Goal: Information Seeking & Learning: Check status

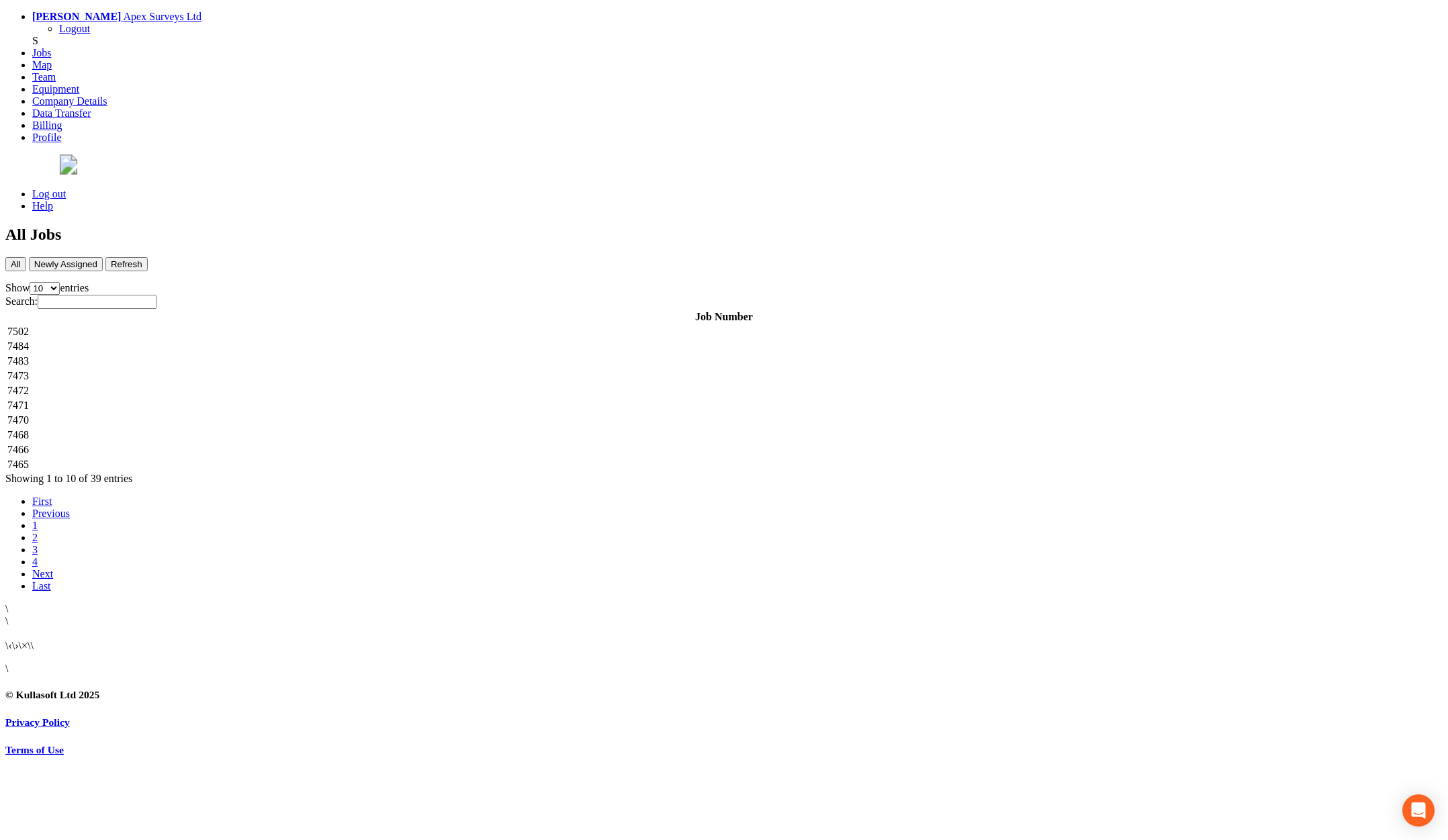
click at [38, 532] on link "2" at bounding box center [35, 538] width 6 height 11
click at [327, 325] on td "7464" at bounding box center [724, 331] width 1435 height 14
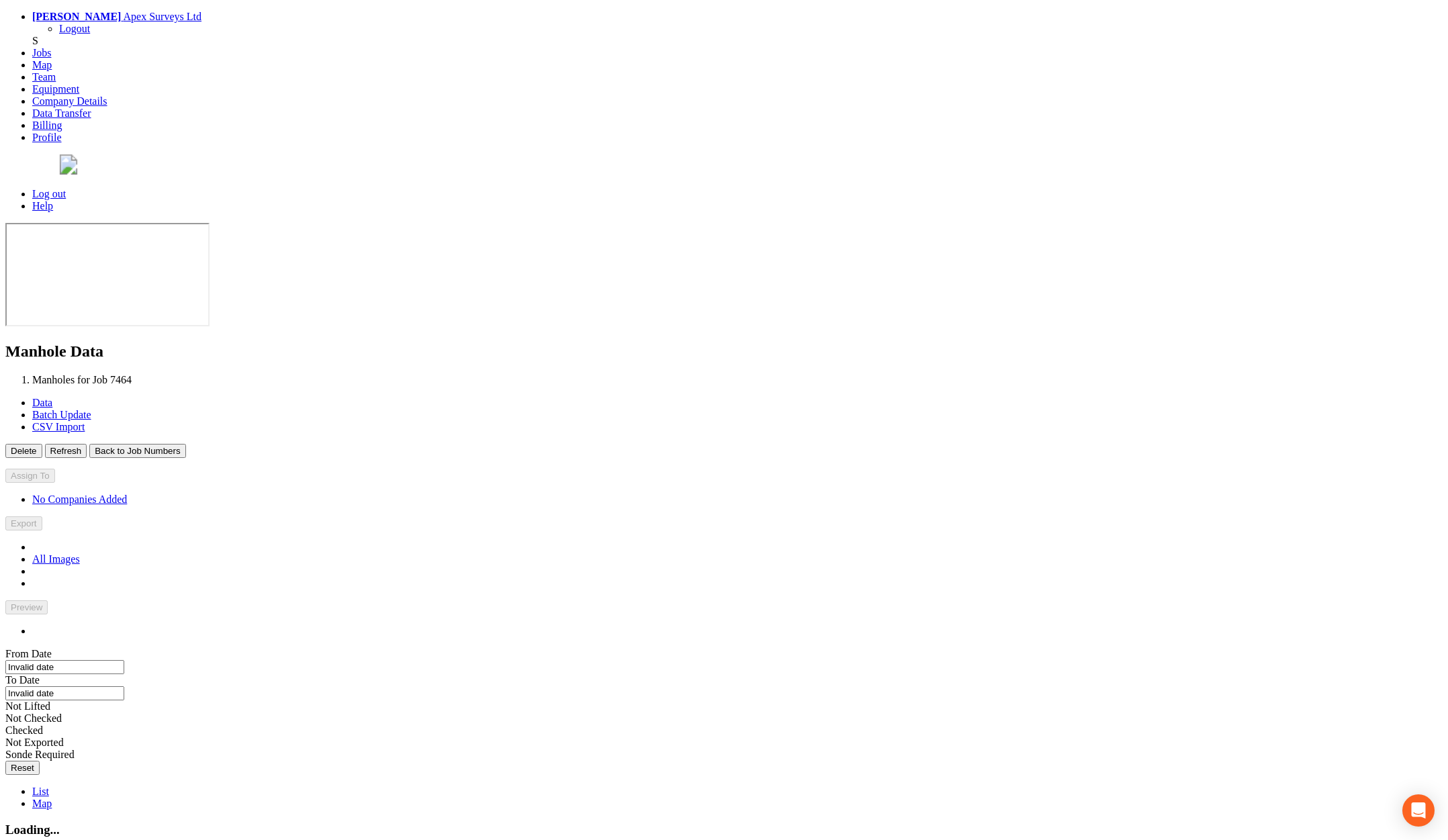
type input "16/09/2025"
type input "17/09/2025"
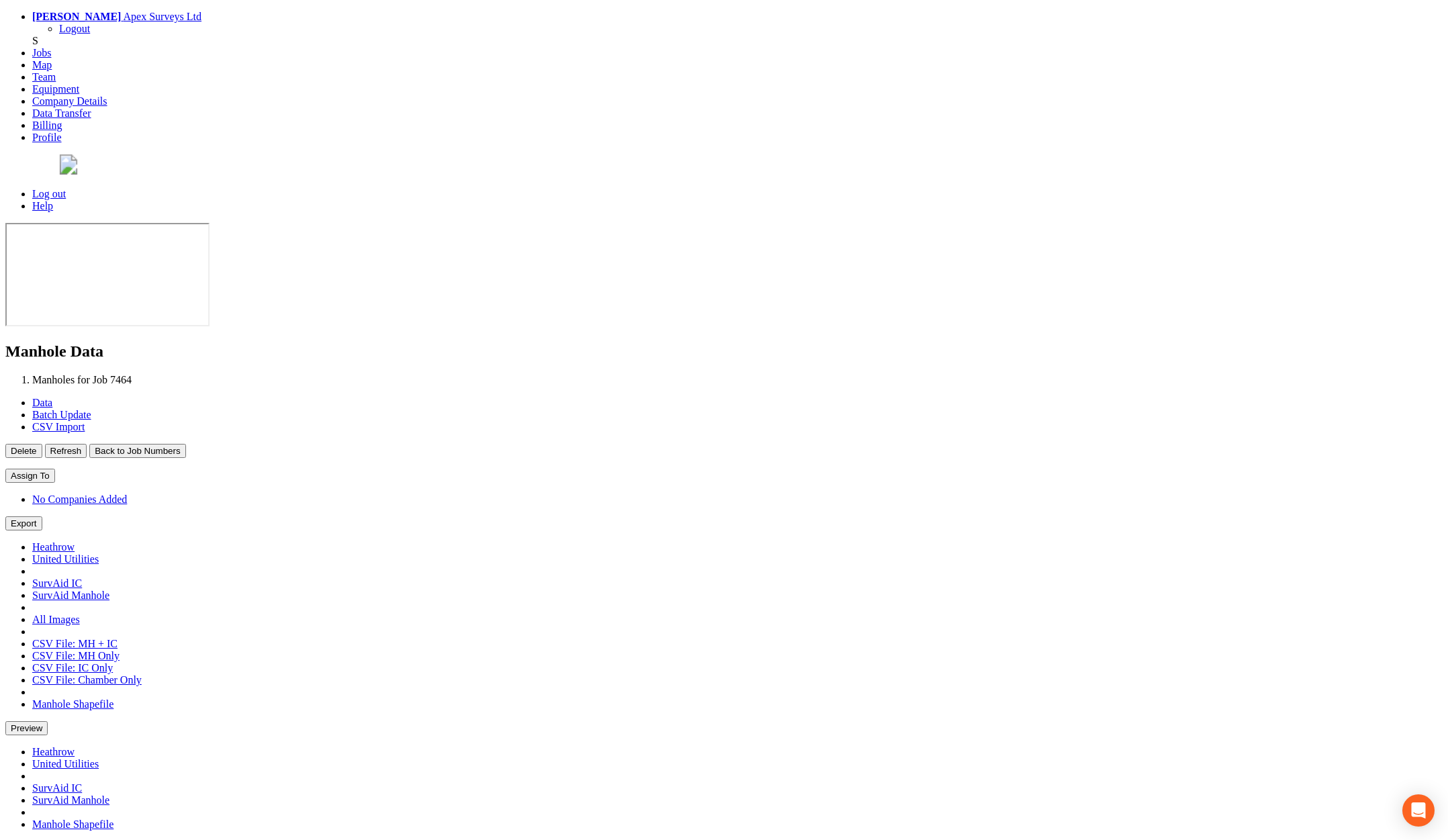
click at [185, 444] on button "Back to Job Numbers" at bounding box center [137, 450] width 96 height 14
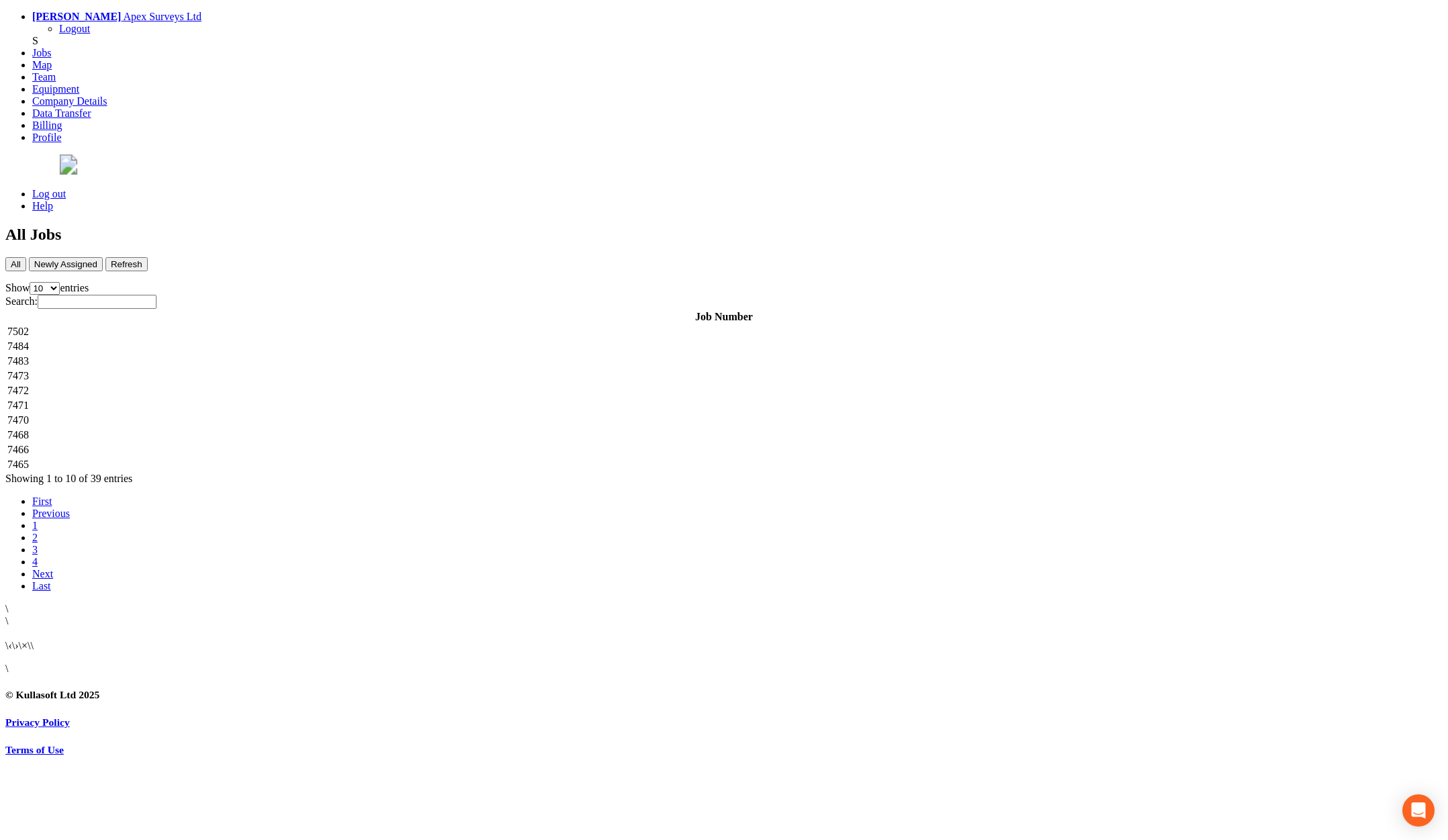
click at [289, 325] on td "7502" at bounding box center [724, 331] width 1435 height 14
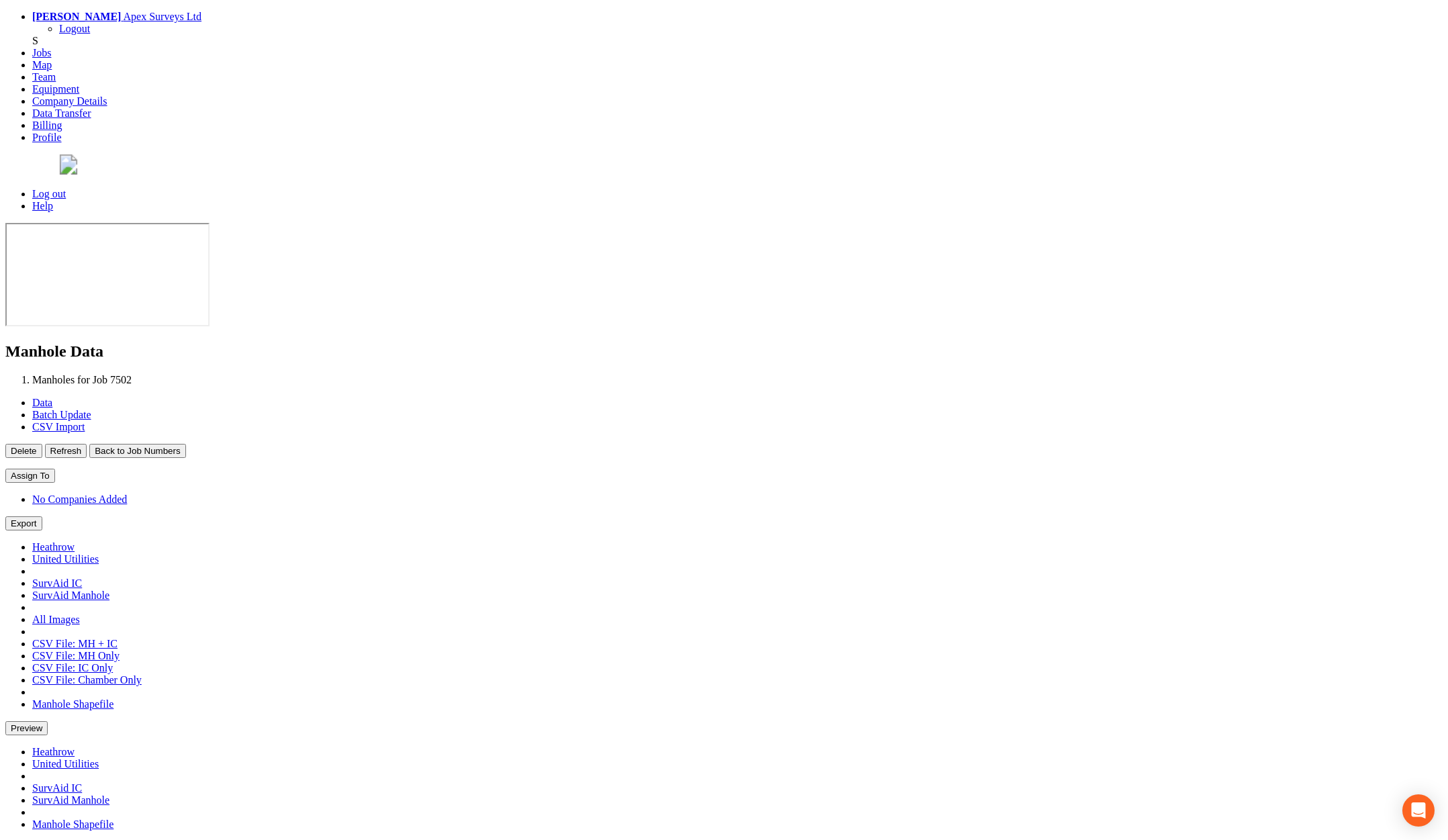
click at [185, 444] on button "Back to Job Numbers" at bounding box center [137, 450] width 96 height 14
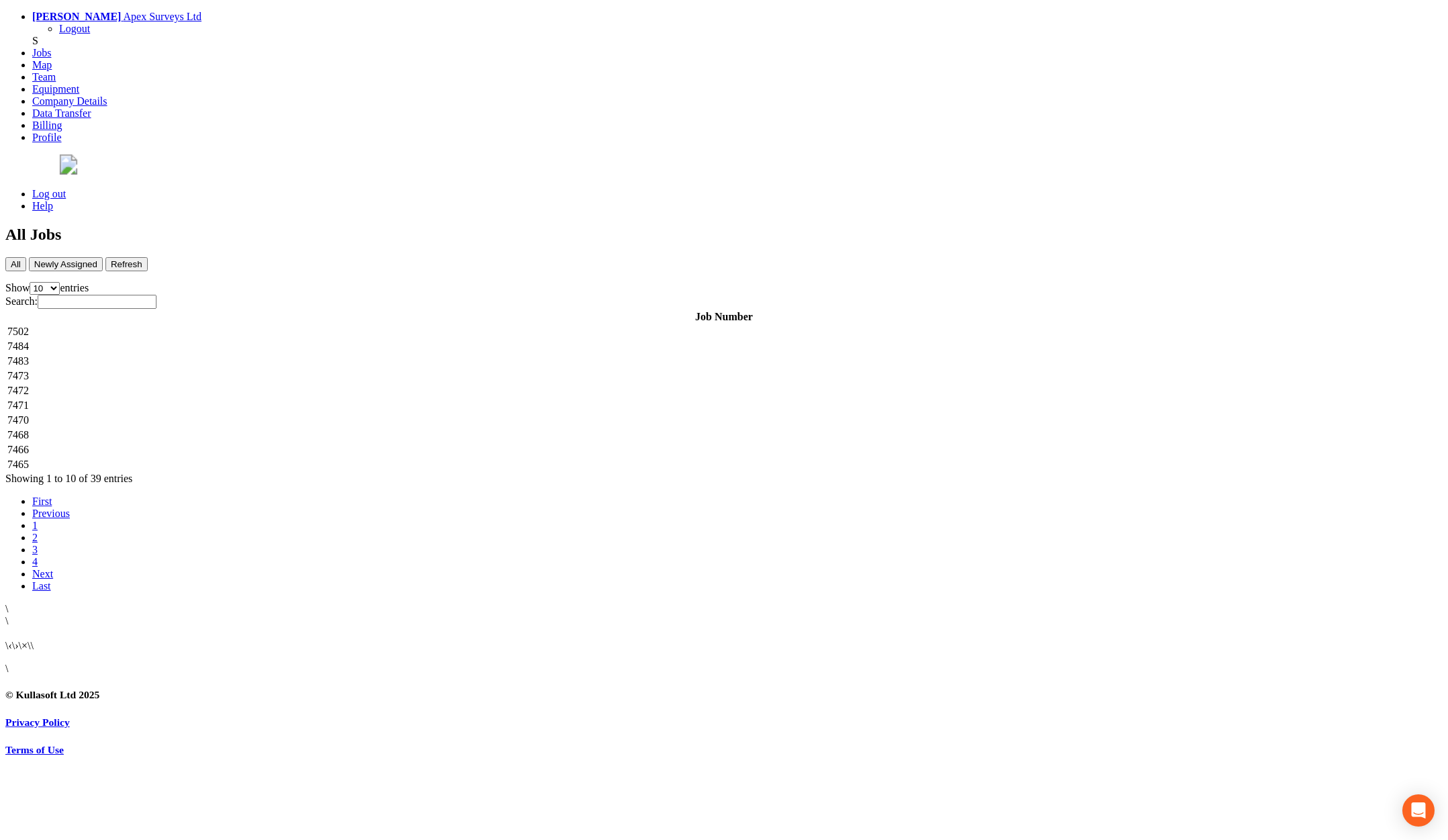
click at [280, 340] on td "7484" at bounding box center [724, 346] width 1435 height 14
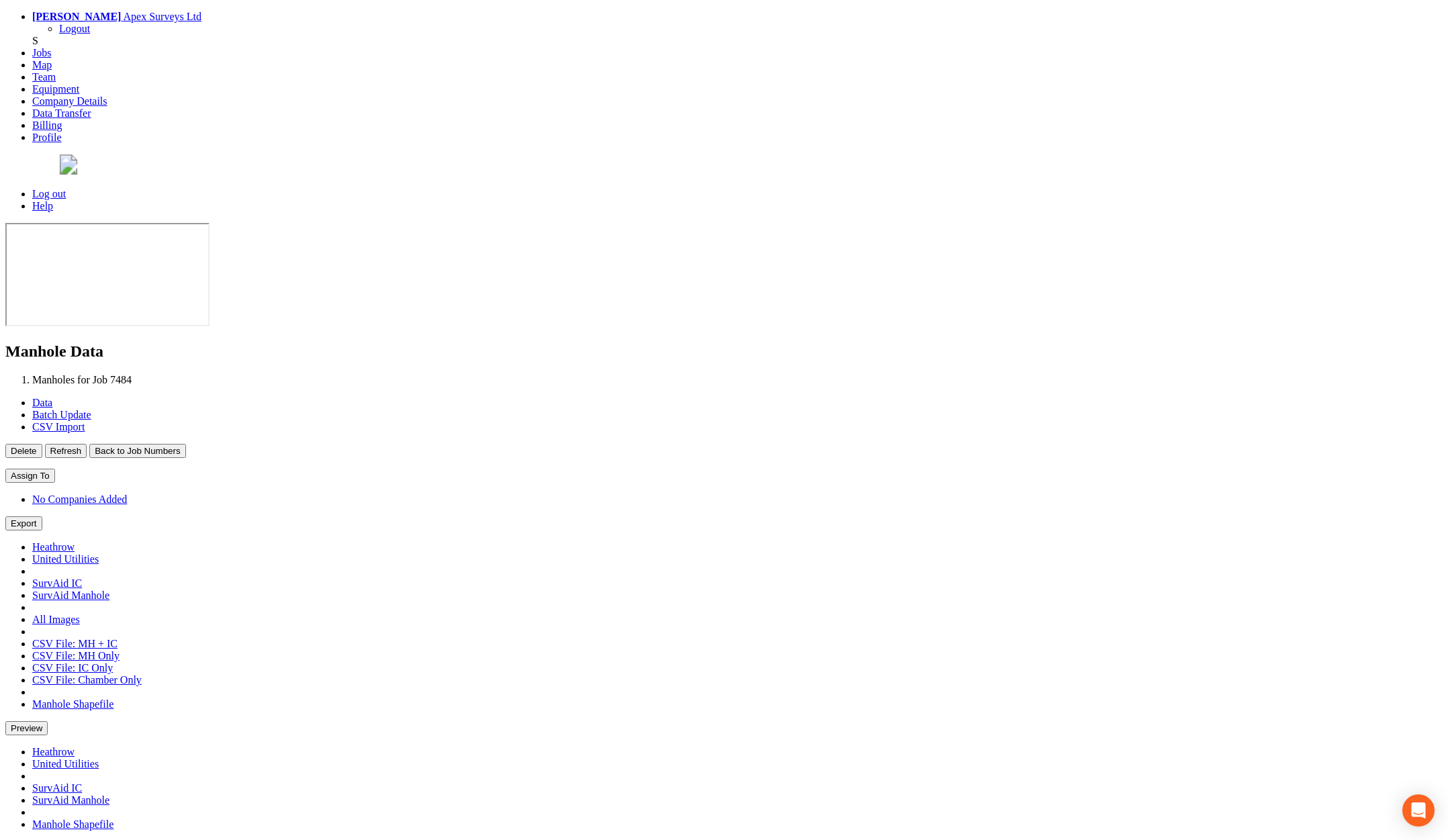
click at [185, 444] on button "Back to Job Numbers" at bounding box center [137, 450] width 96 height 14
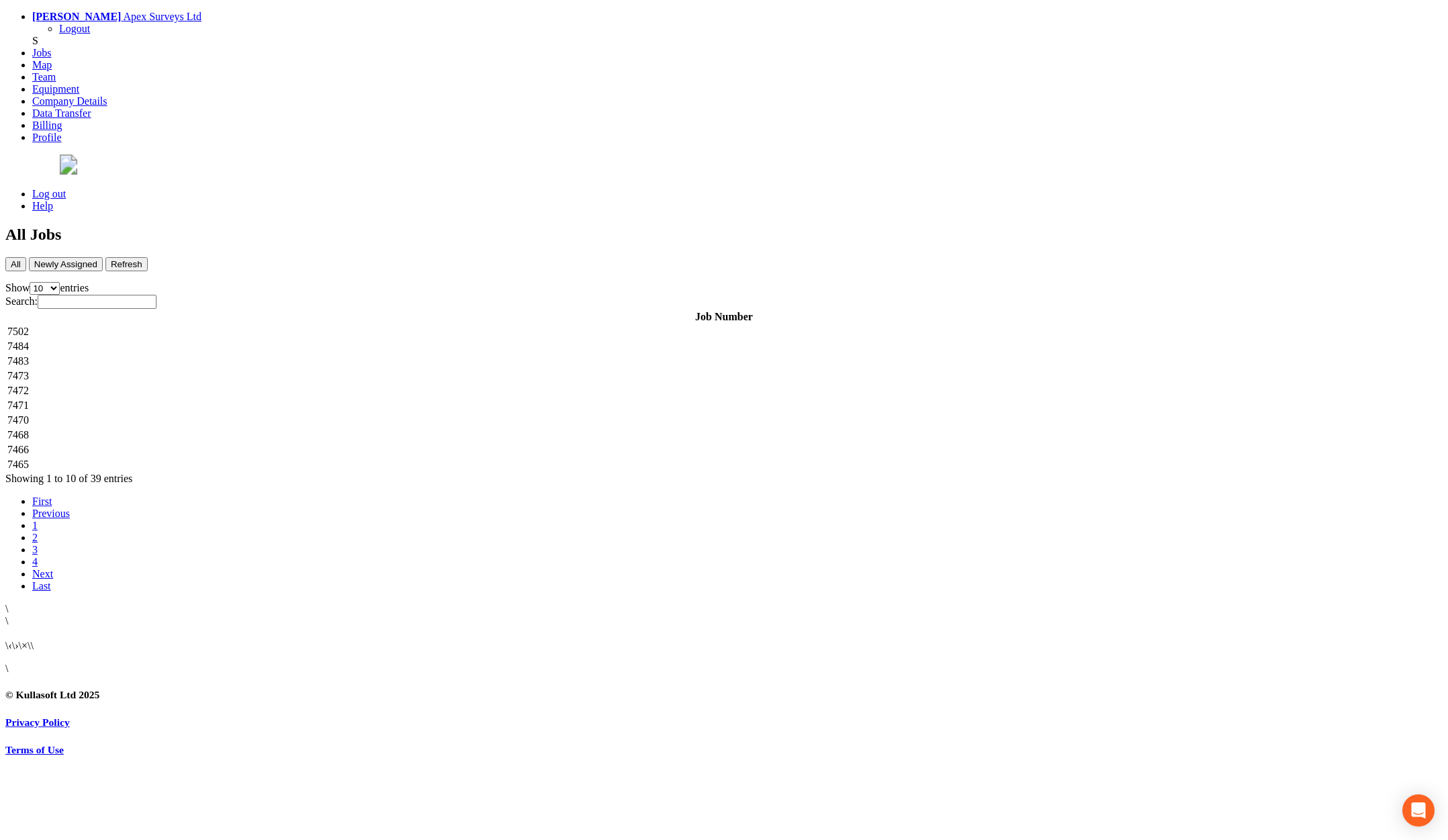
click at [257, 355] on td "7483" at bounding box center [724, 361] width 1435 height 14
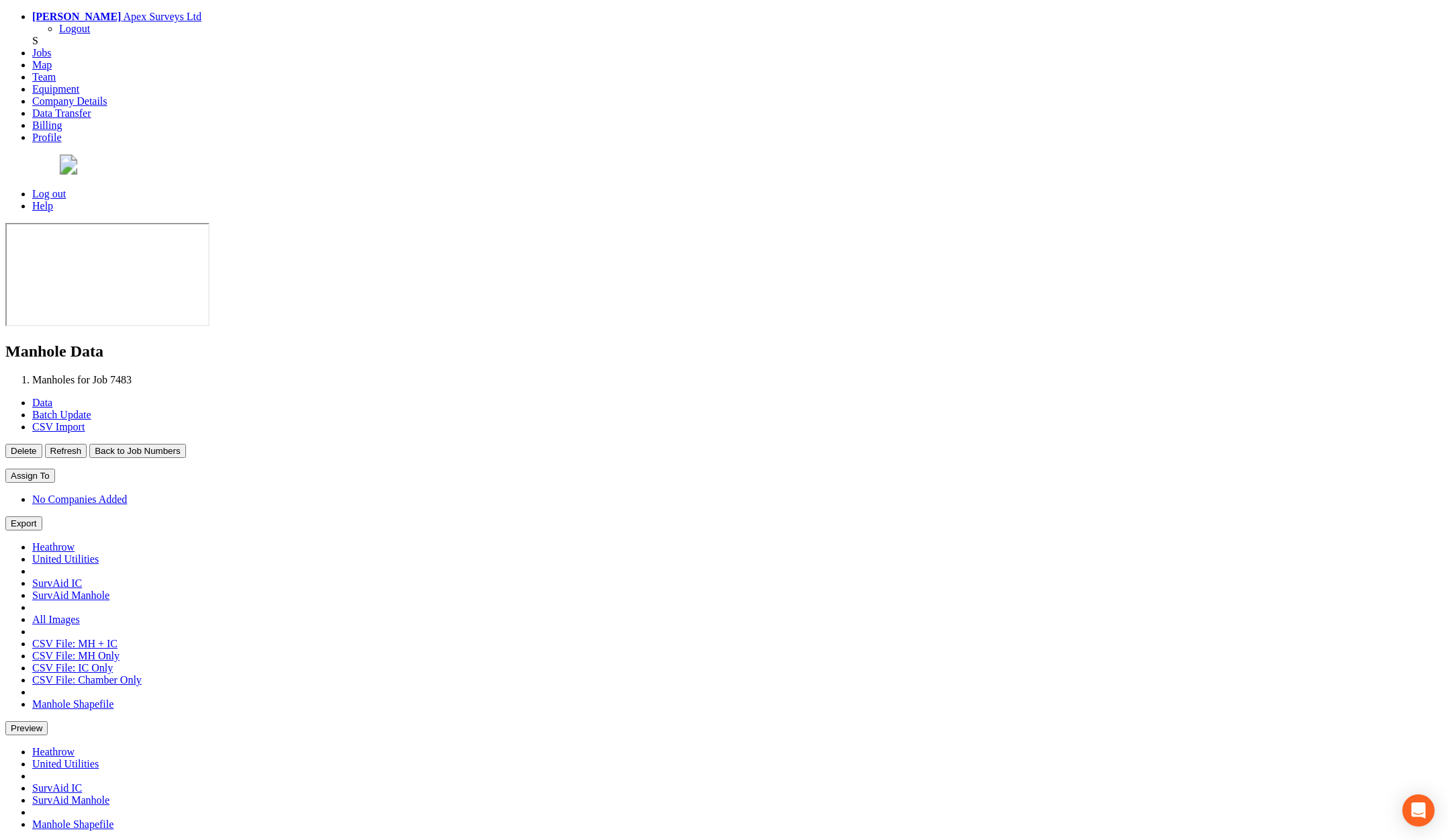
click at [185, 444] on button "Back to Job Numbers" at bounding box center [137, 450] width 96 height 14
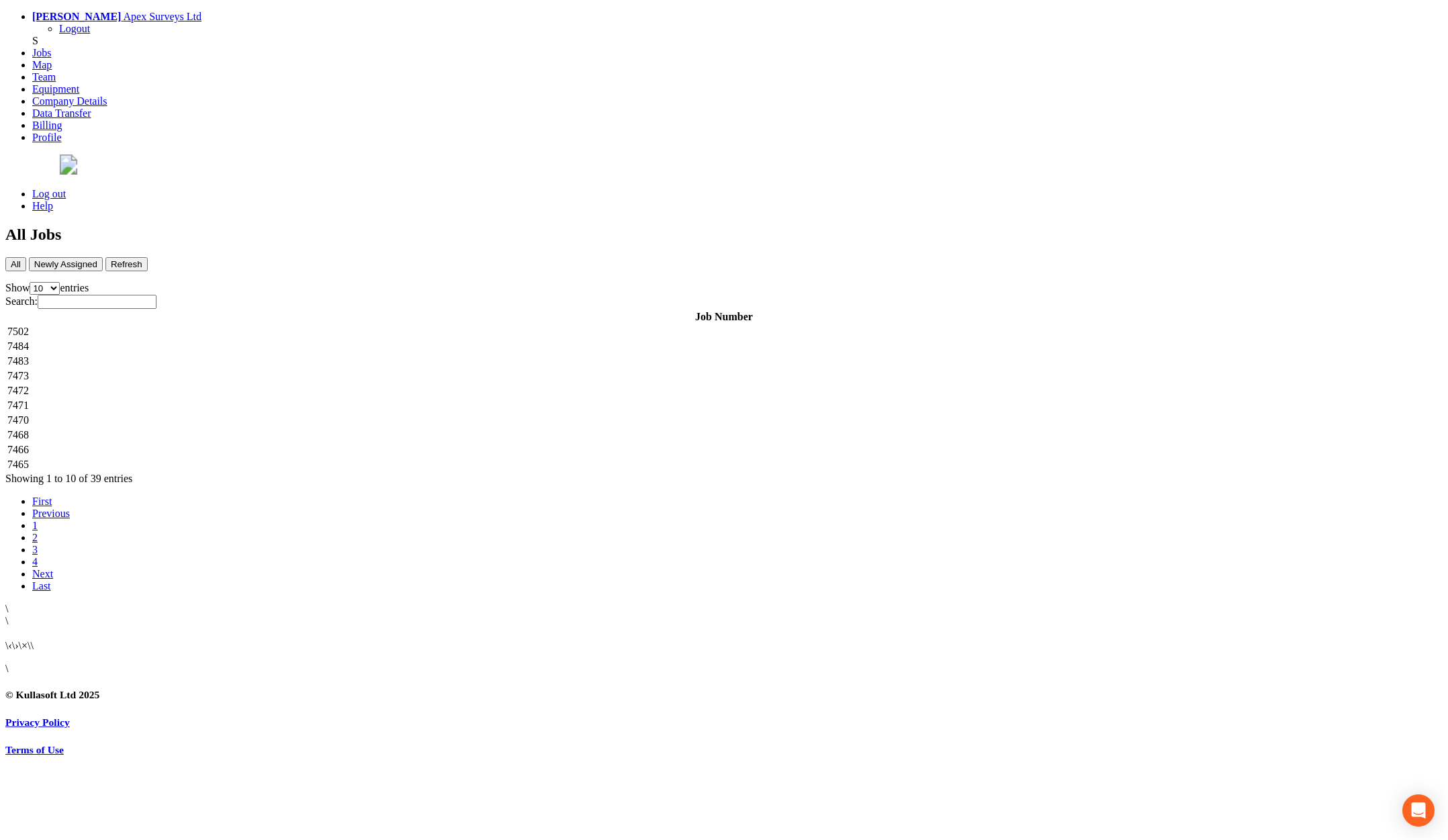
click at [264, 369] on td "7473" at bounding box center [724, 376] width 1435 height 14
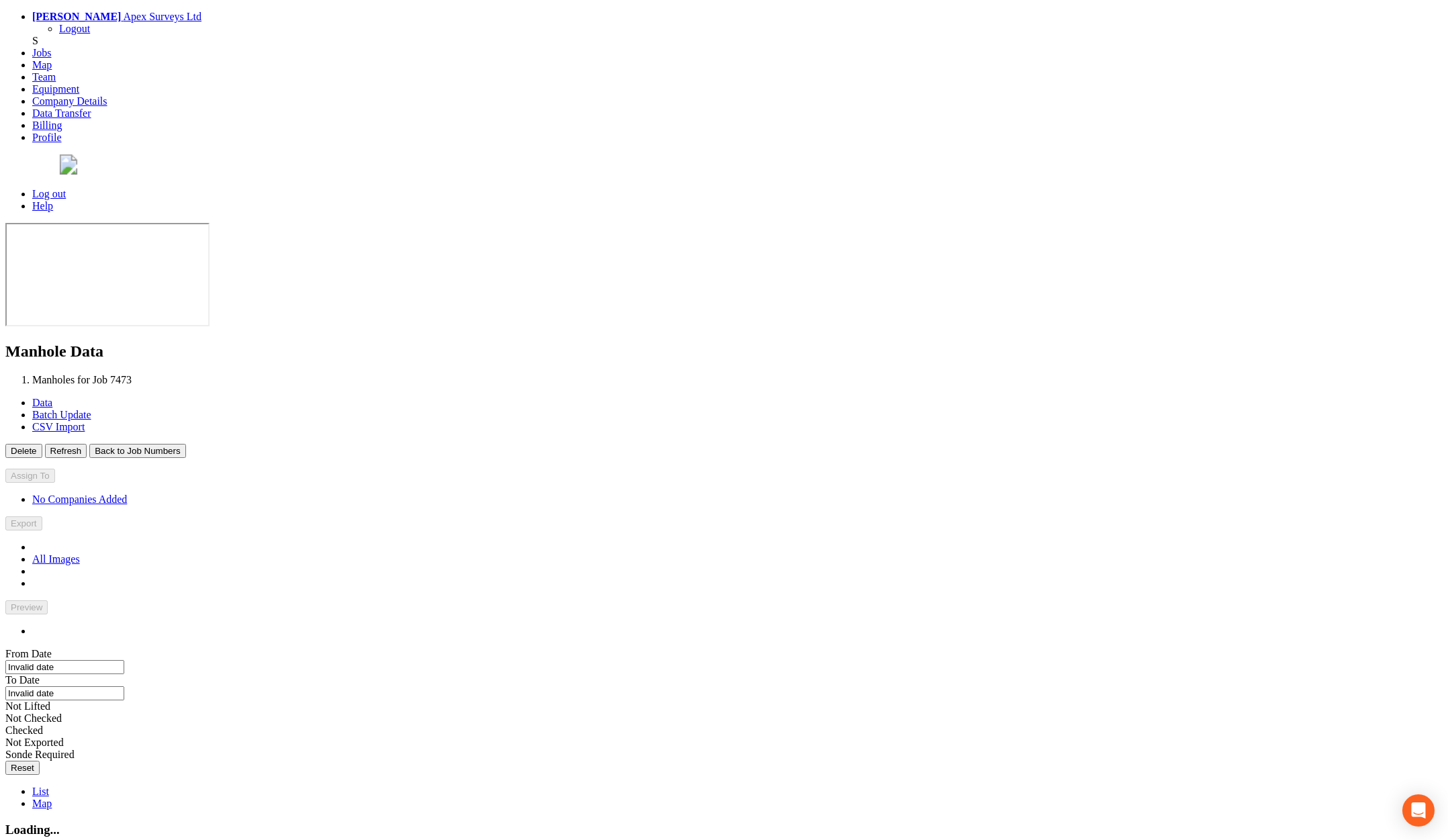
type input "19/09/2025"
type input "[DATE]"
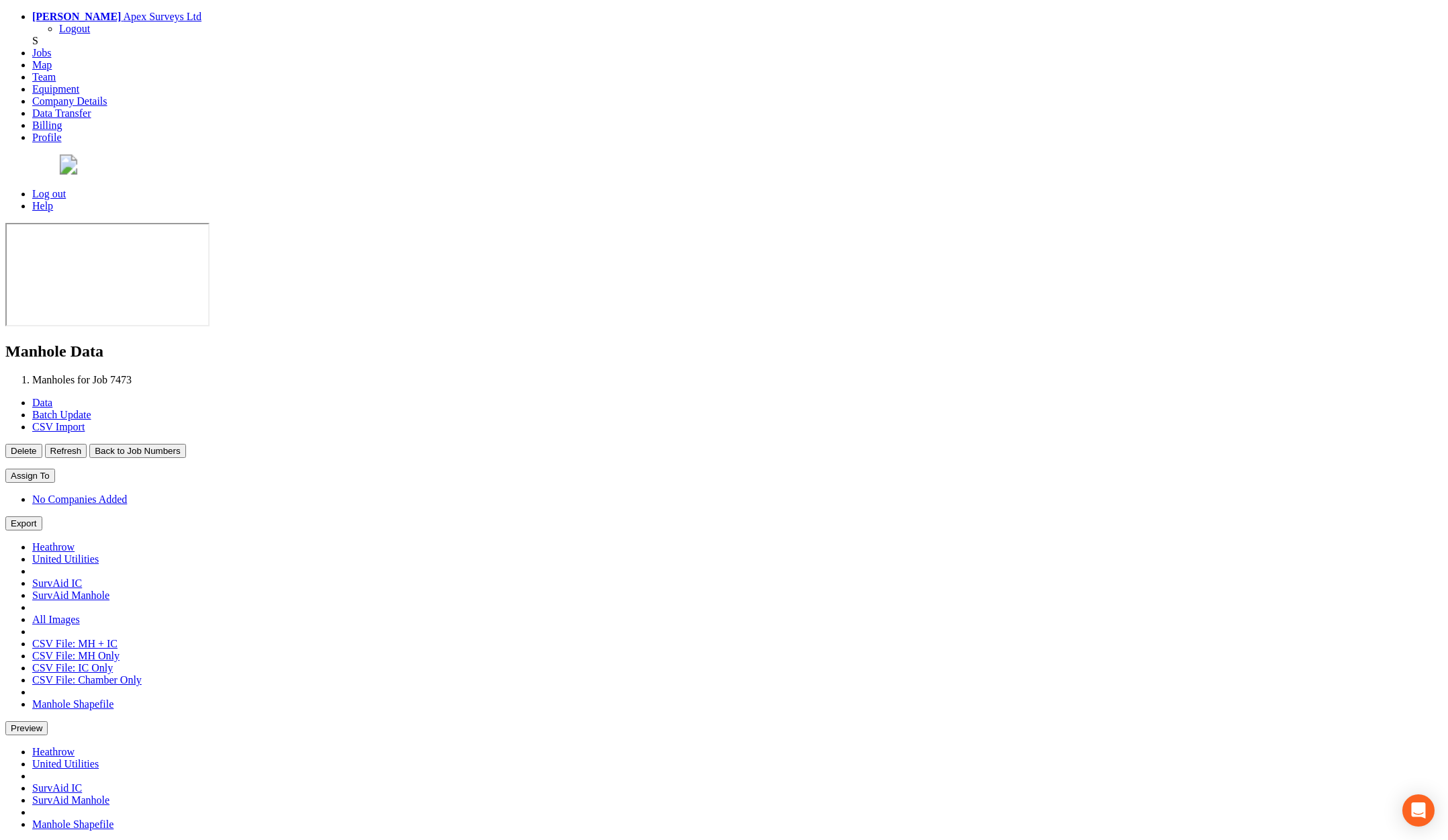
click at [185, 444] on button "Back to Job Numbers" at bounding box center [137, 450] width 96 height 14
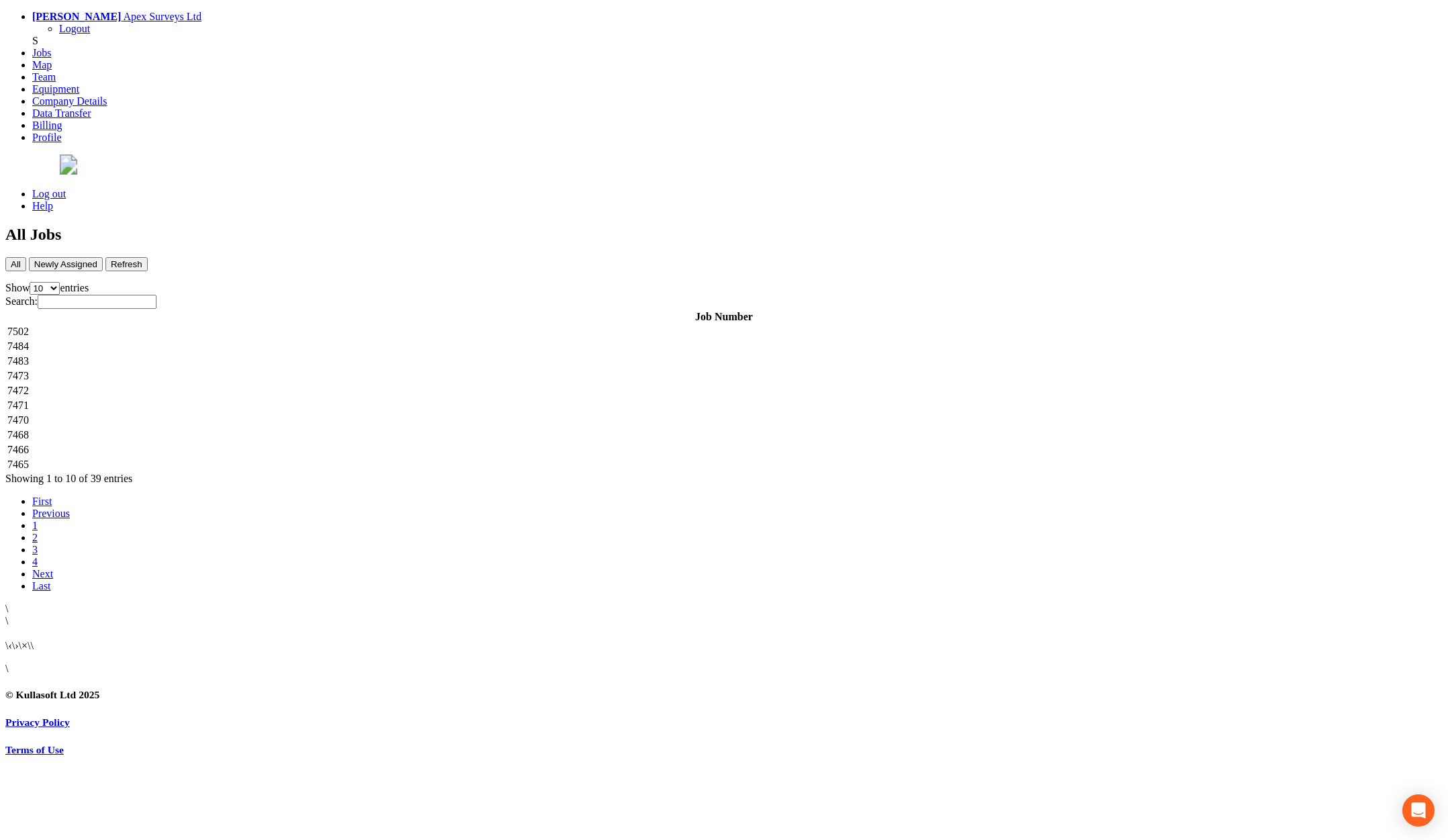
click at [261, 384] on td "7472" at bounding box center [724, 390] width 1435 height 14
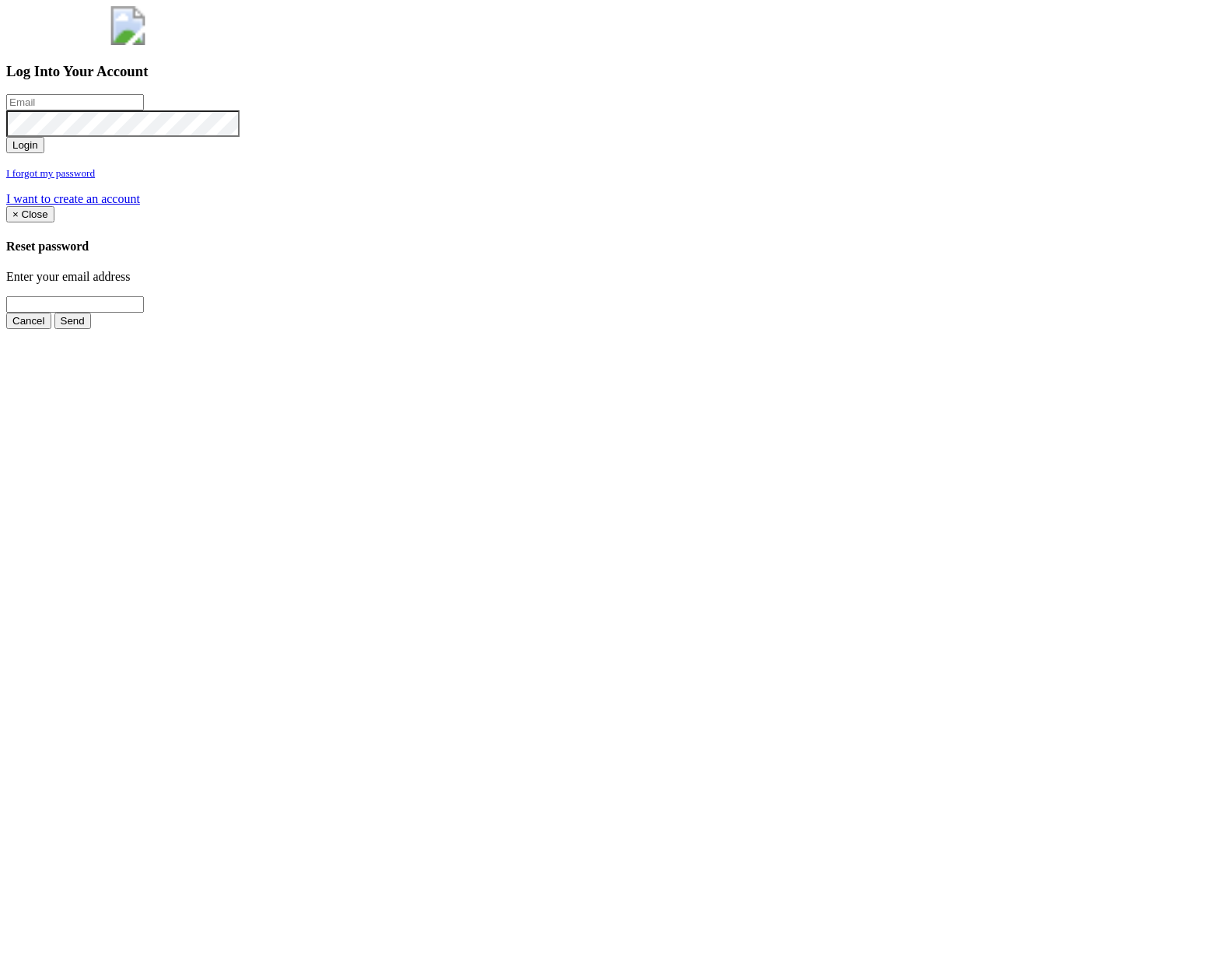
click at [144, 111] on input "email" at bounding box center [75, 102] width 138 height 16
type input "[PERSON_NAME][EMAIL_ADDRESS][PERSON_NAME][DOMAIN_NAME]"
click at [7, 137] on button "Login" at bounding box center [25, 144] width 38 height 16
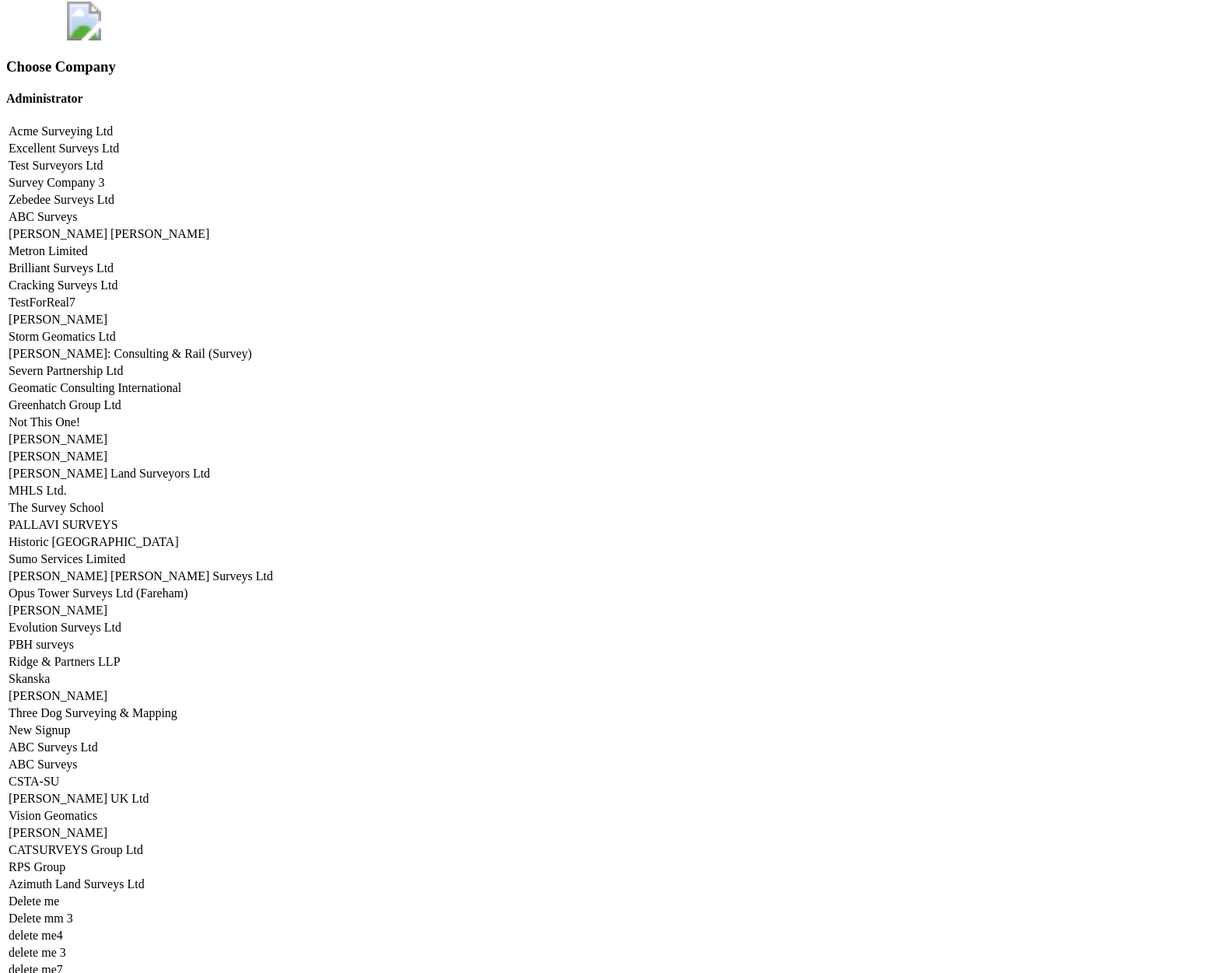
scroll to position [7667, 0]
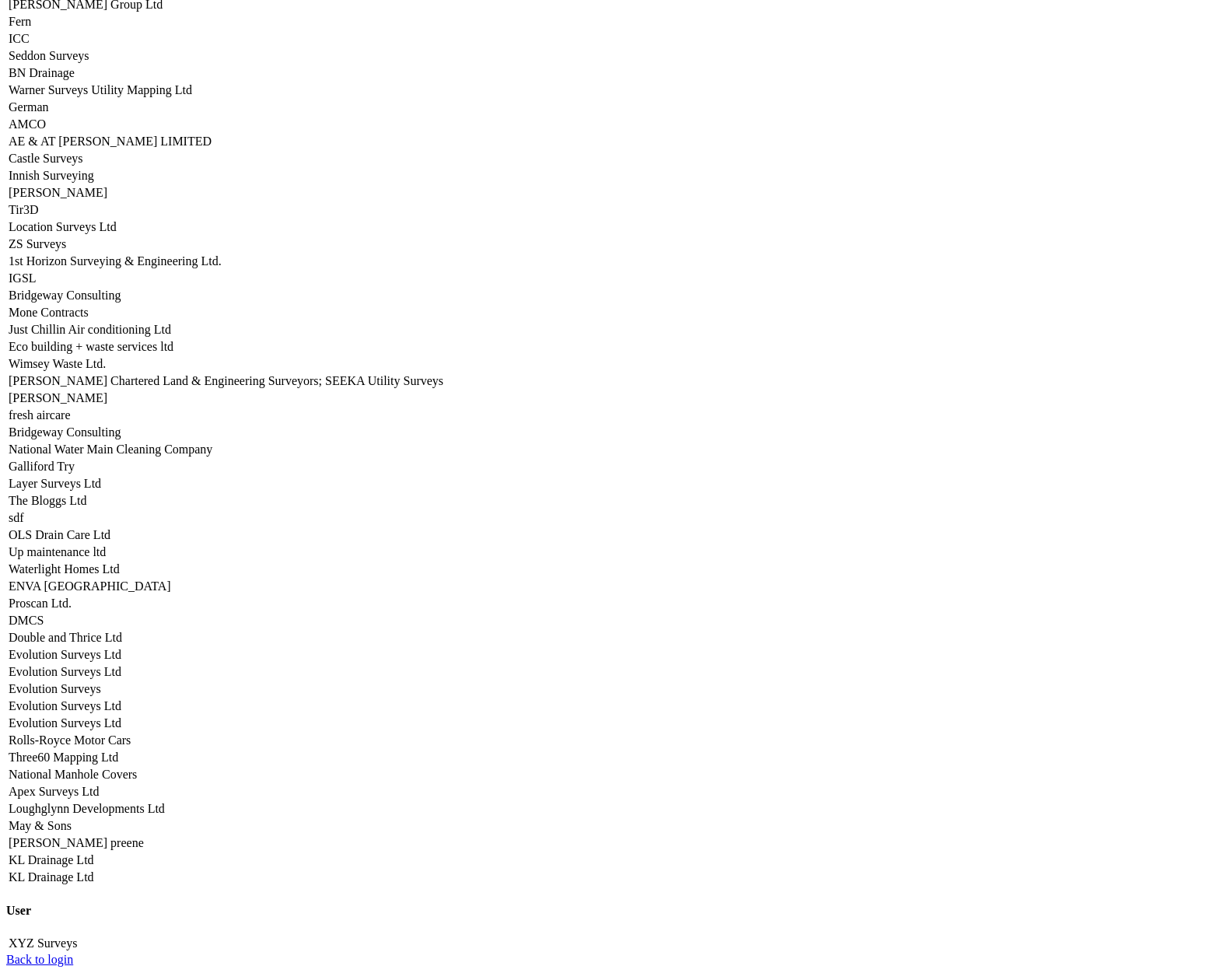
click at [99, 785] on link "Apex Surveys Ltd" at bounding box center [53, 791] width 90 height 13
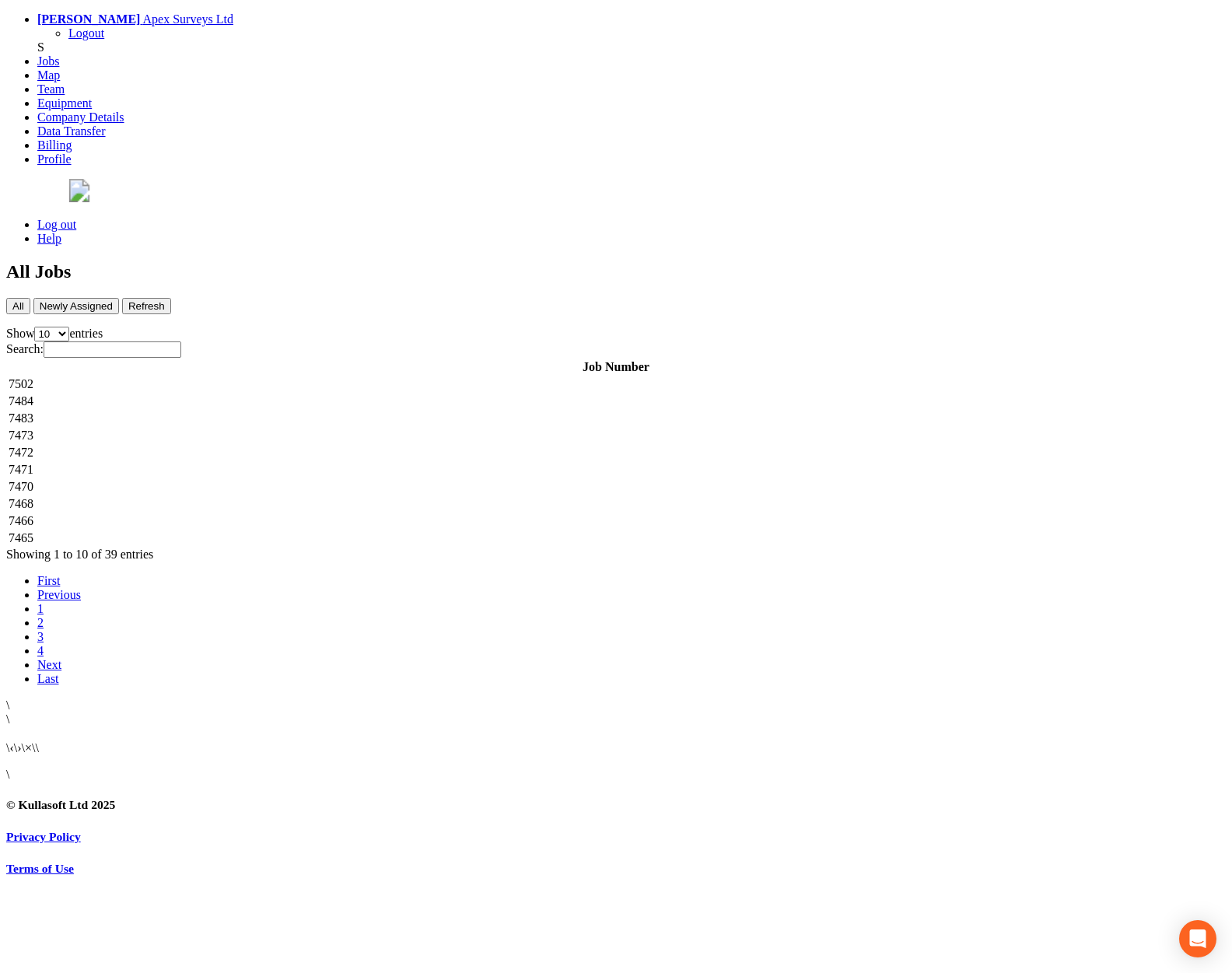
click at [299, 376] on td "7502" at bounding box center [615, 384] width 1216 height 16
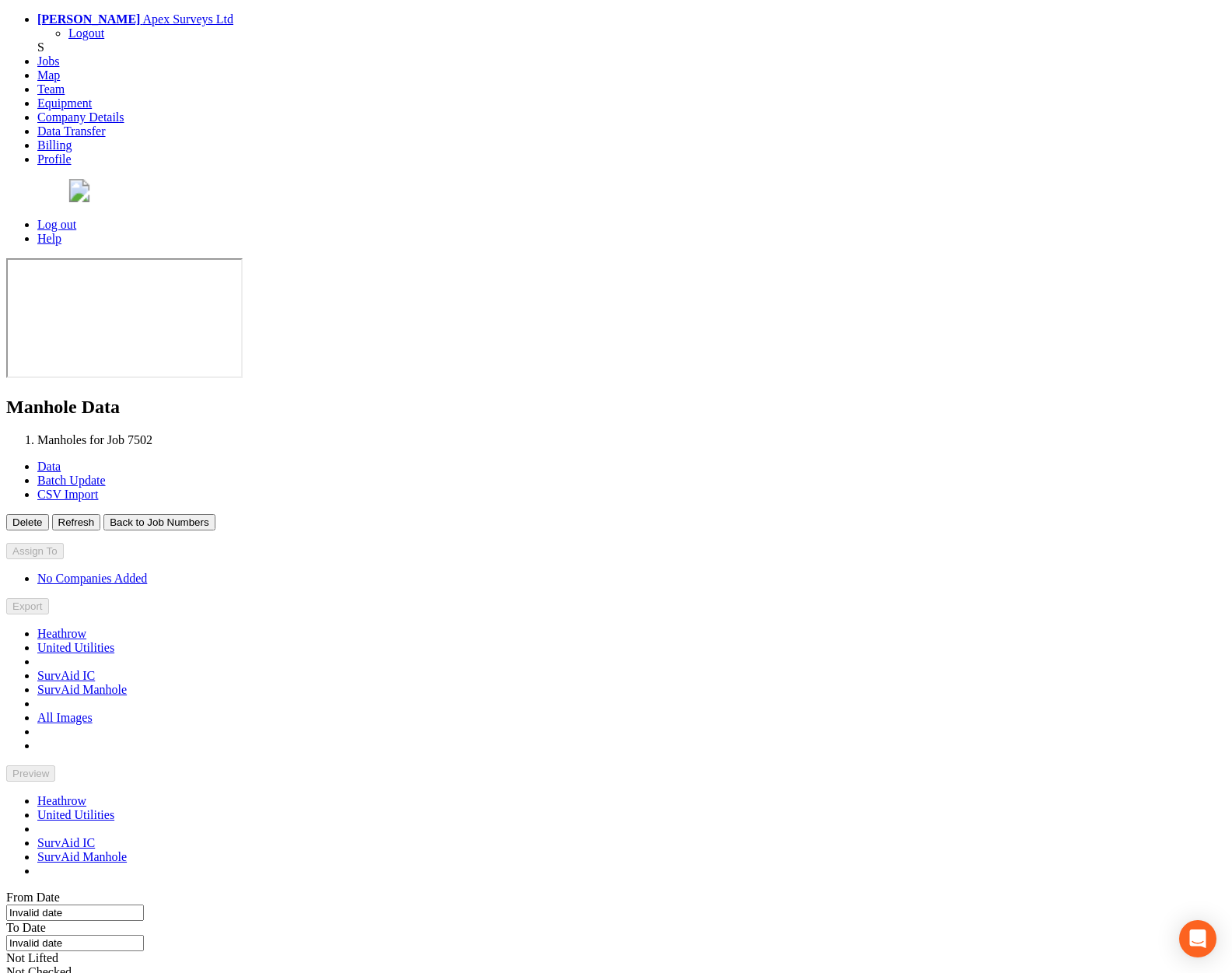
type input "[DATE]"
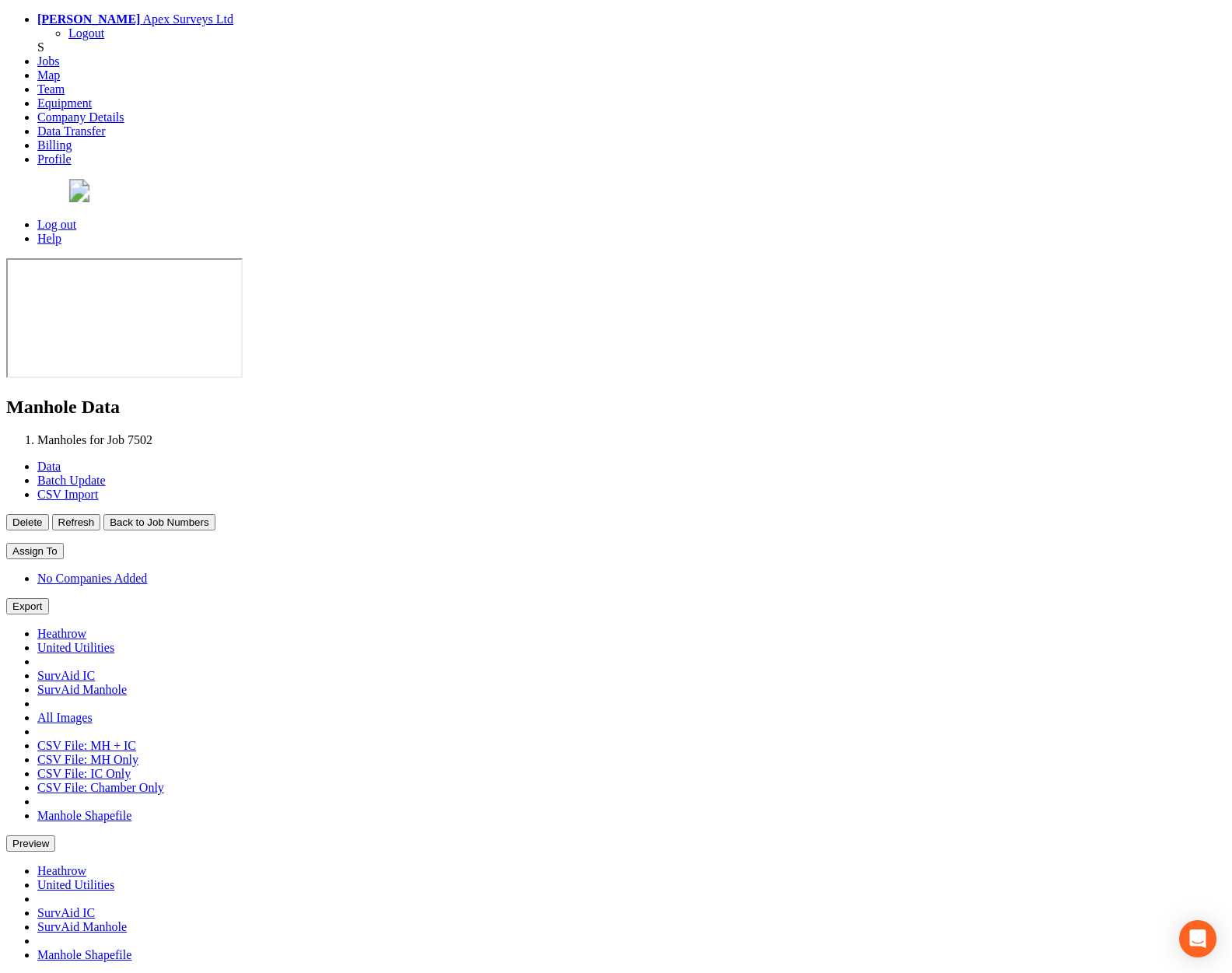
click at [214, 514] on button "Back to Job Numbers" at bounding box center [158, 522] width 111 height 16
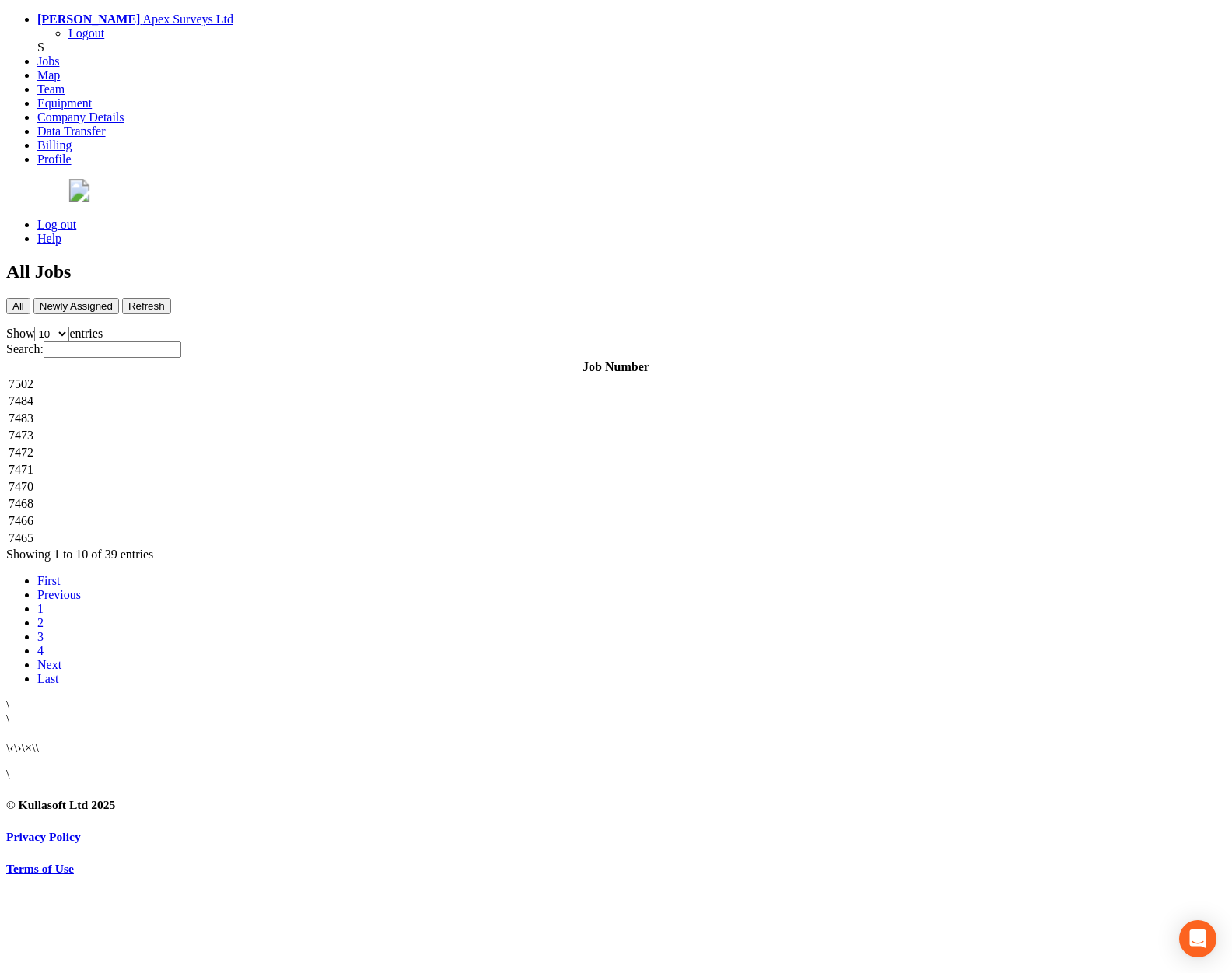
click at [236, 393] on td "7484" at bounding box center [615, 401] width 1216 height 16
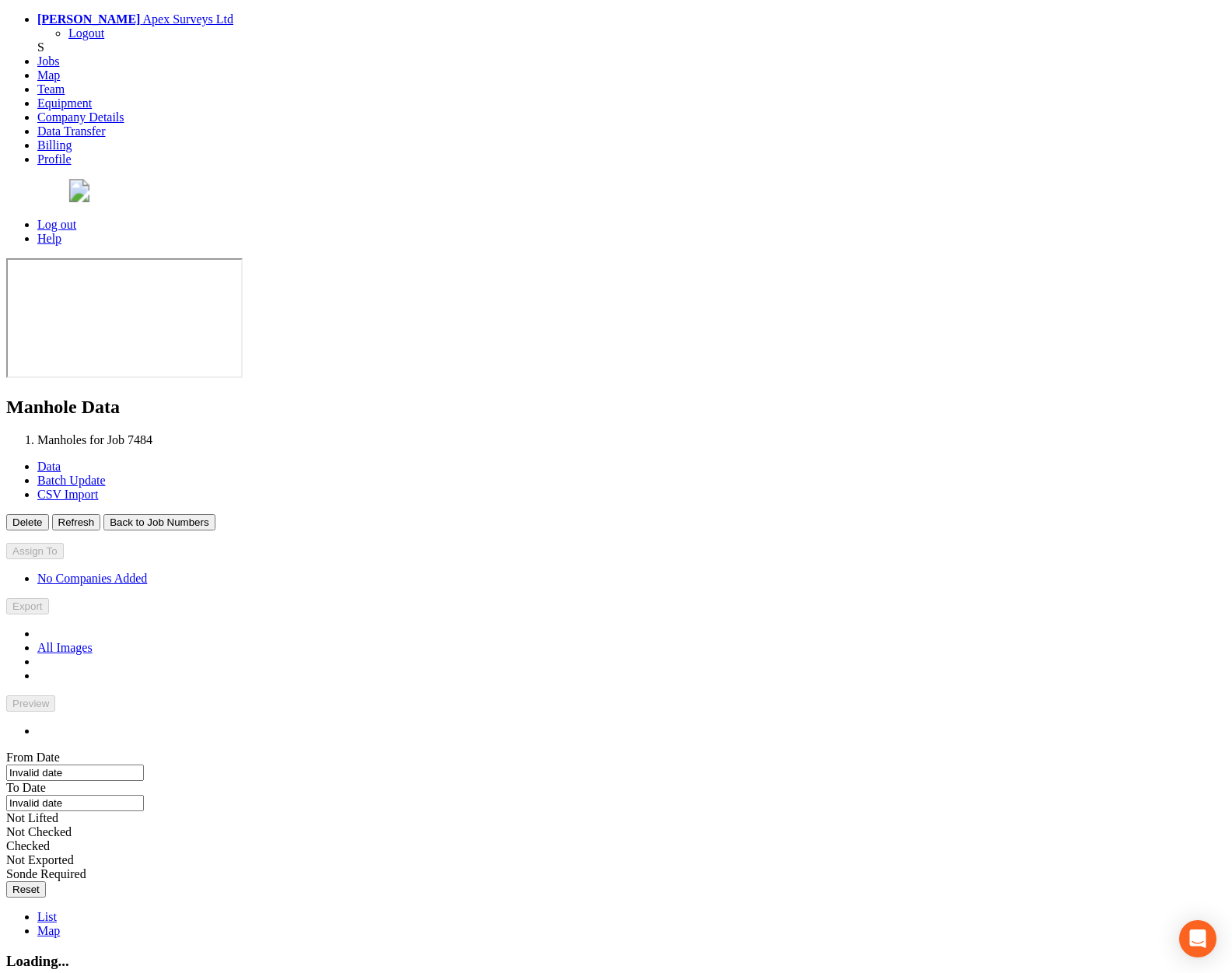
type input "[DATE]"
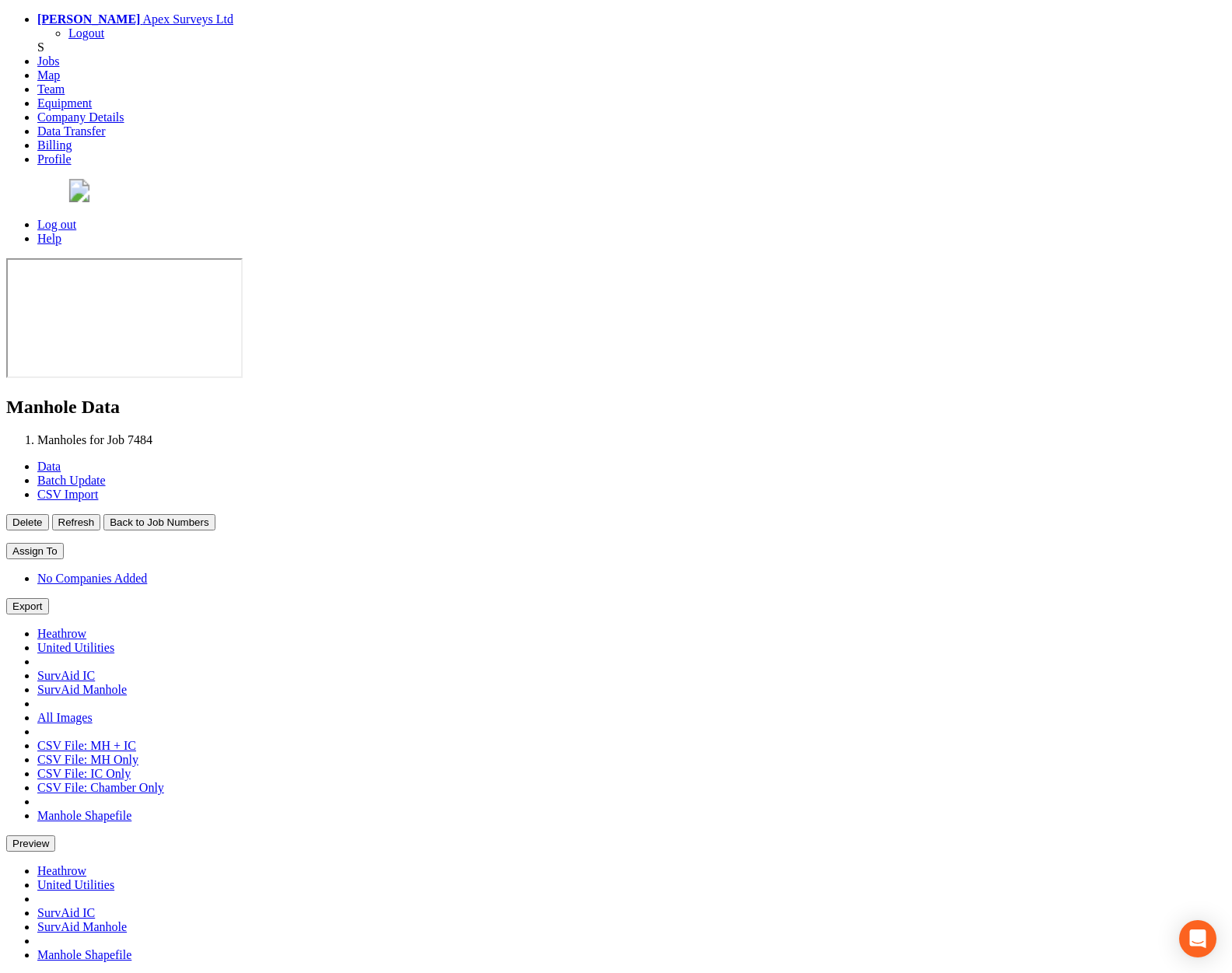
click at [214, 514] on button "Back to Job Numbers" at bounding box center [158, 522] width 111 height 16
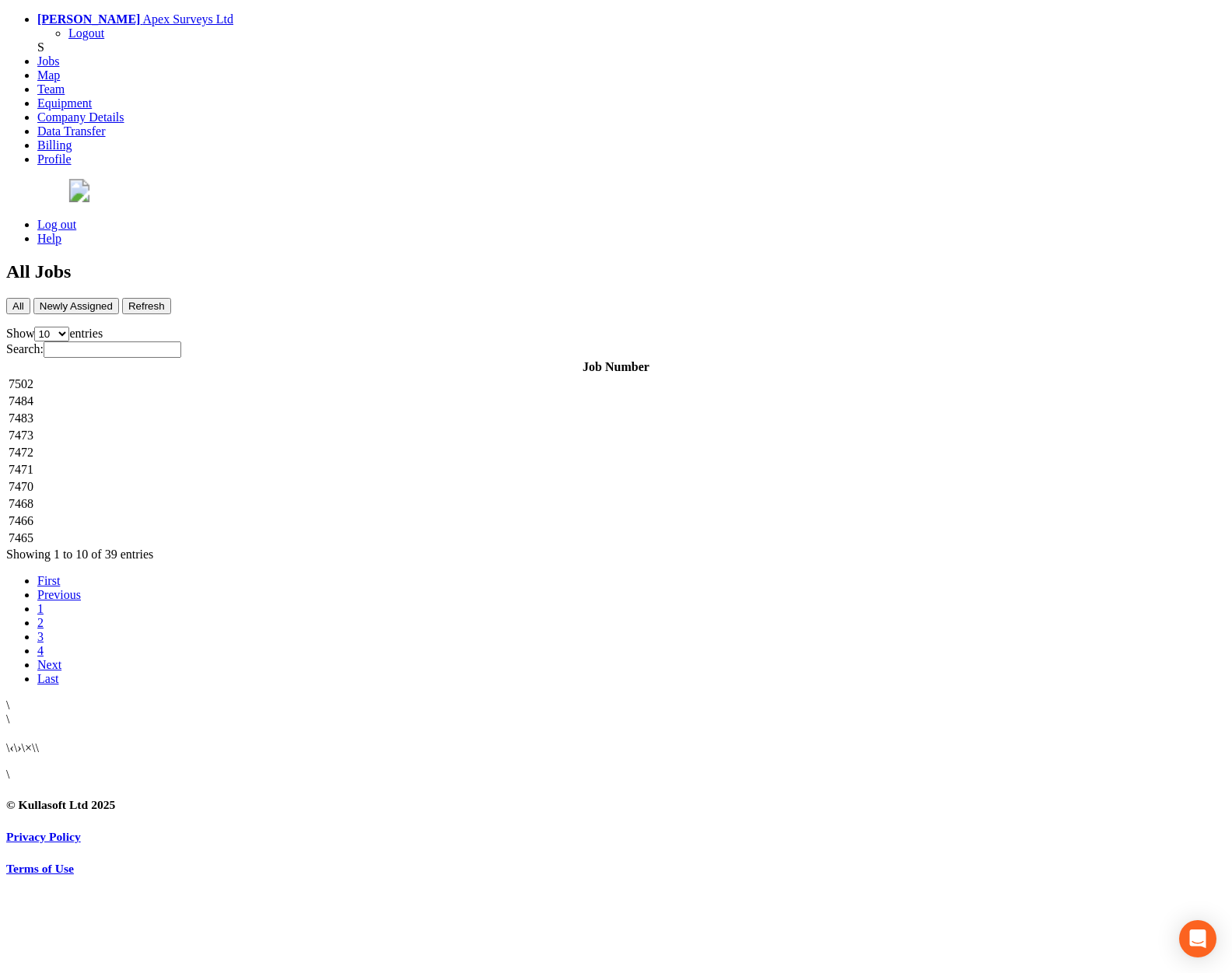
click at [335, 411] on td "7483" at bounding box center [615, 419] width 1216 height 16
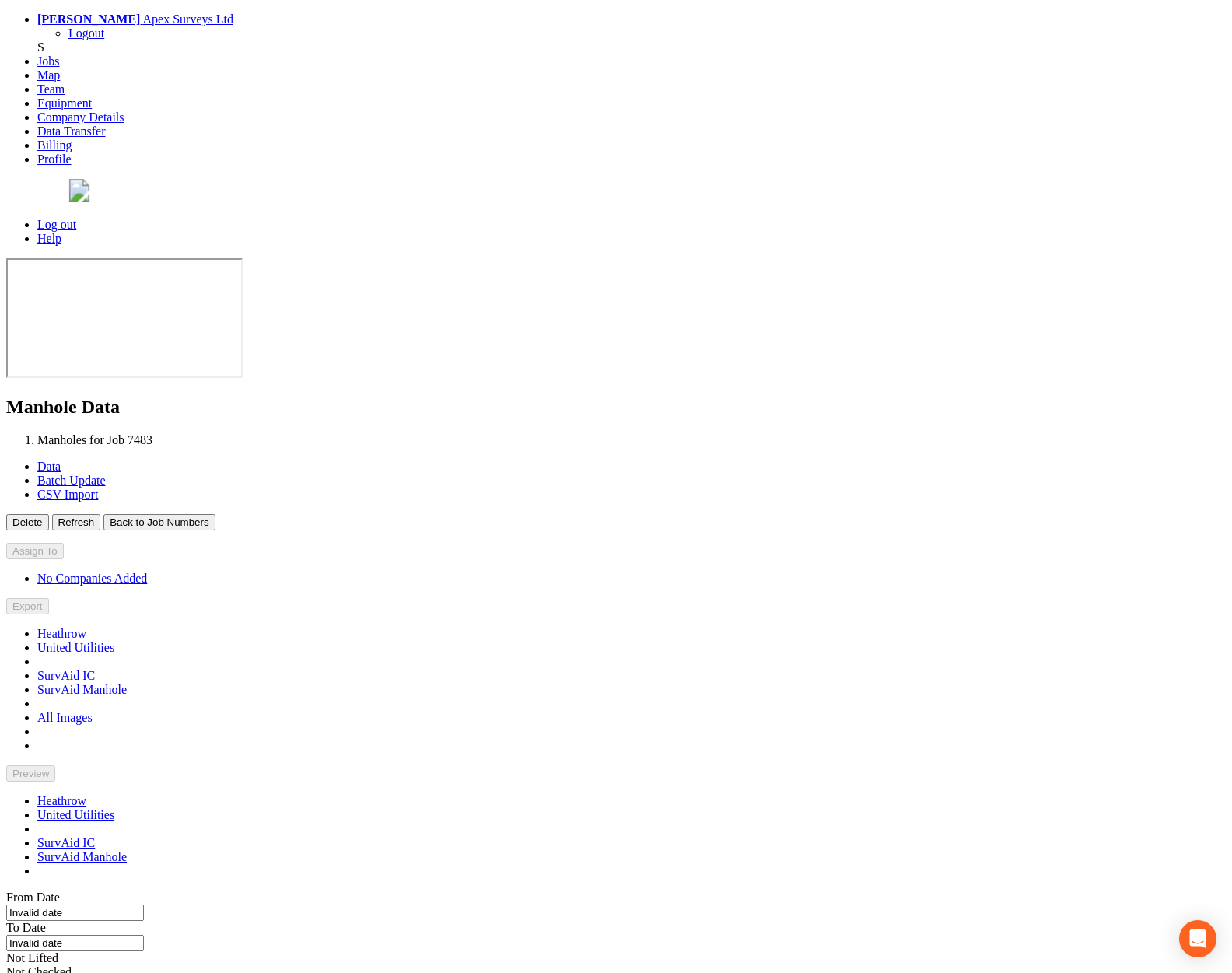
type input "[DATE]"
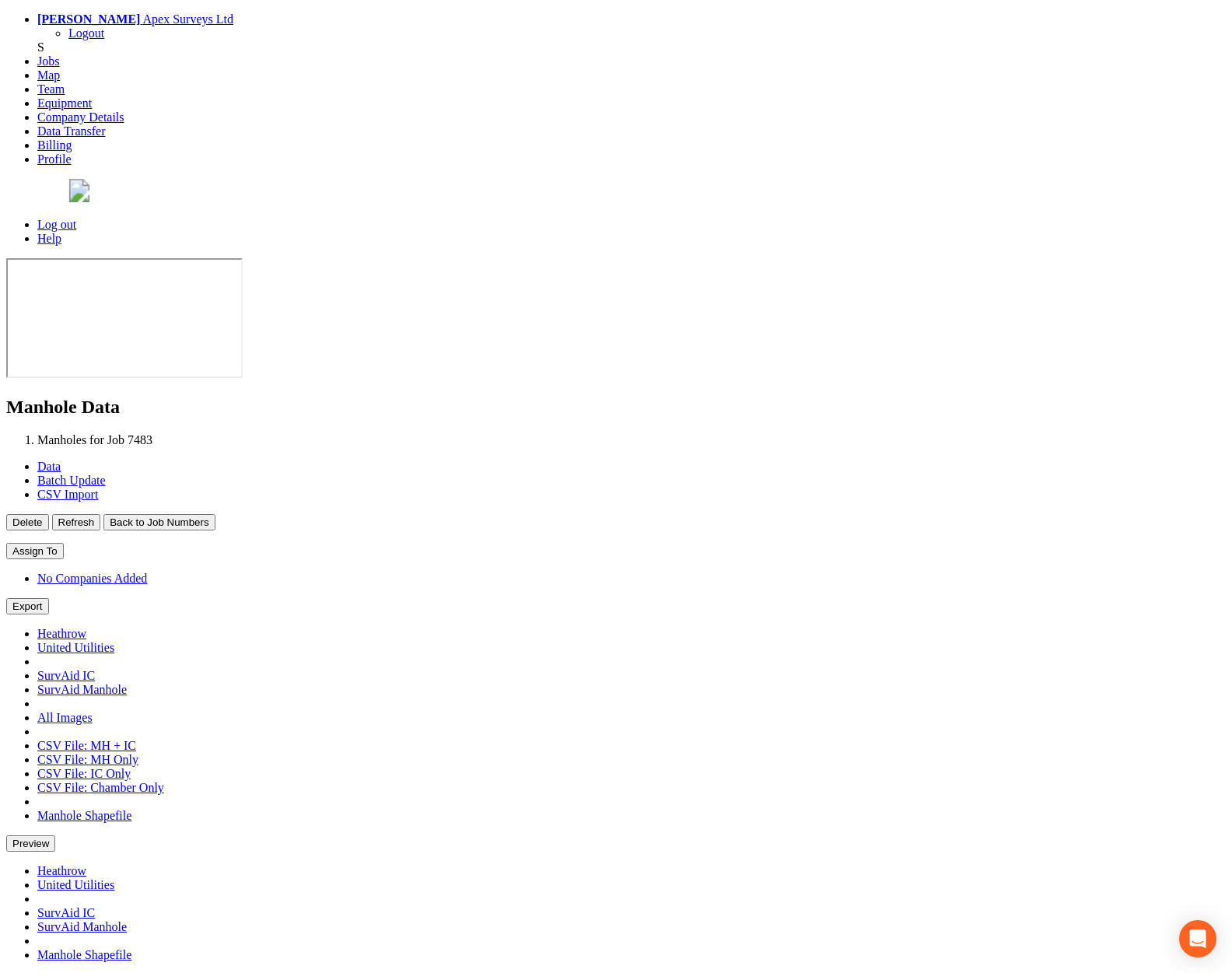
click at [214, 514] on button "Back to Job Numbers" at bounding box center [158, 522] width 111 height 16
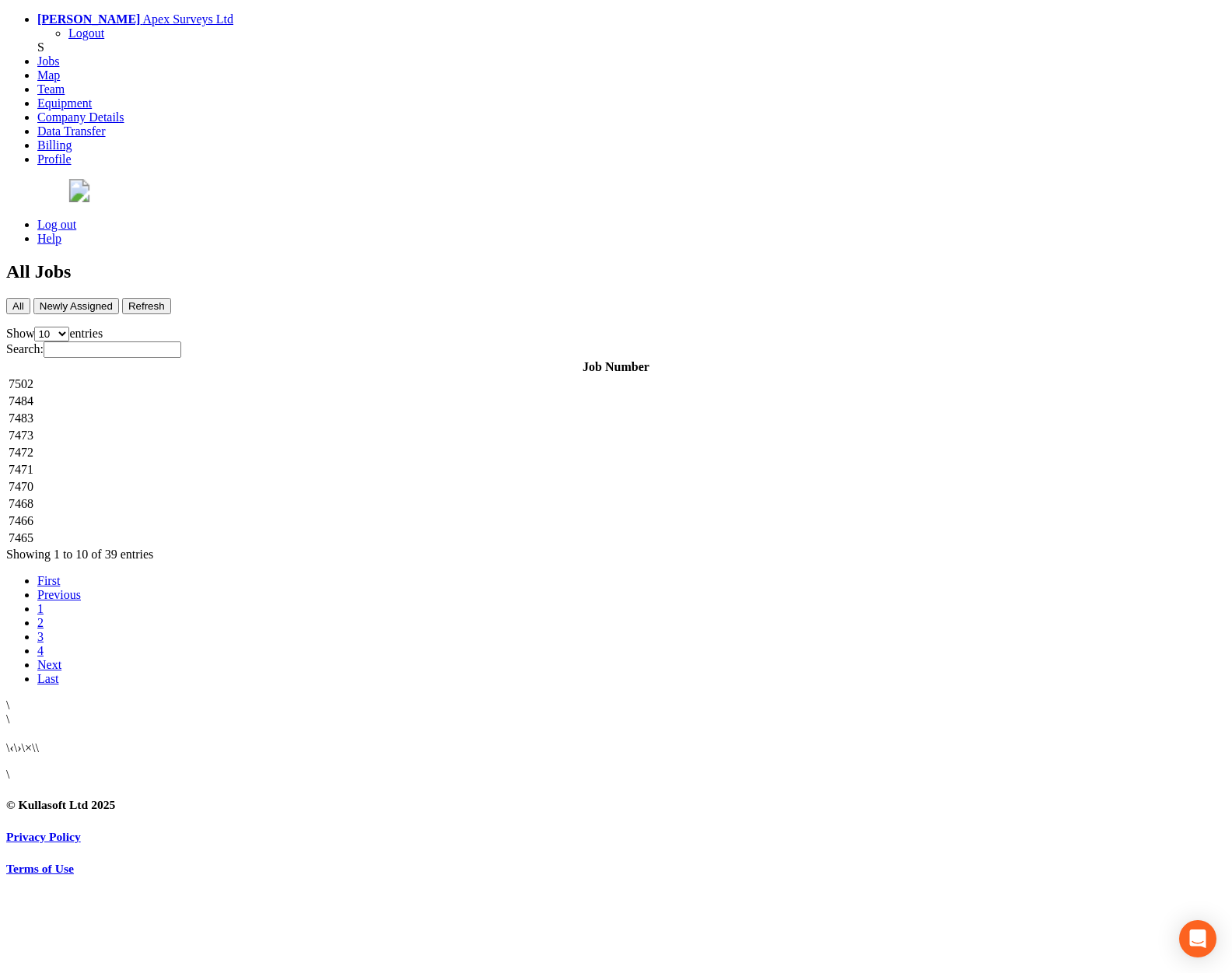
click at [323, 445] on td "7472" at bounding box center [615, 452] width 1216 height 16
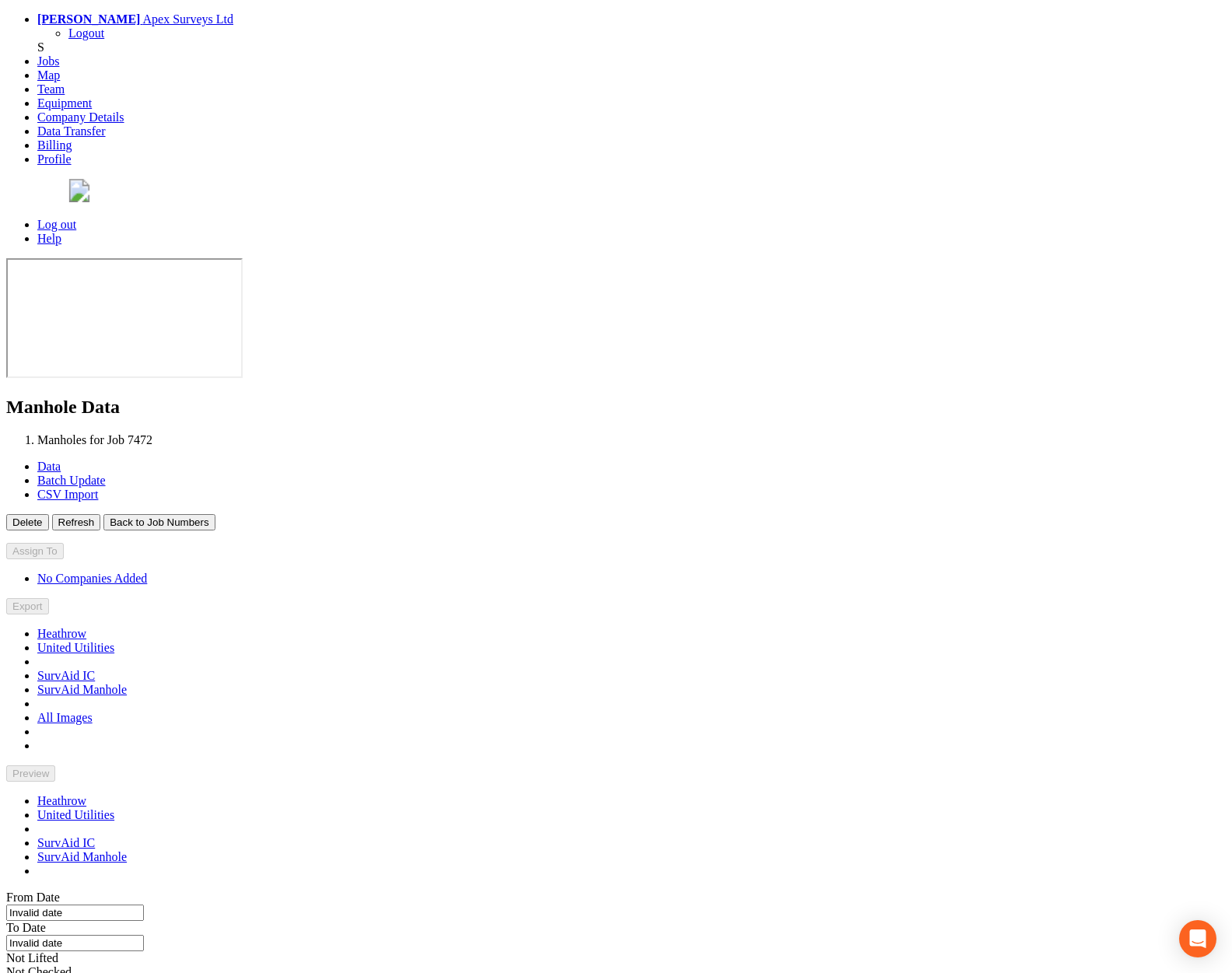
type input "[DATE]"
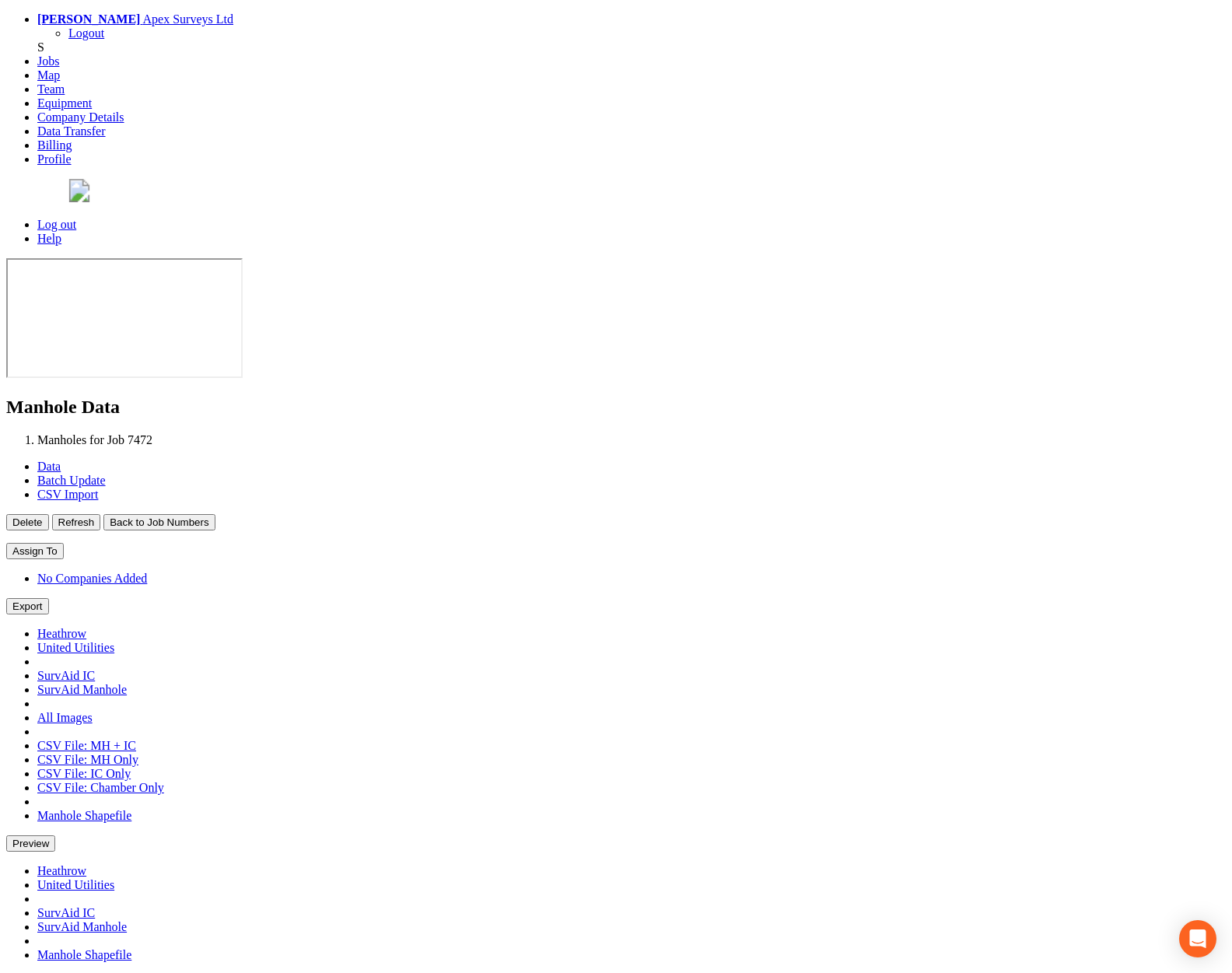
click at [214, 514] on button "Back to Job Numbers" at bounding box center [158, 522] width 111 height 16
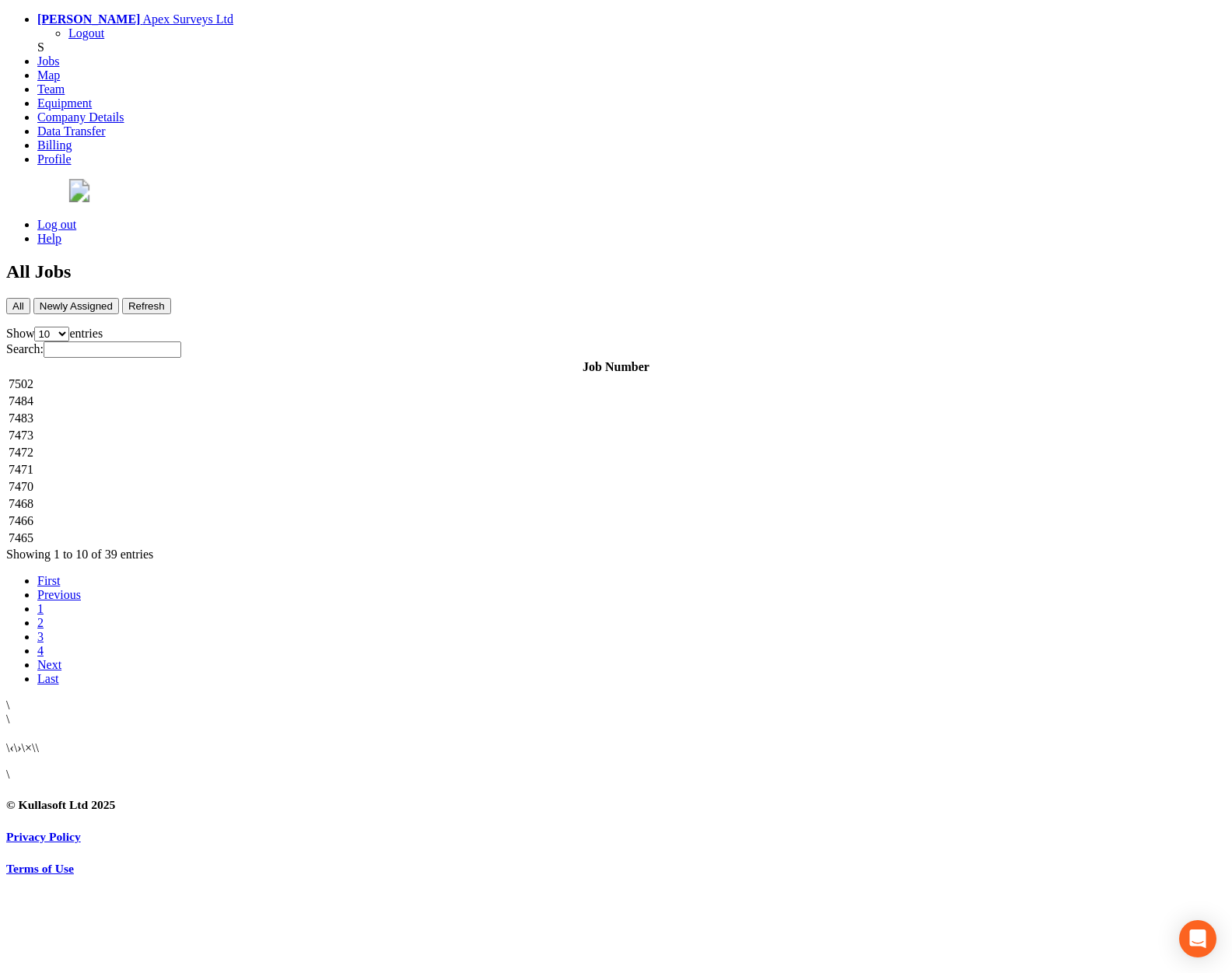
click at [302, 462] on td "7471" at bounding box center [615, 469] width 1216 height 16
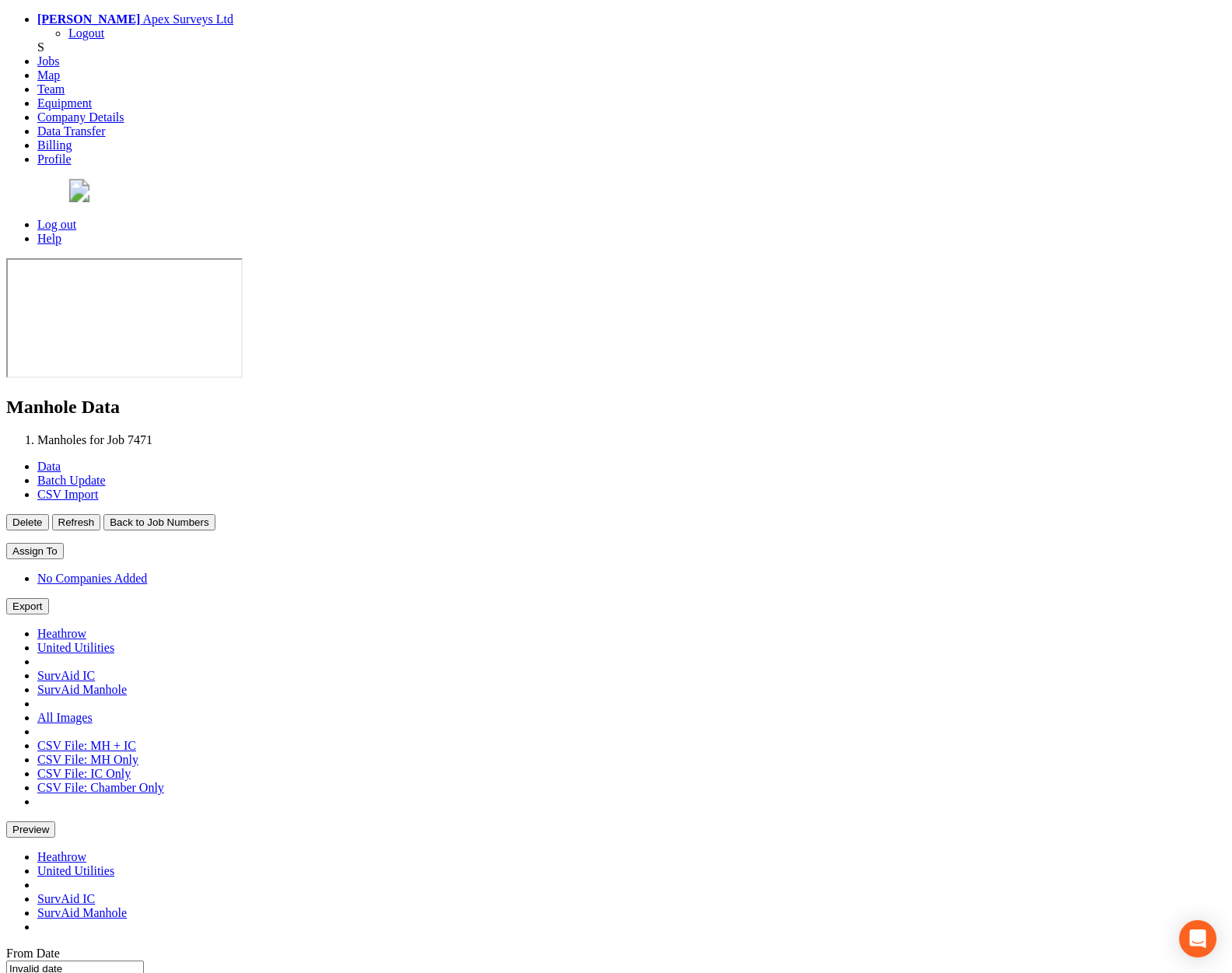
type input "[DATE]"
click at [214, 514] on button "Back to Job Numbers" at bounding box center [158, 522] width 111 height 16
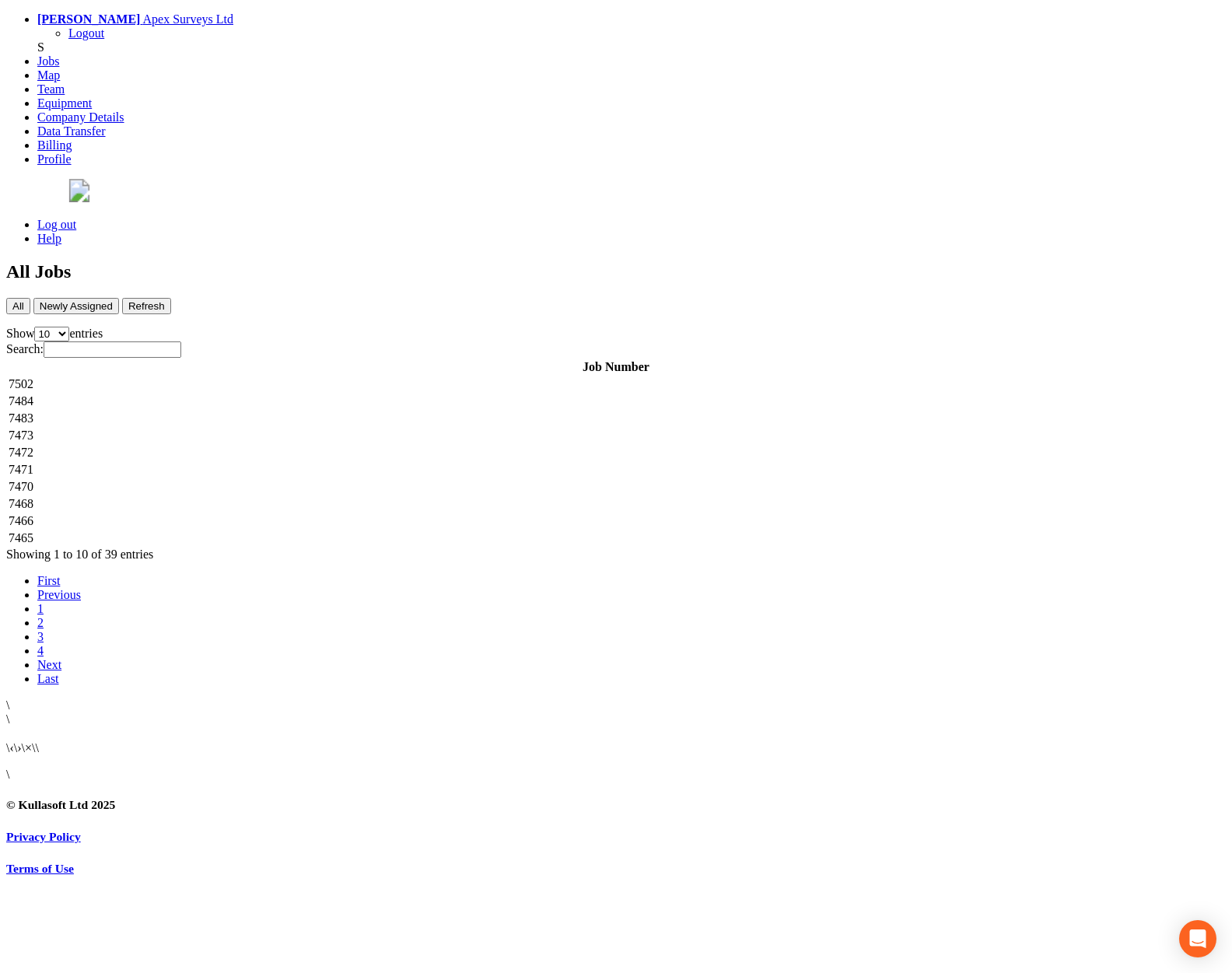
click at [301, 479] on td "7470" at bounding box center [615, 487] width 1216 height 16
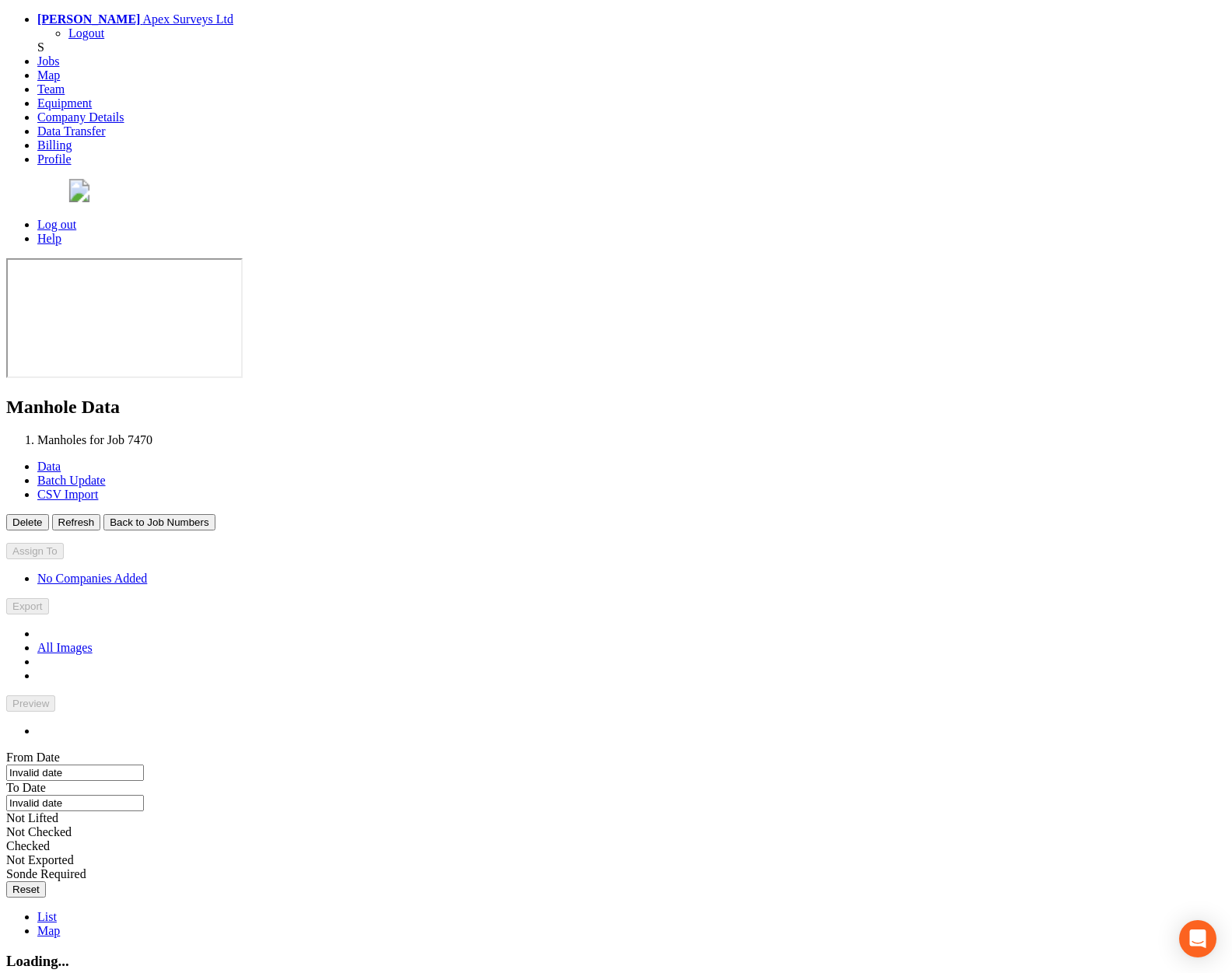
type input "[DATE]"
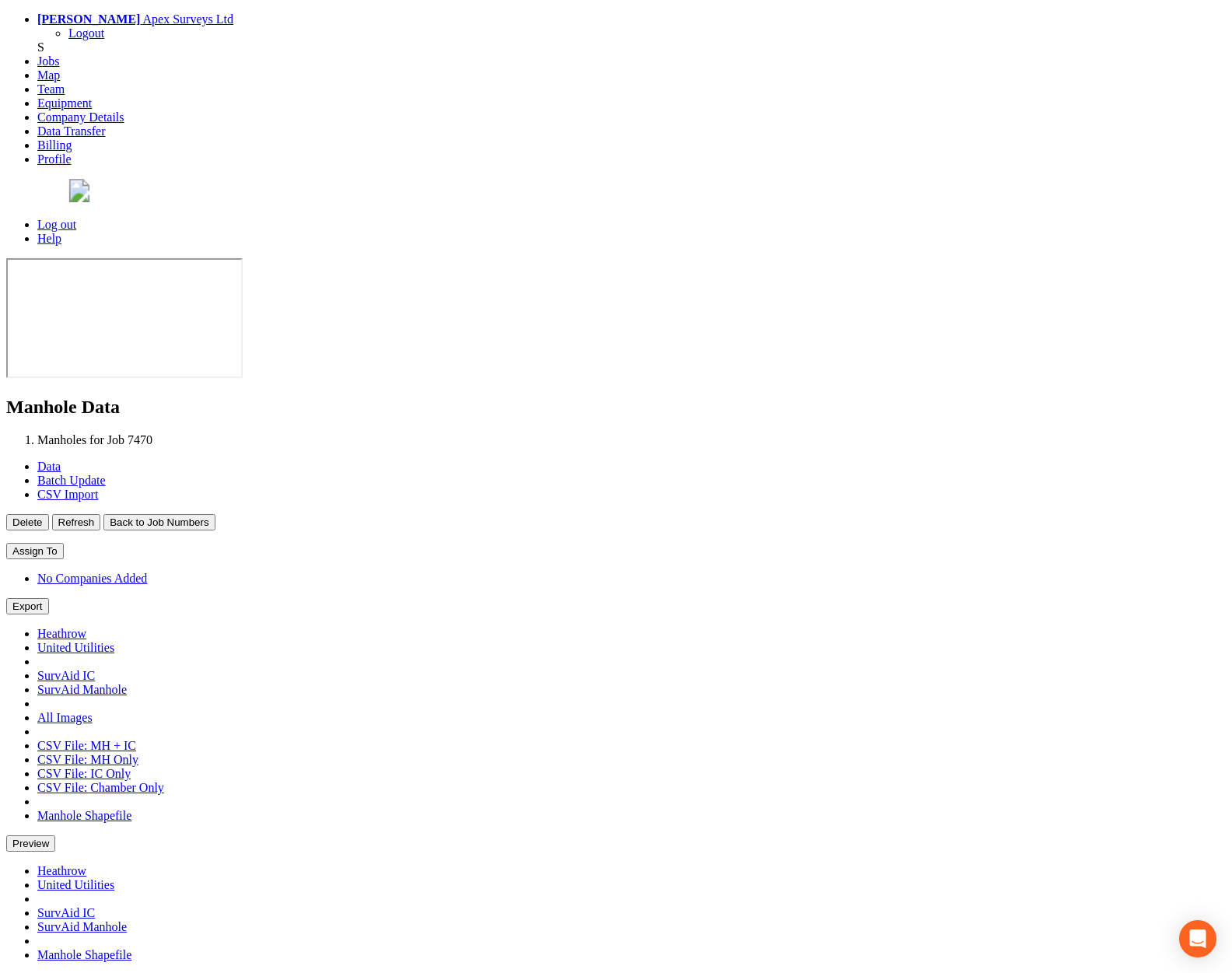
click at [214, 514] on button "Back to Job Numbers" at bounding box center [158, 522] width 111 height 16
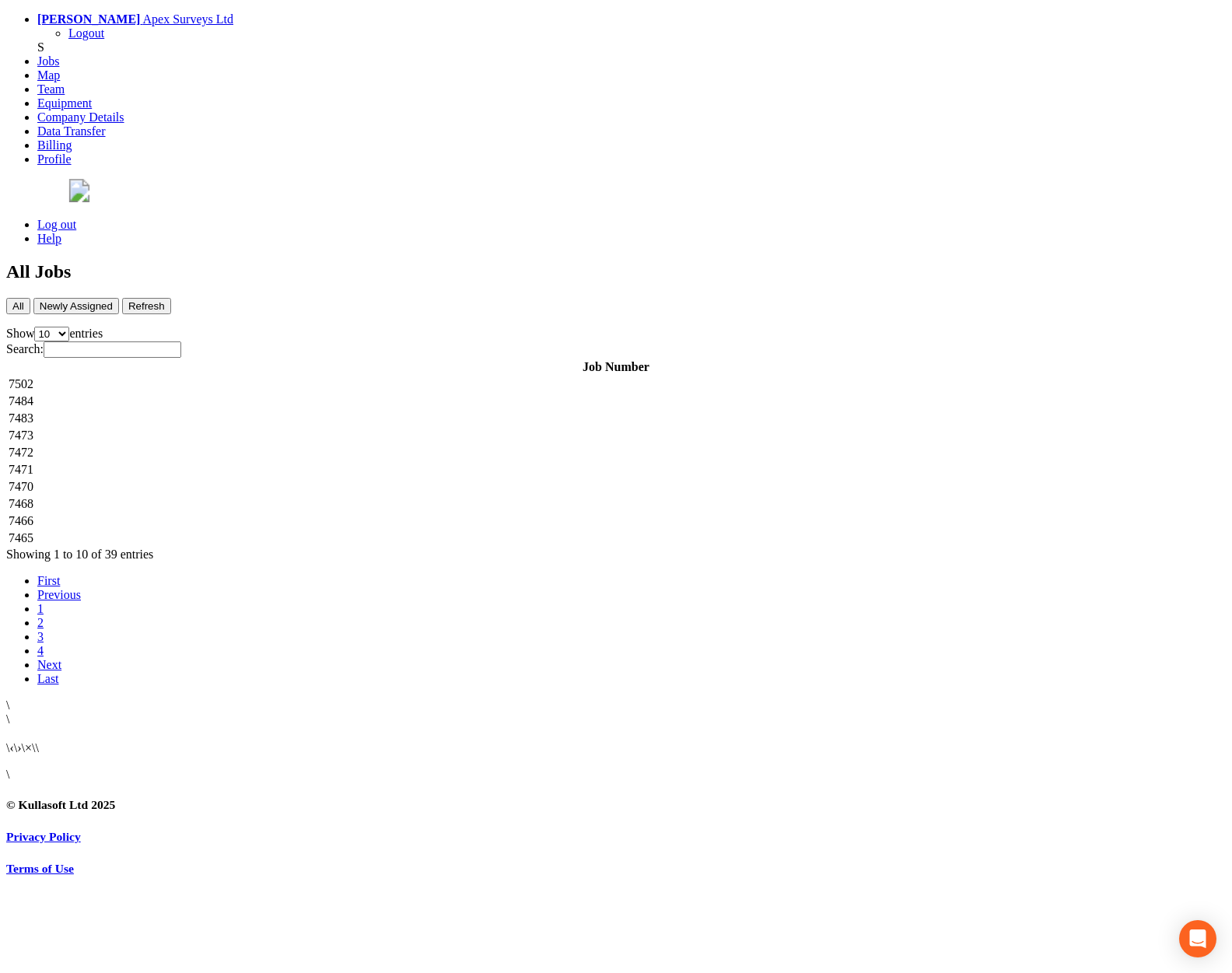
click at [334, 496] on td "7468" at bounding box center [615, 504] width 1216 height 16
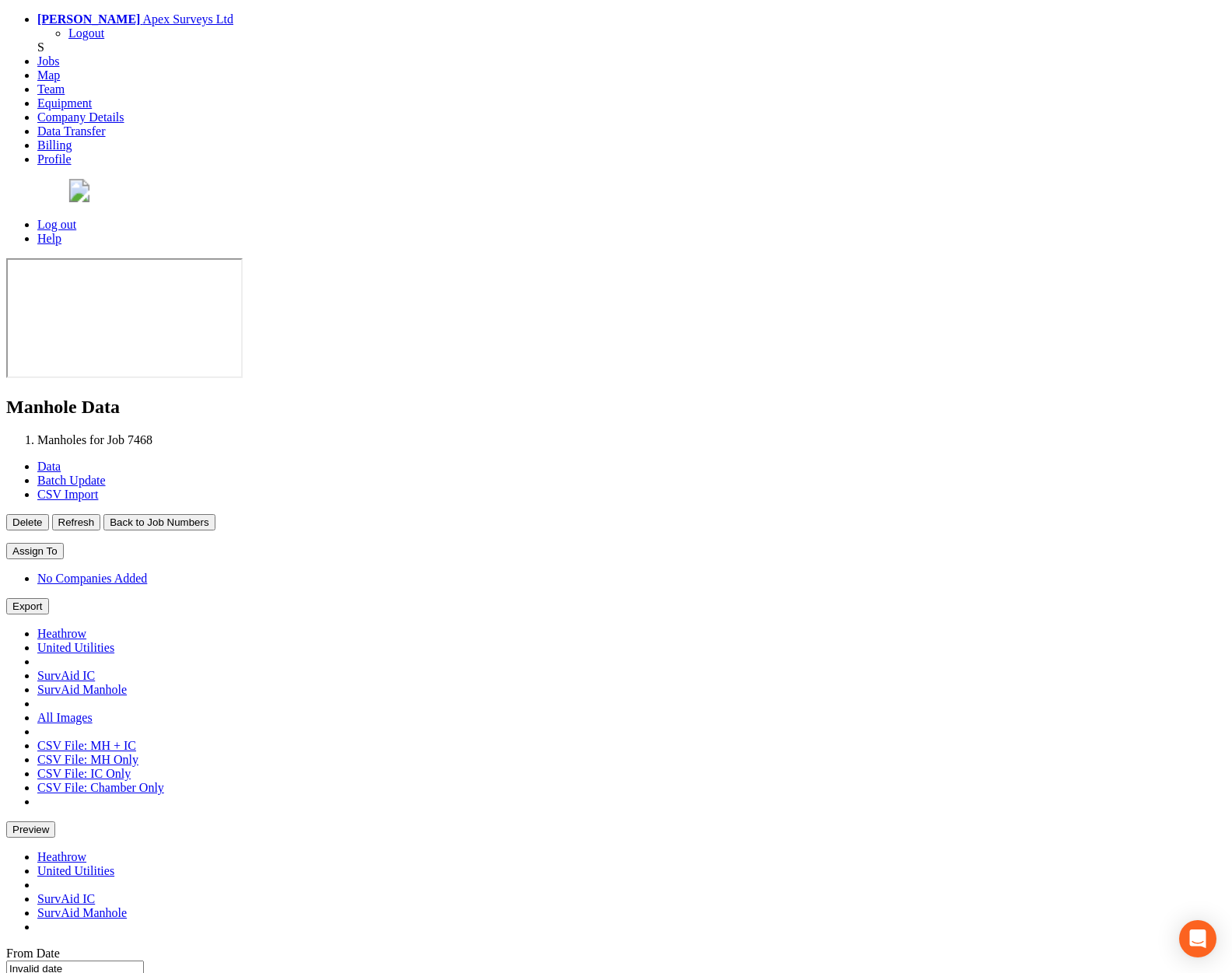
type input "[DATE]"
click at [214, 514] on button "Back to Job Numbers" at bounding box center [158, 522] width 111 height 16
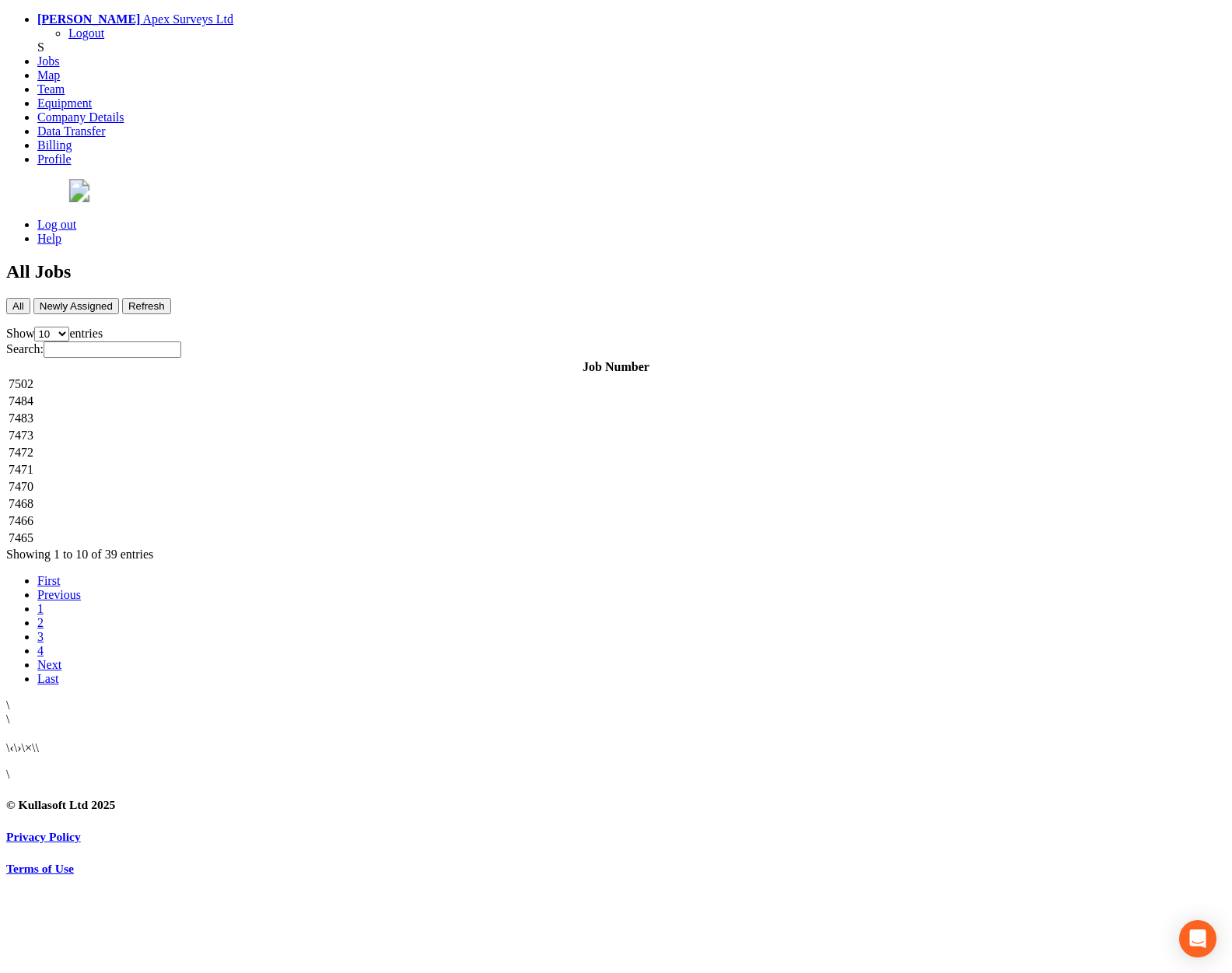
click at [298, 513] on td "7466" at bounding box center [615, 521] width 1216 height 16
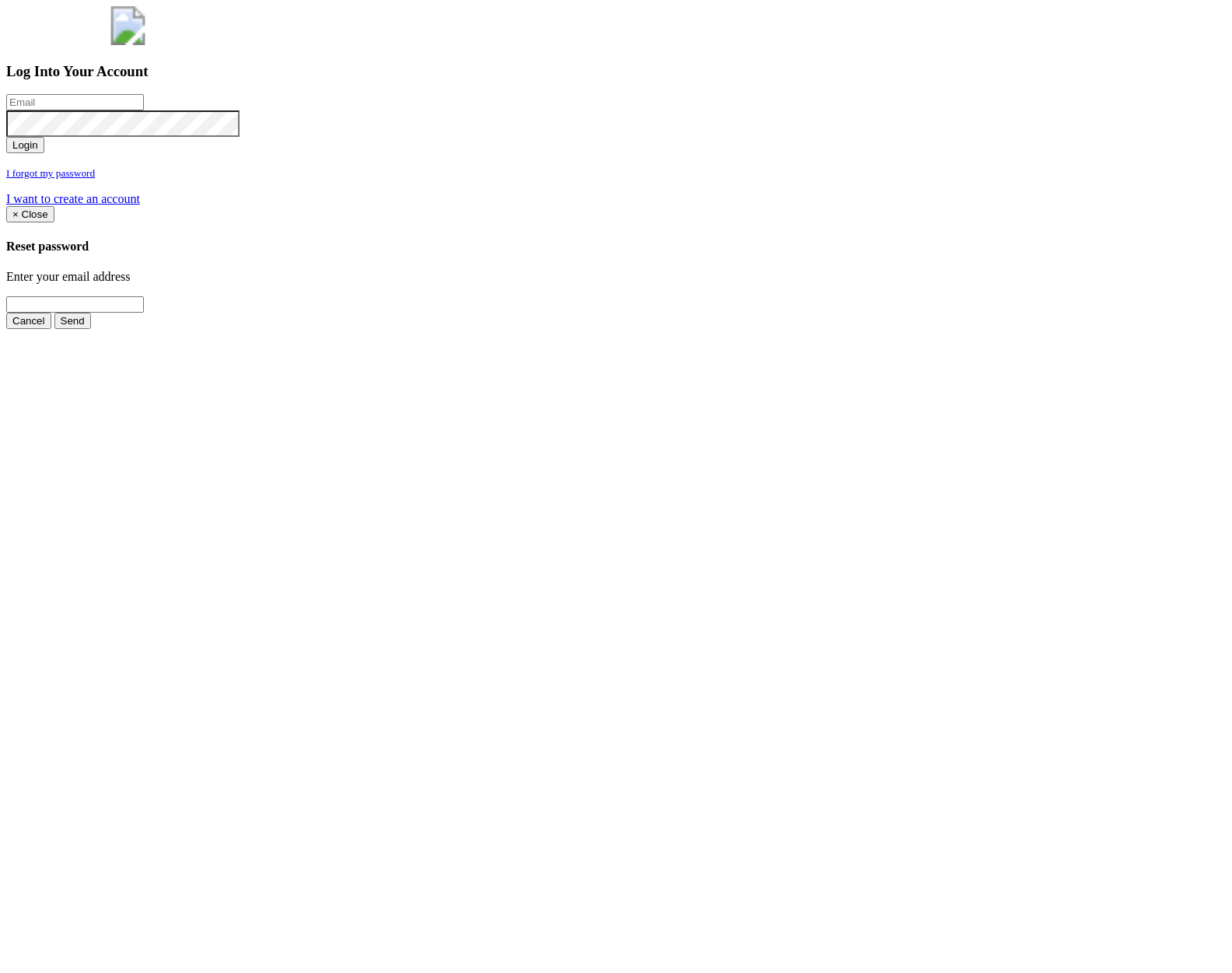
click at [144, 111] on input "email" at bounding box center [75, 102] width 138 height 16
type input "[PERSON_NAME][EMAIL_ADDRESS][PERSON_NAME][DOMAIN_NAME]"
click at [7, 137] on button "Login" at bounding box center [25, 144] width 38 height 16
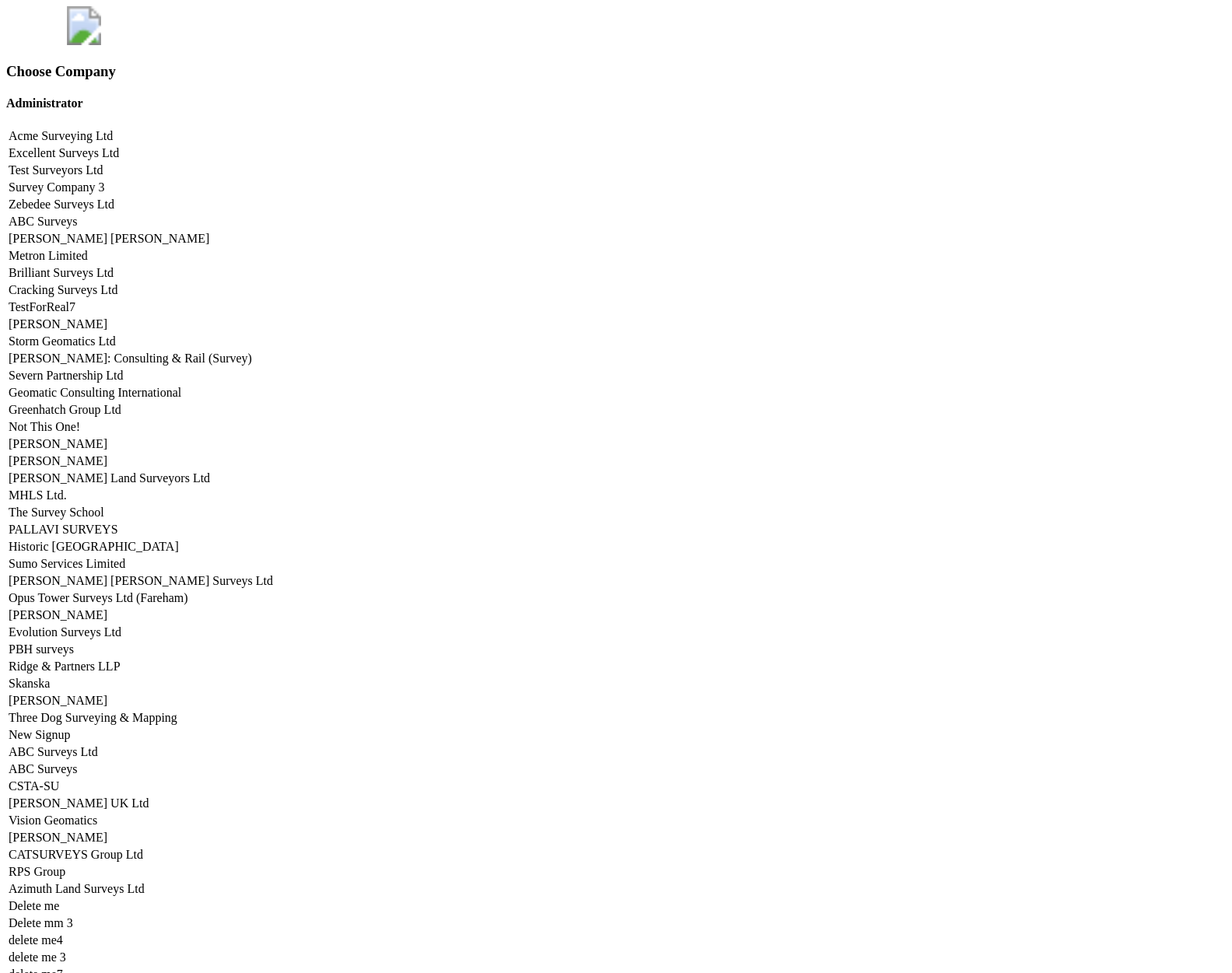
scroll to position [7667, 0]
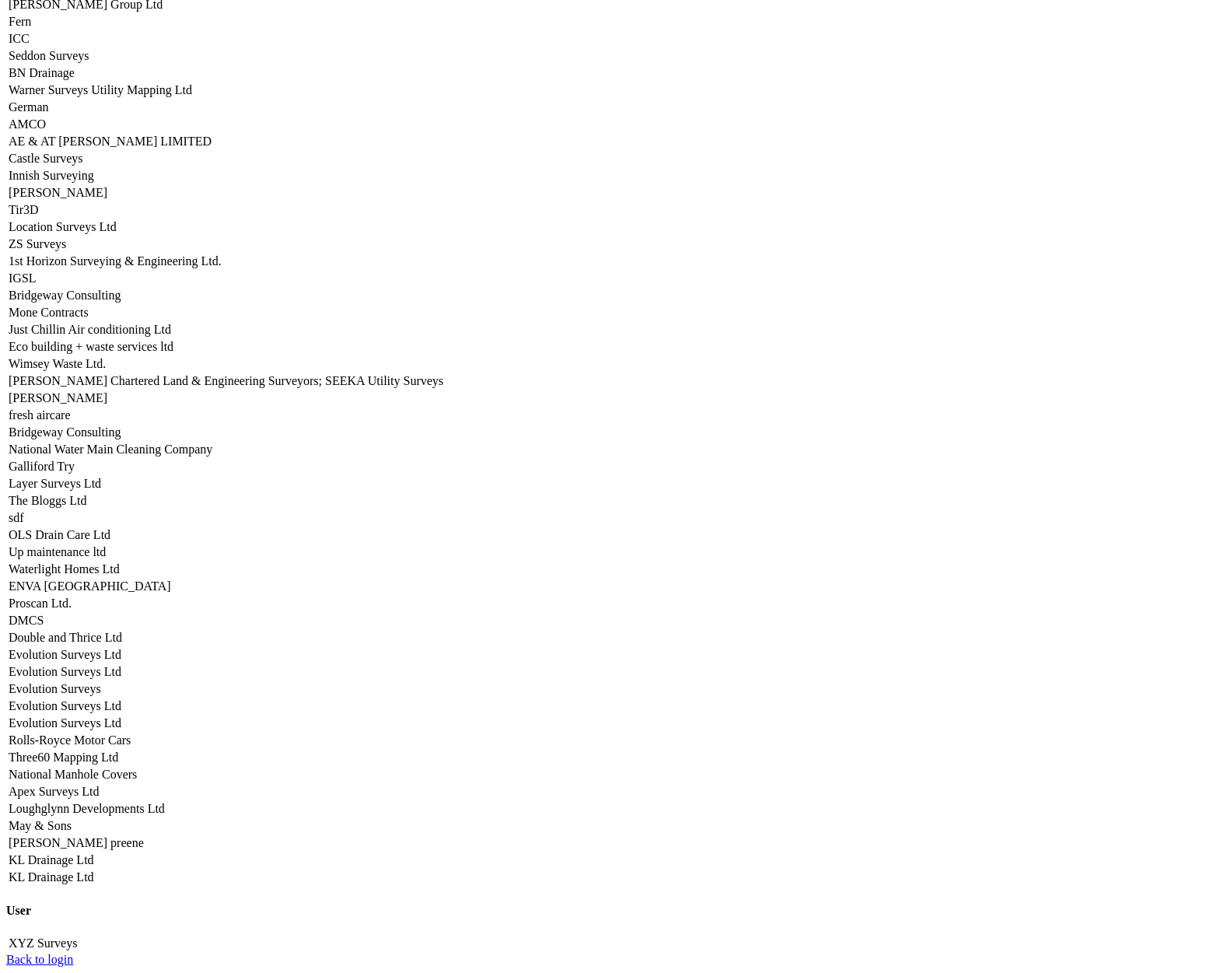
click at [99, 785] on link "Apex Surveys Ltd" at bounding box center [53, 791] width 90 height 13
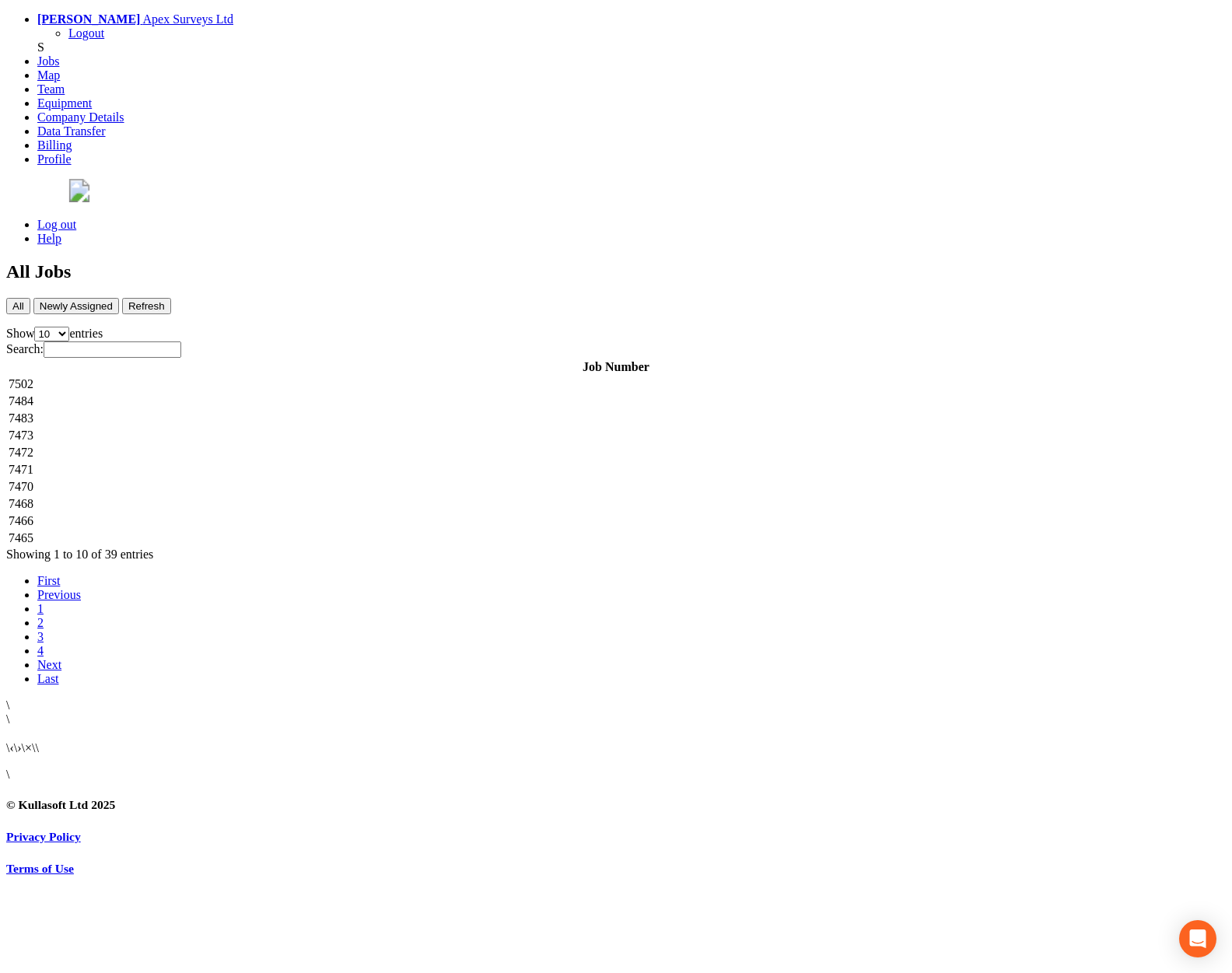
click at [366, 376] on td "7502" at bounding box center [615, 384] width 1216 height 16
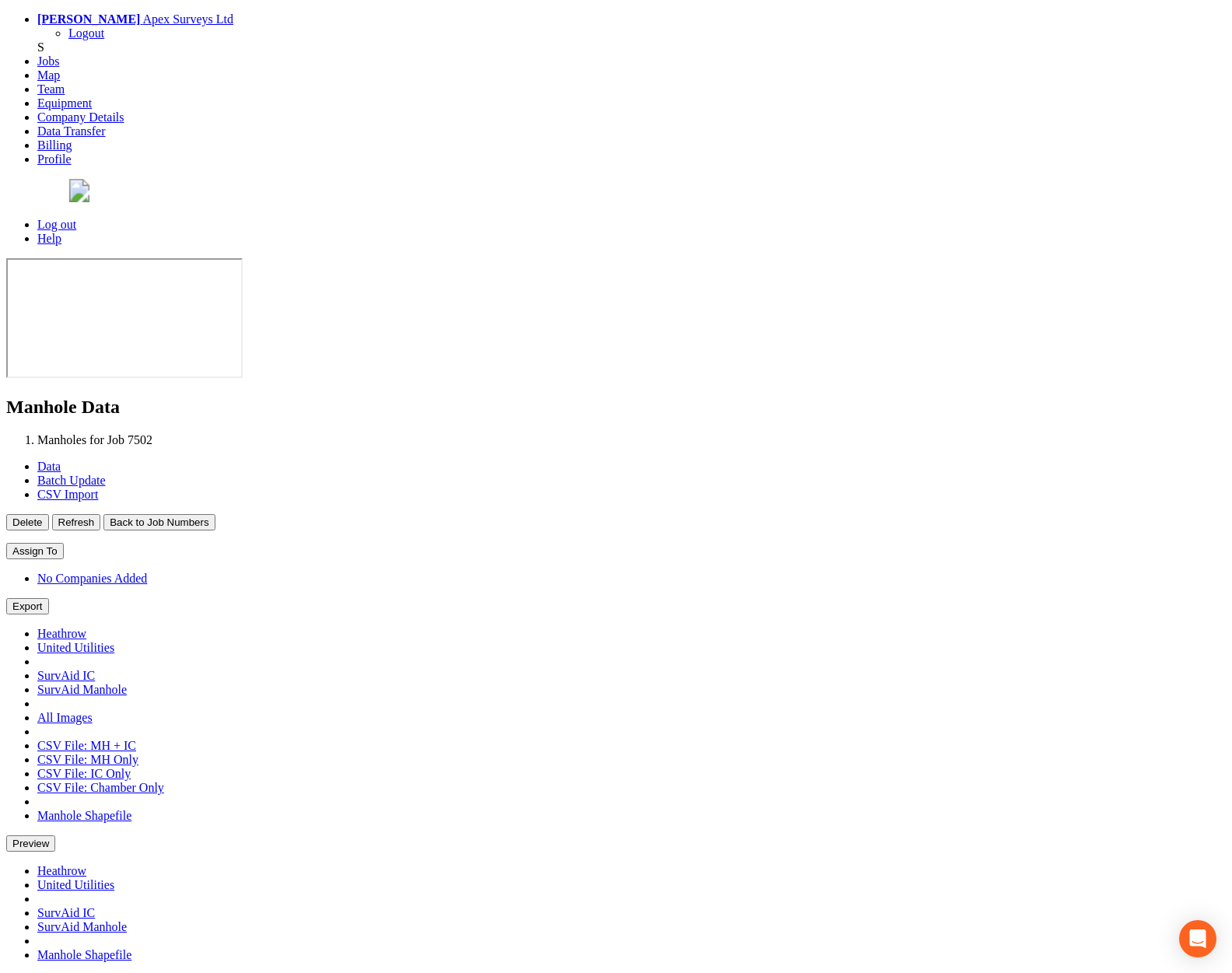
click at [214, 514] on button "Back to Job Numbers" at bounding box center [158, 522] width 111 height 16
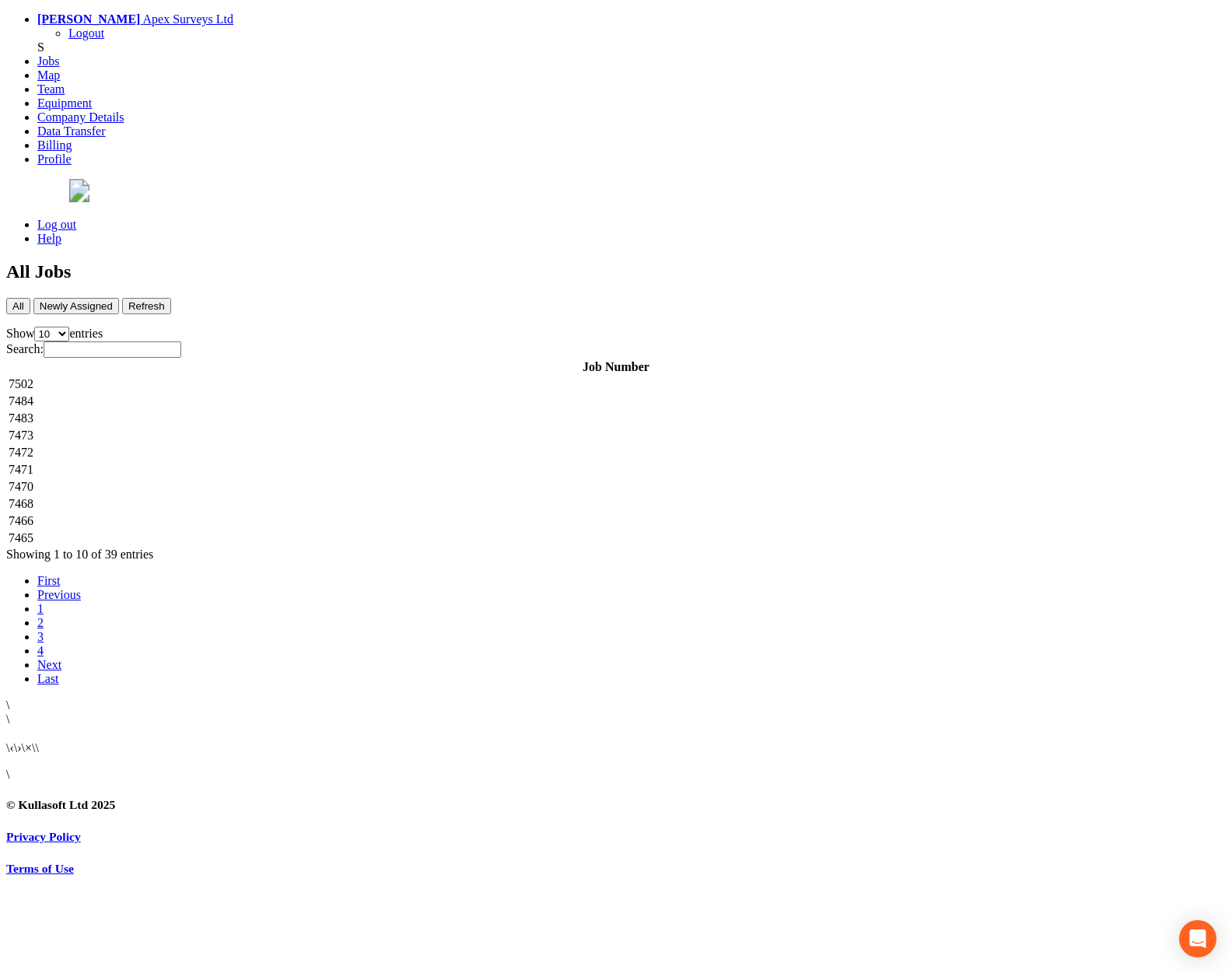
click at [362, 393] on td "7484" at bounding box center [615, 401] width 1216 height 16
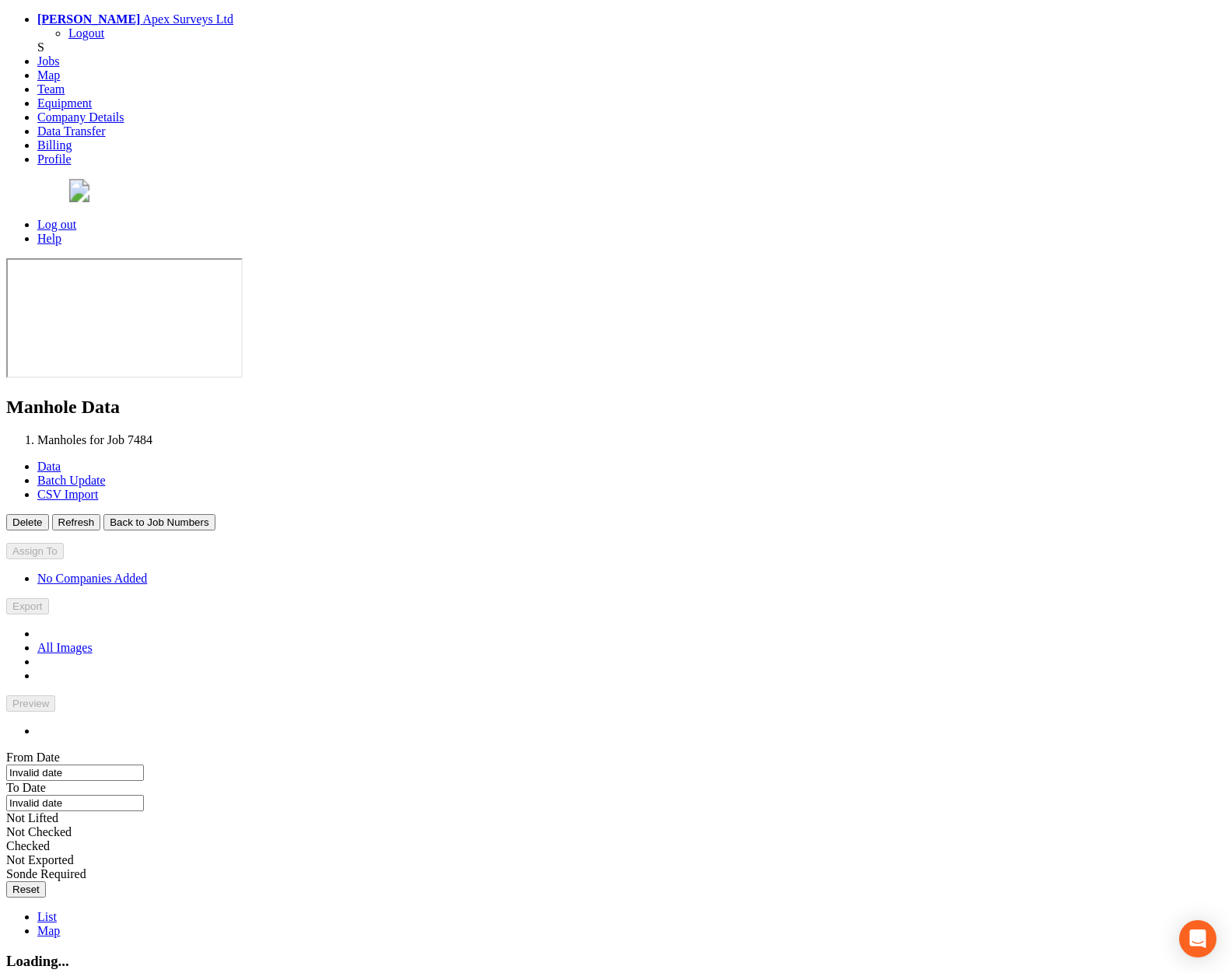
type input "[DATE]"
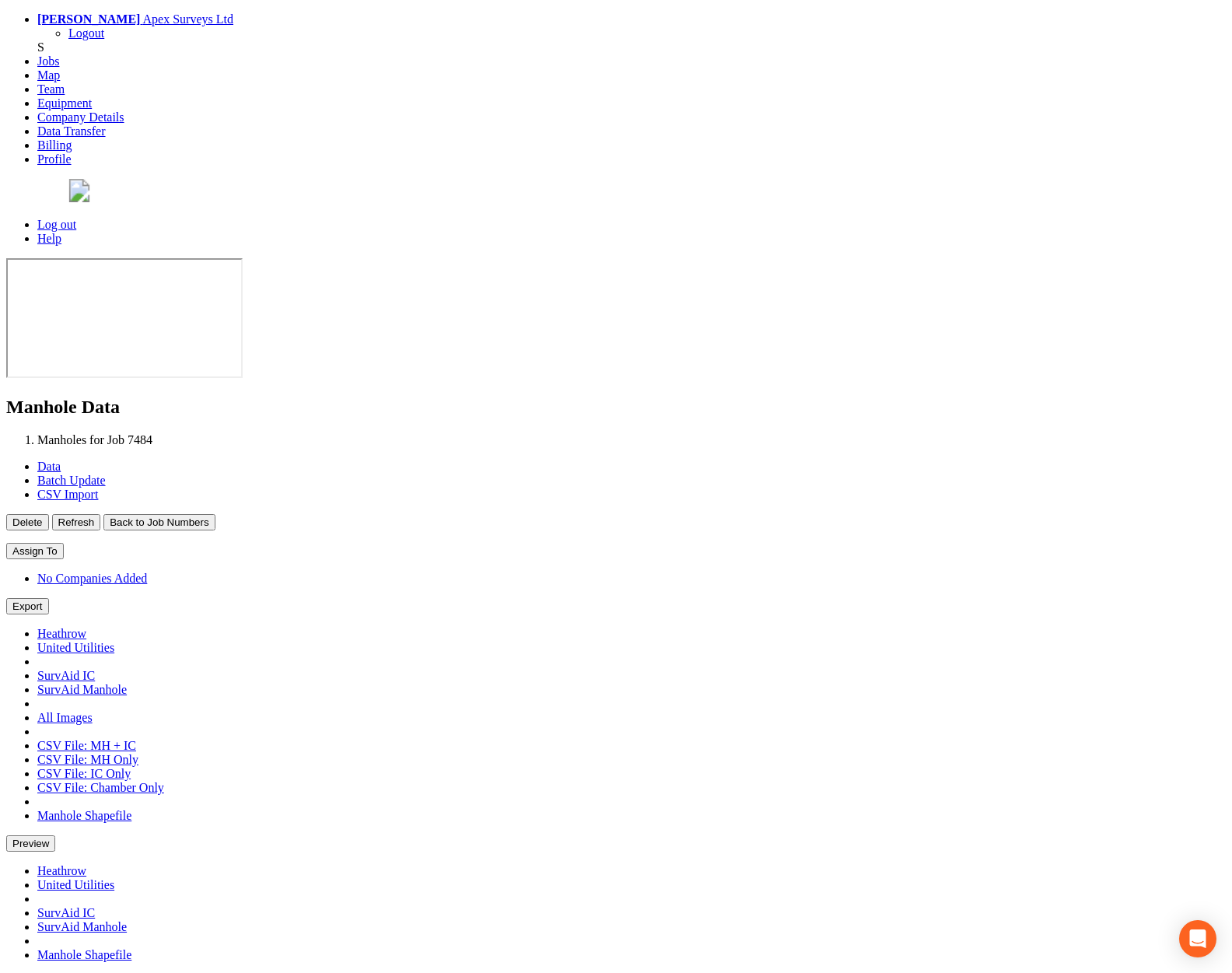
click at [480, 514] on p "Delete Refresh Back to Job Numbers" at bounding box center [616, 522] width 1220 height 16
click at [214, 514] on button "Back to Job Numbers" at bounding box center [158, 522] width 111 height 16
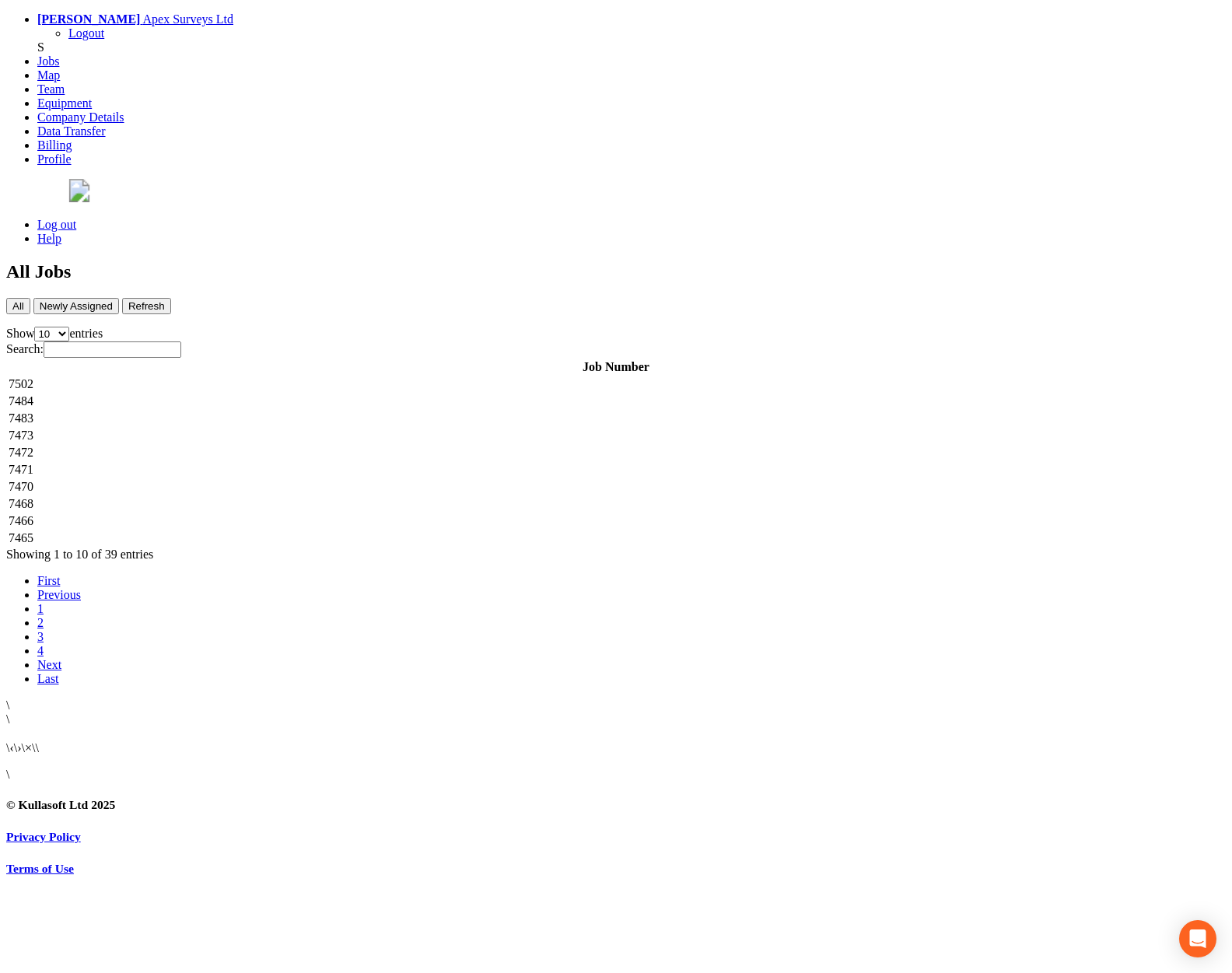
click at [354, 411] on td "7483" at bounding box center [615, 419] width 1216 height 16
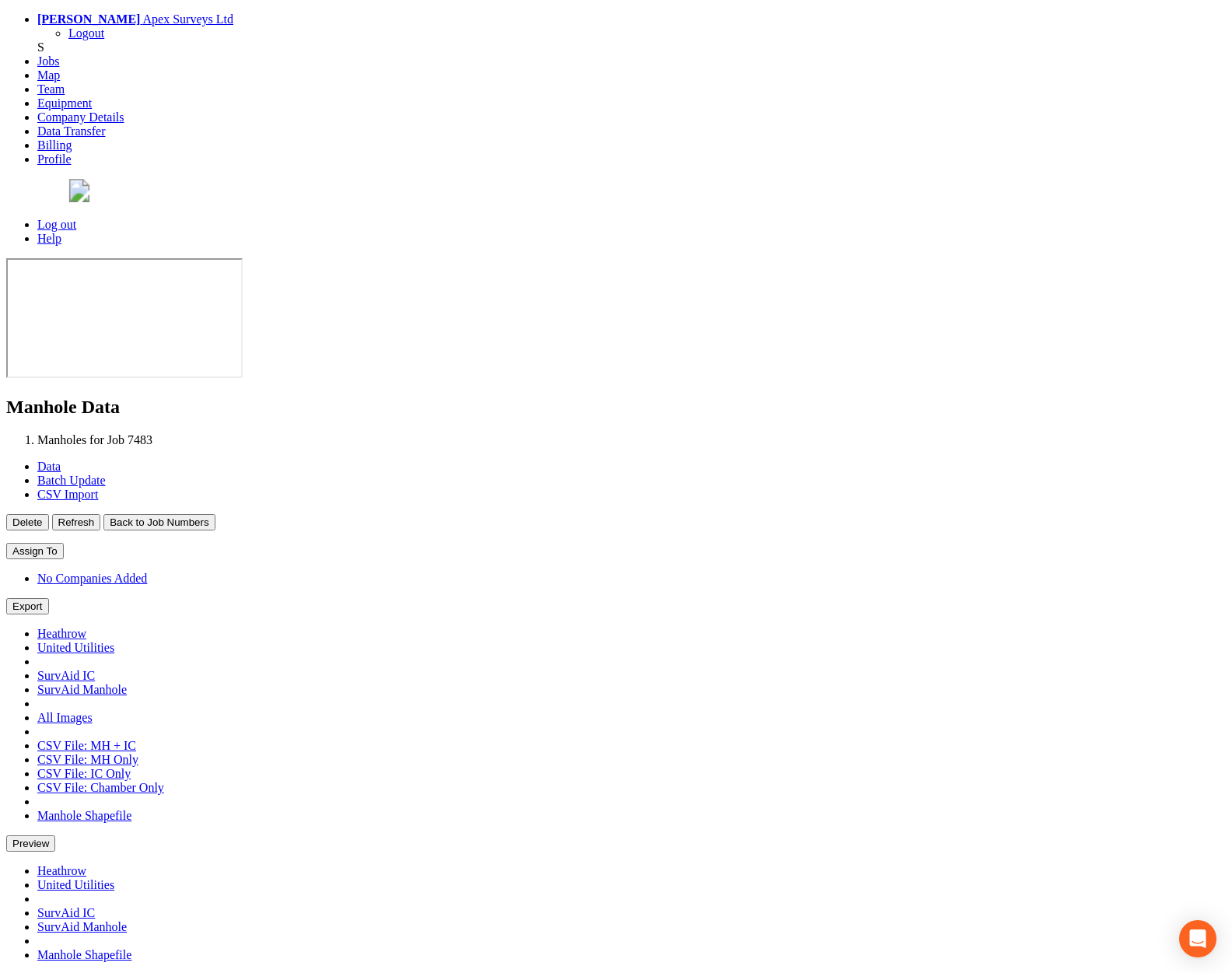
click at [214, 514] on button "Back to Job Numbers" at bounding box center [158, 522] width 111 height 16
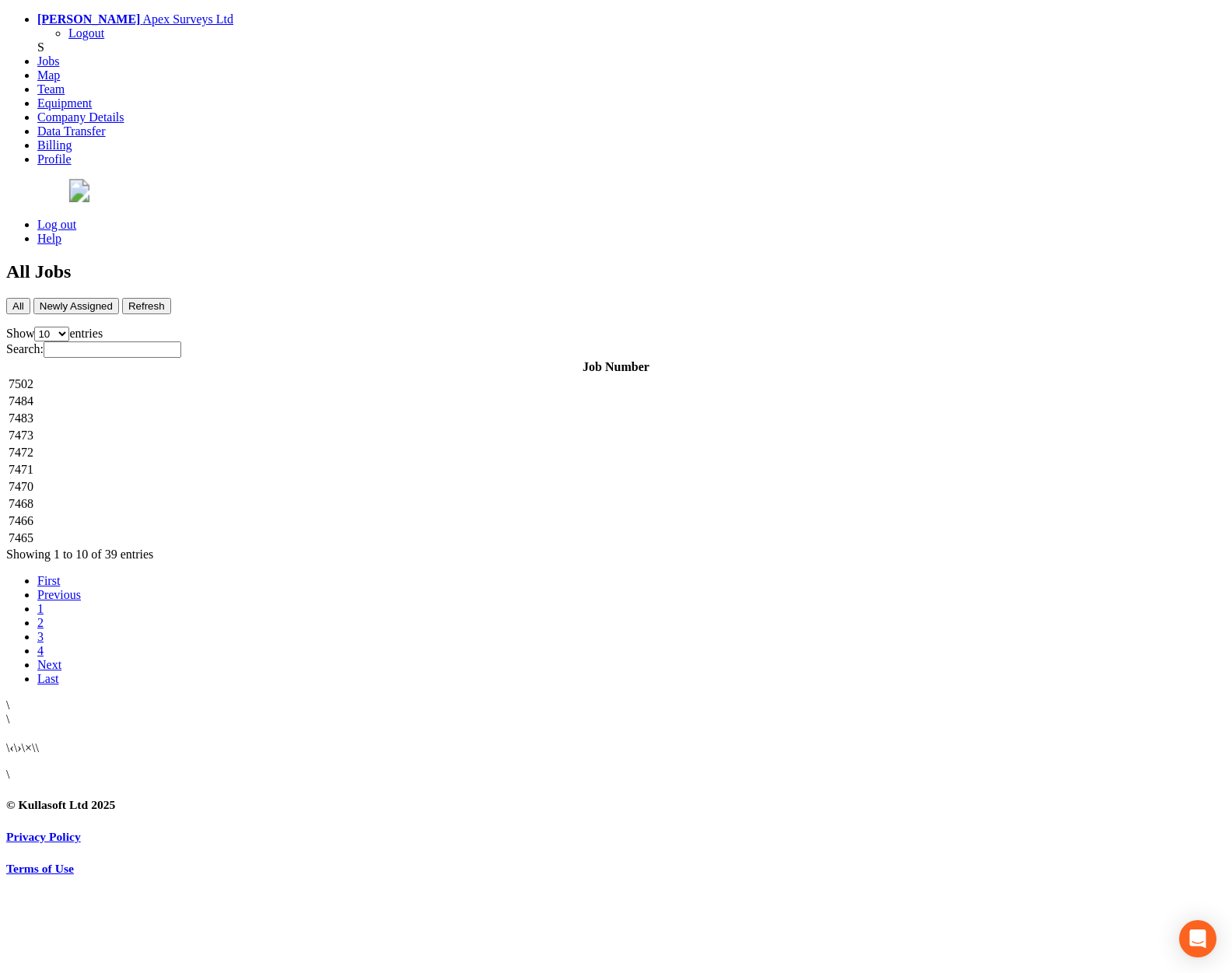
click at [352, 428] on td "7473" at bounding box center [615, 435] width 1216 height 16
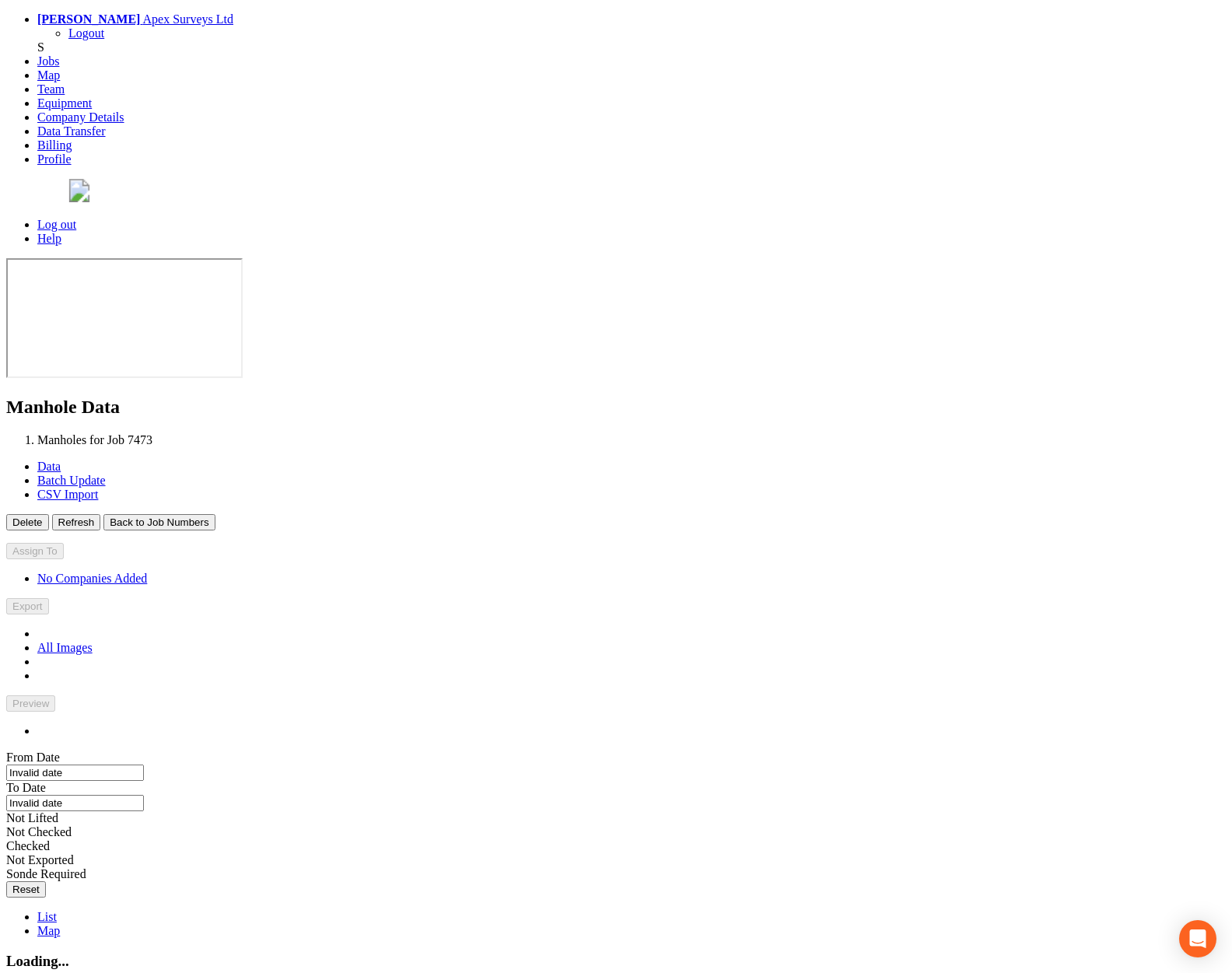
type input "19/09/2025"
type input "[DATE]"
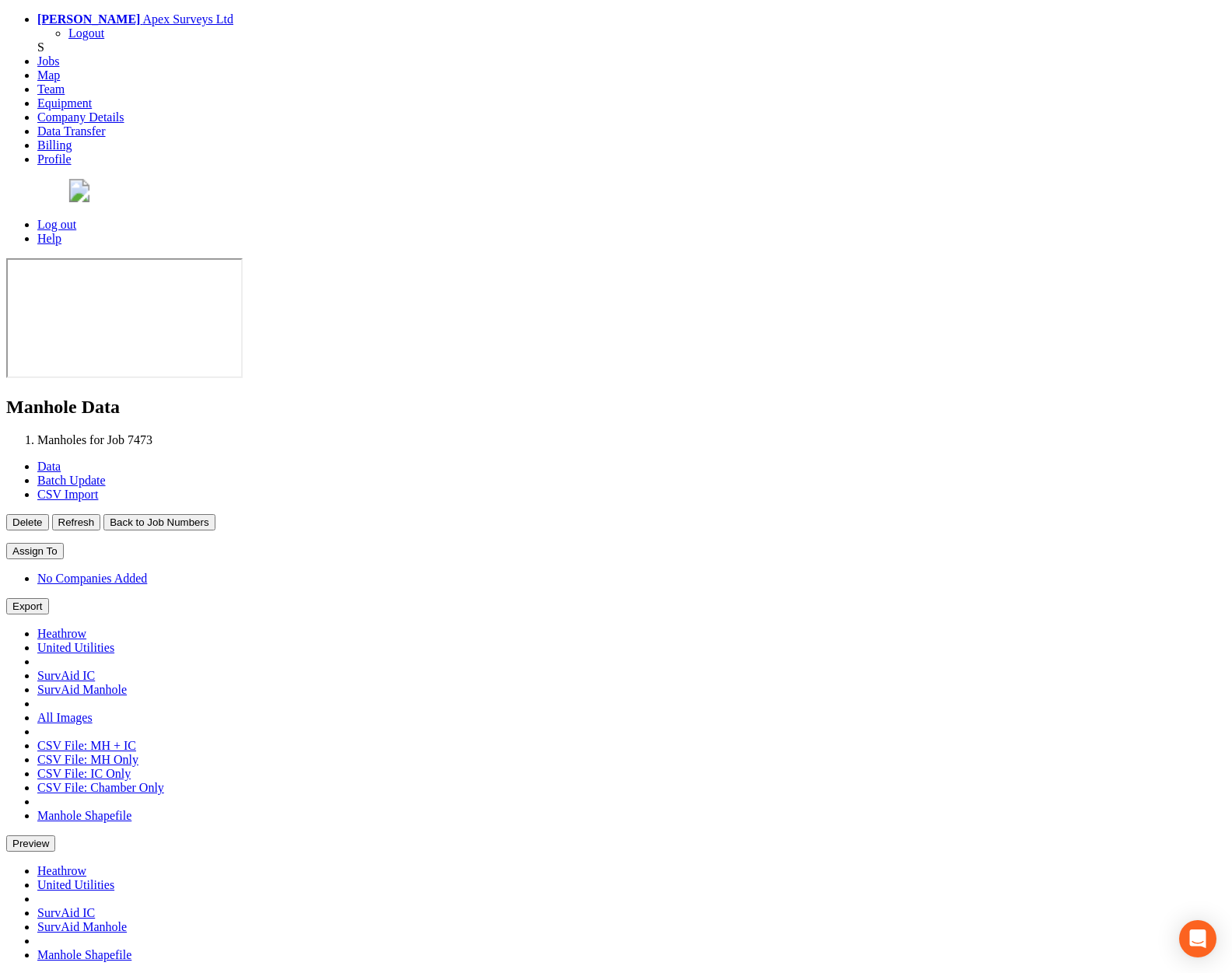
click at [214, 514] on button "Back to Job Numbers" at bounding box center [158, 522] width 111 height 16
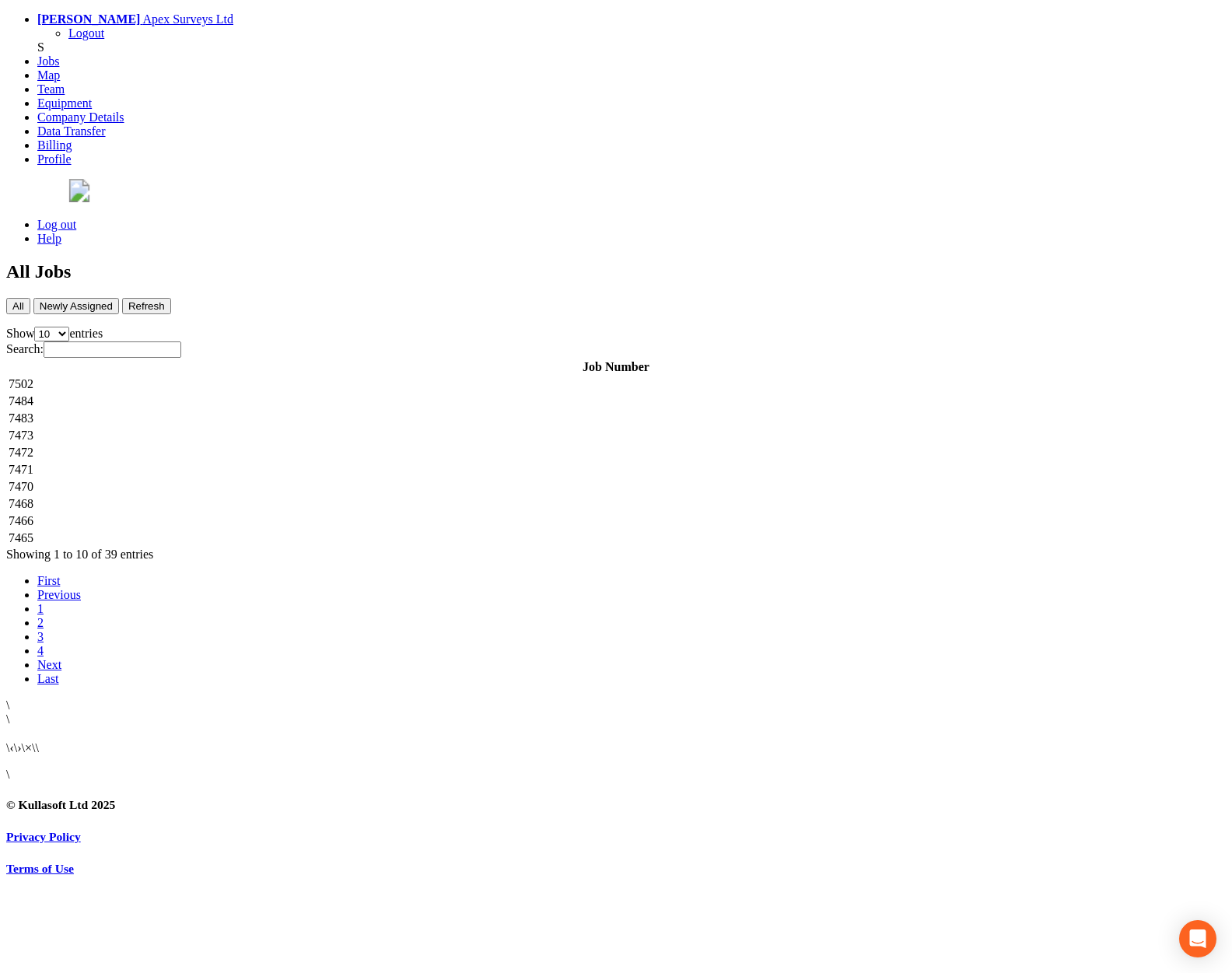
click at [342, 445] on td "7472" at bounding box center [615, 452] width 1216 height 16
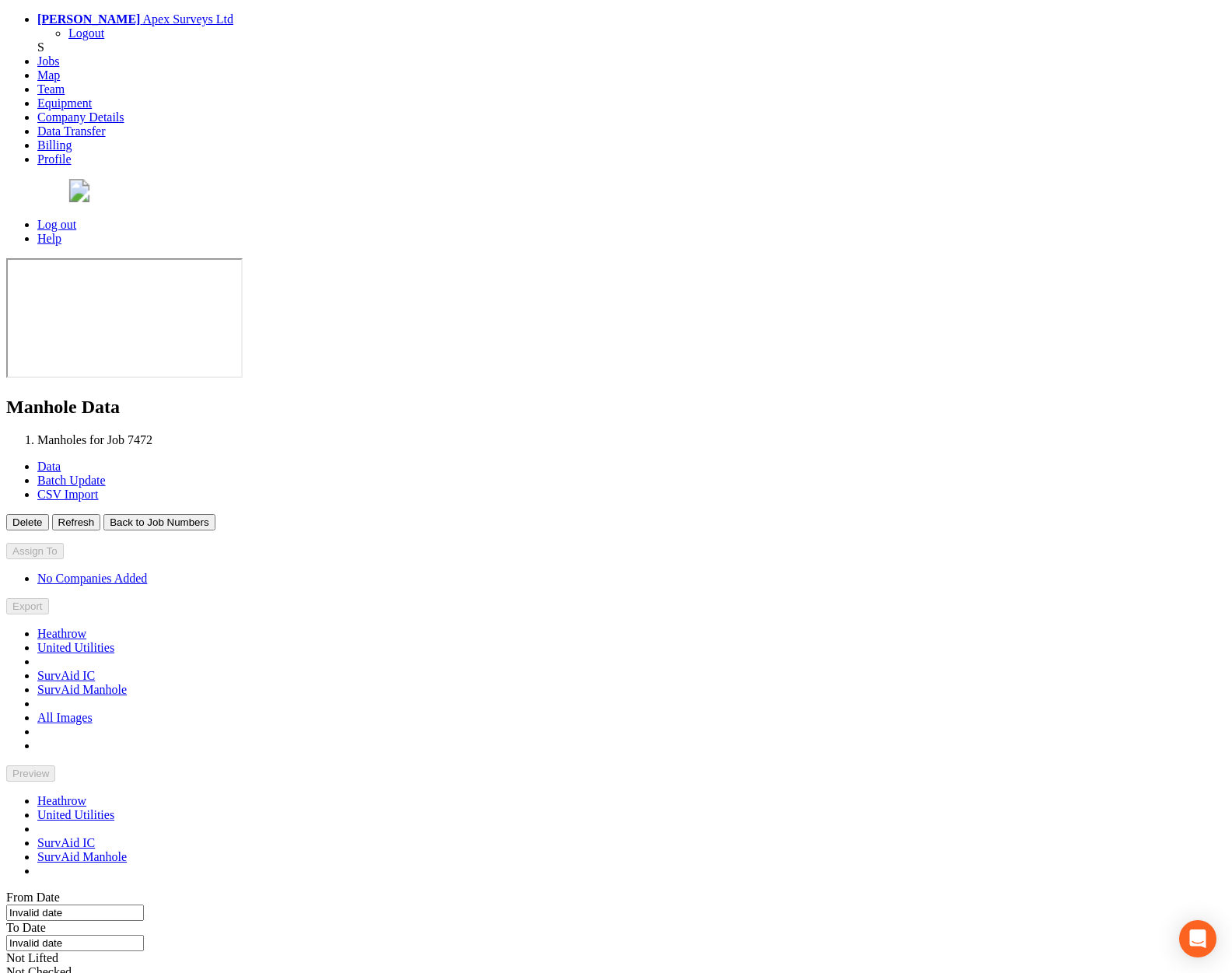
type input "[DATE]"
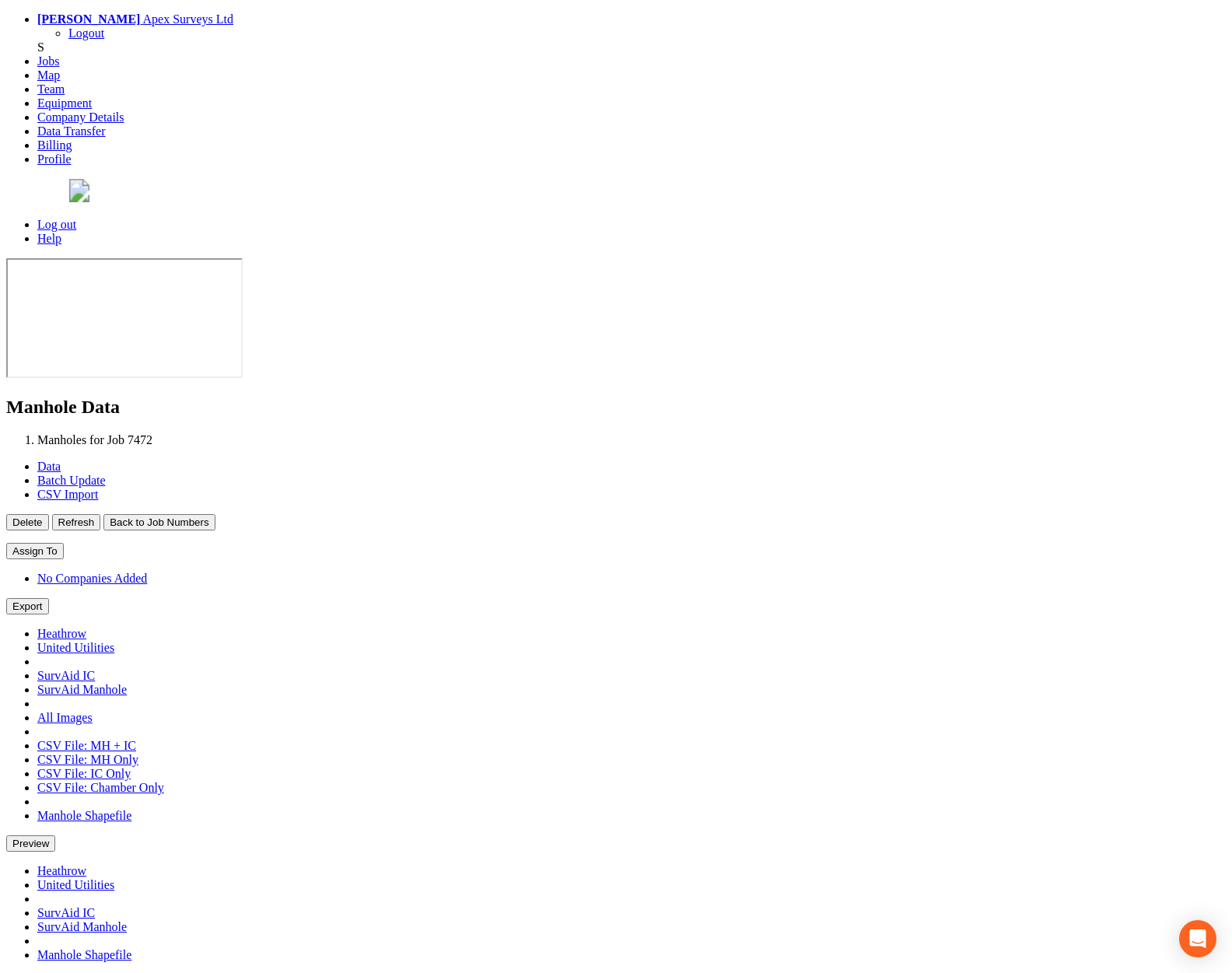
click at [214, 514] on button "Back to Job Numbers" at bounding box center [158, 522] width 111 height 16
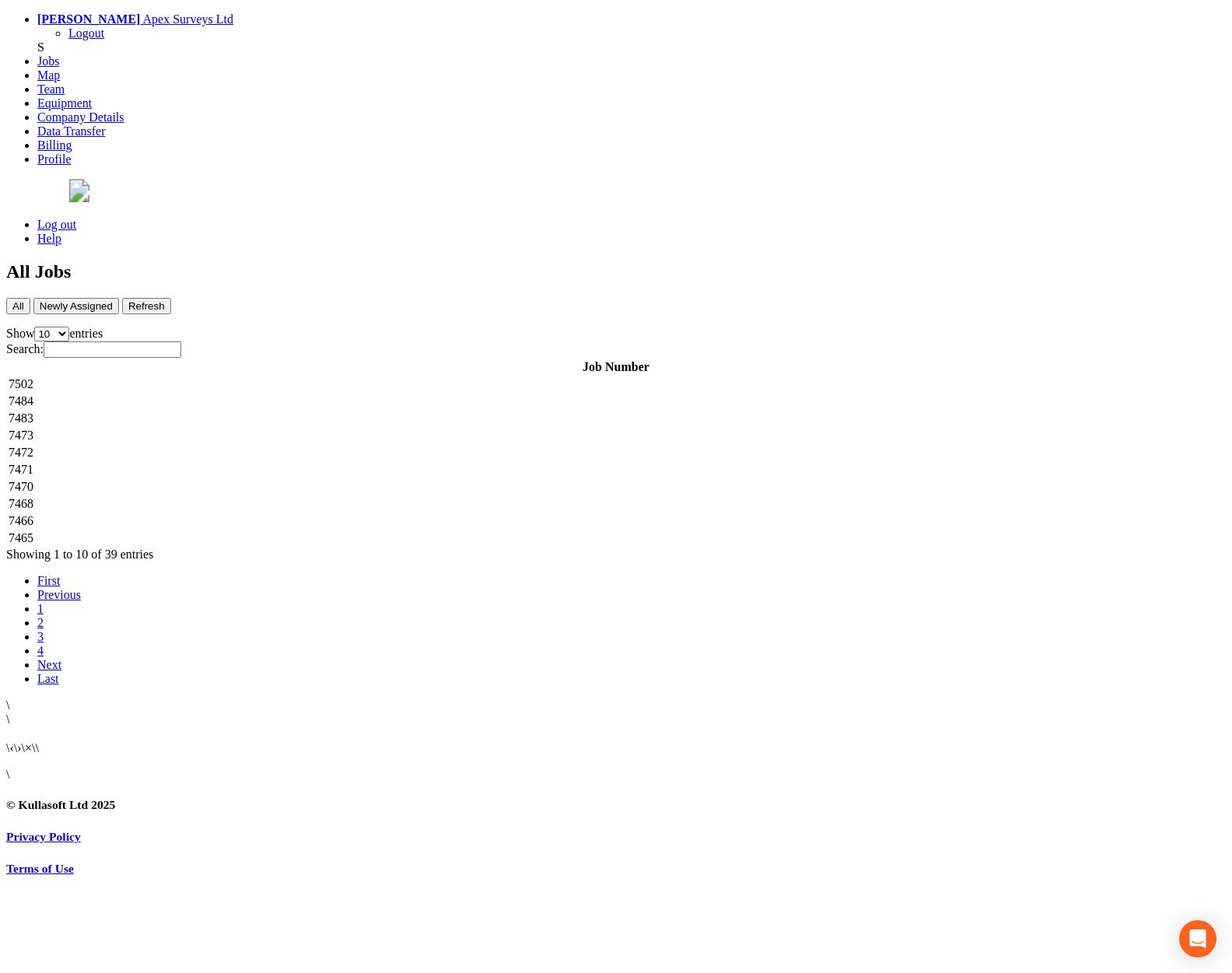
click at [329, 462] on td "7471" at bounding box center [615, 469] width 1216 height 16
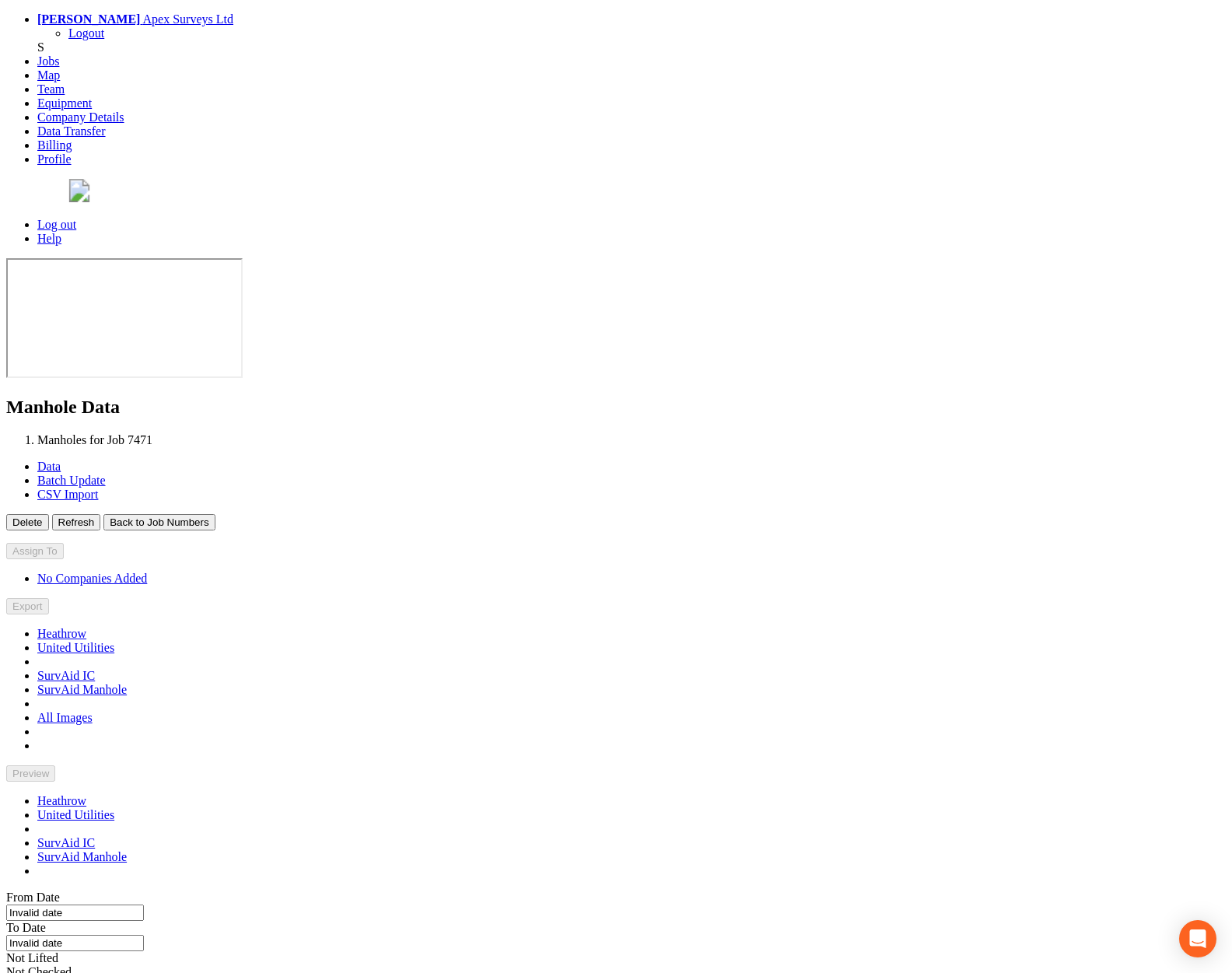
type input "[DATE]"
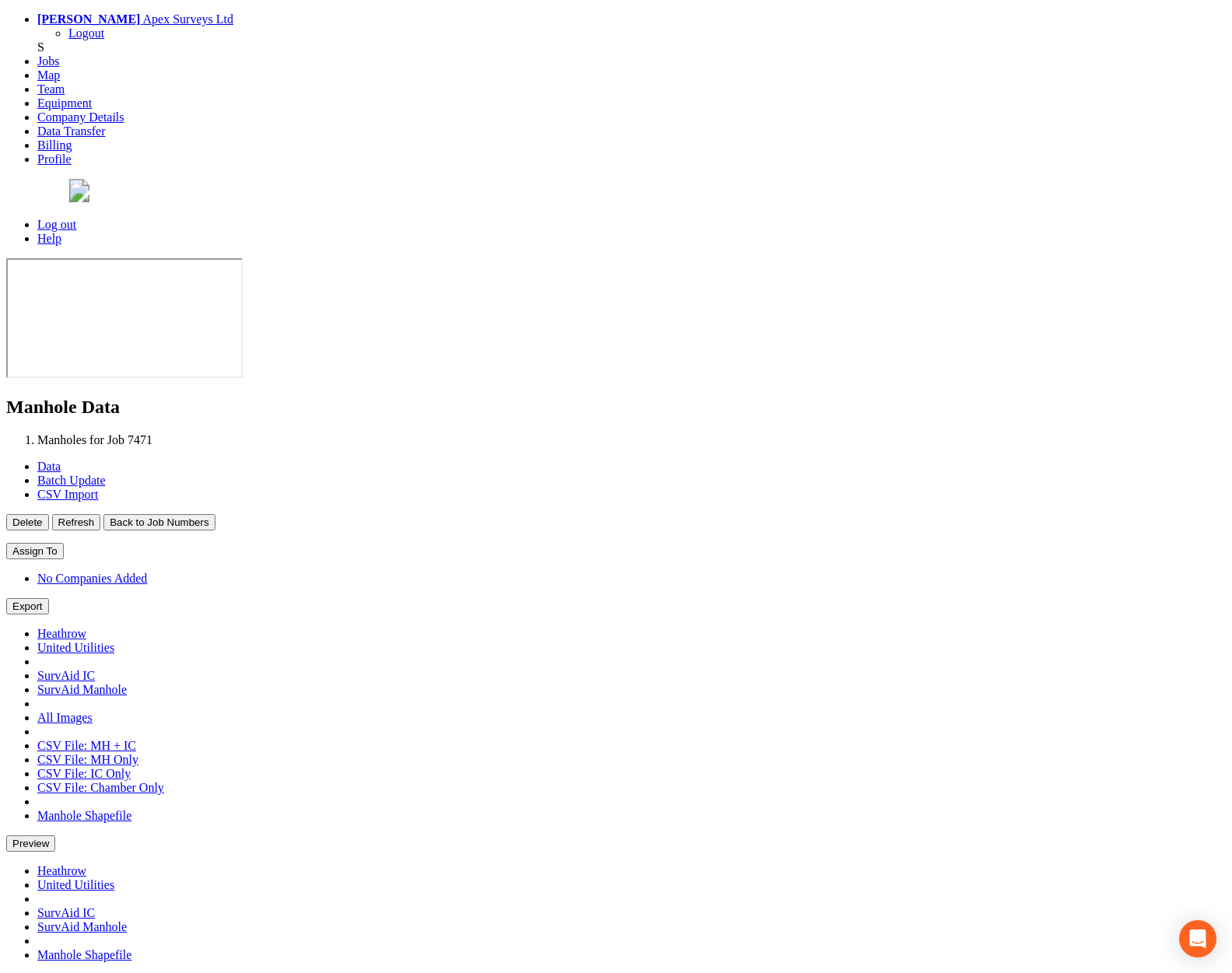
click at [214, 514] on button "Back to Job Numbers" at bounding box center [158, 522] width 111 height 16
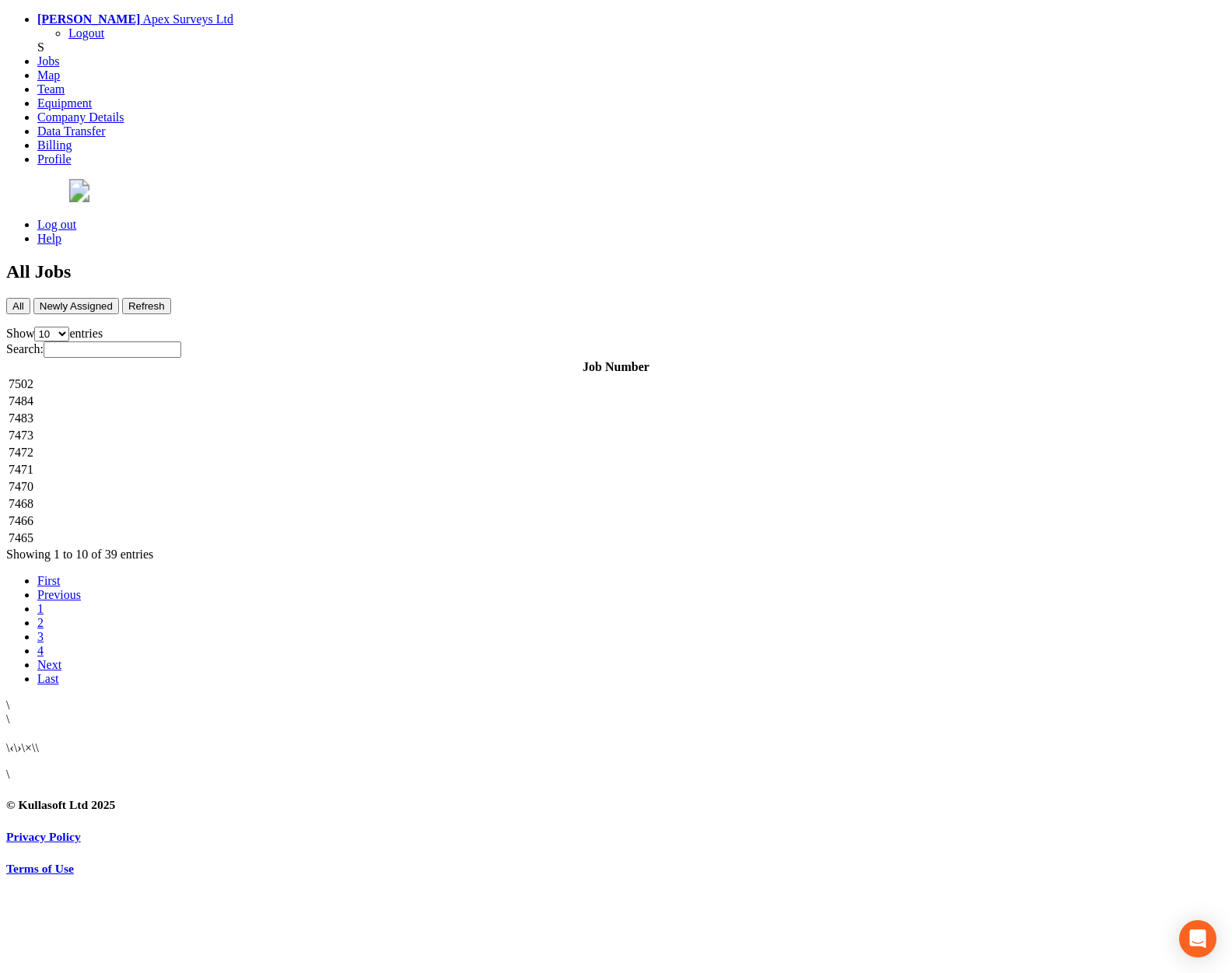
click at [315, 479] on td "7470" at bounding box center [615, 487] width 1216 height 16
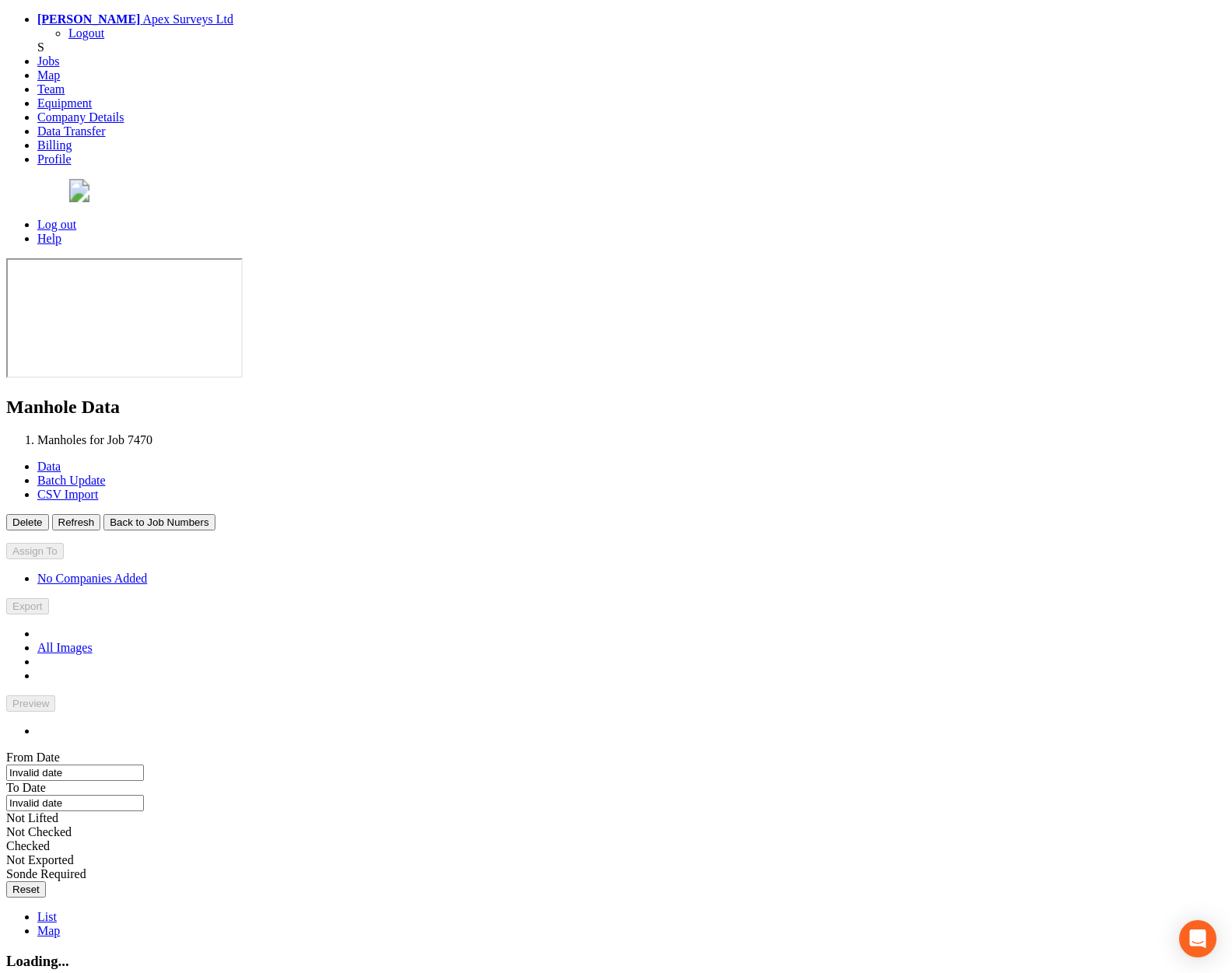
type input "[DATE]"
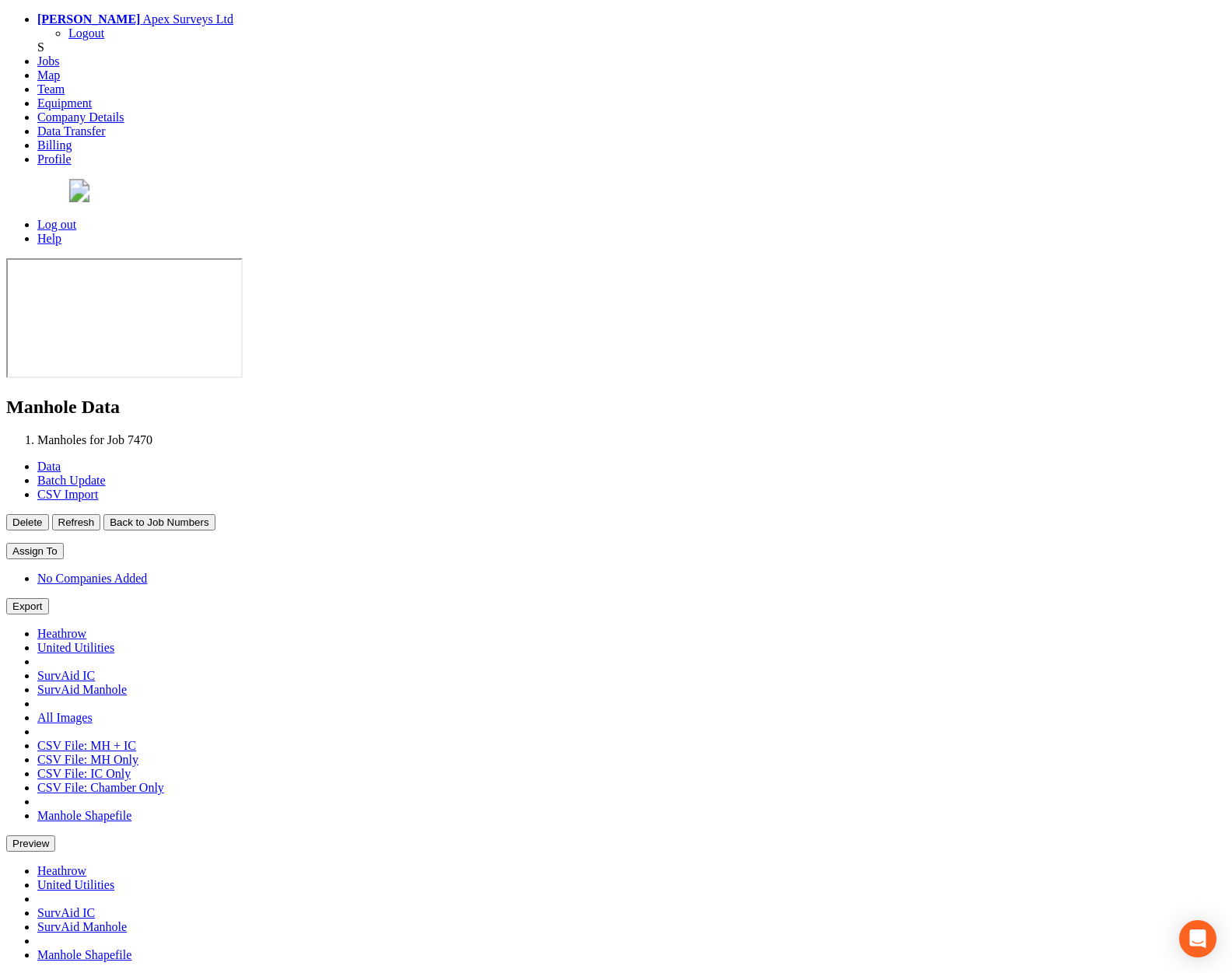
click at [214, 514] on button "Back to Job Numbers" at bounding box center [158, 522] width 111 height 16
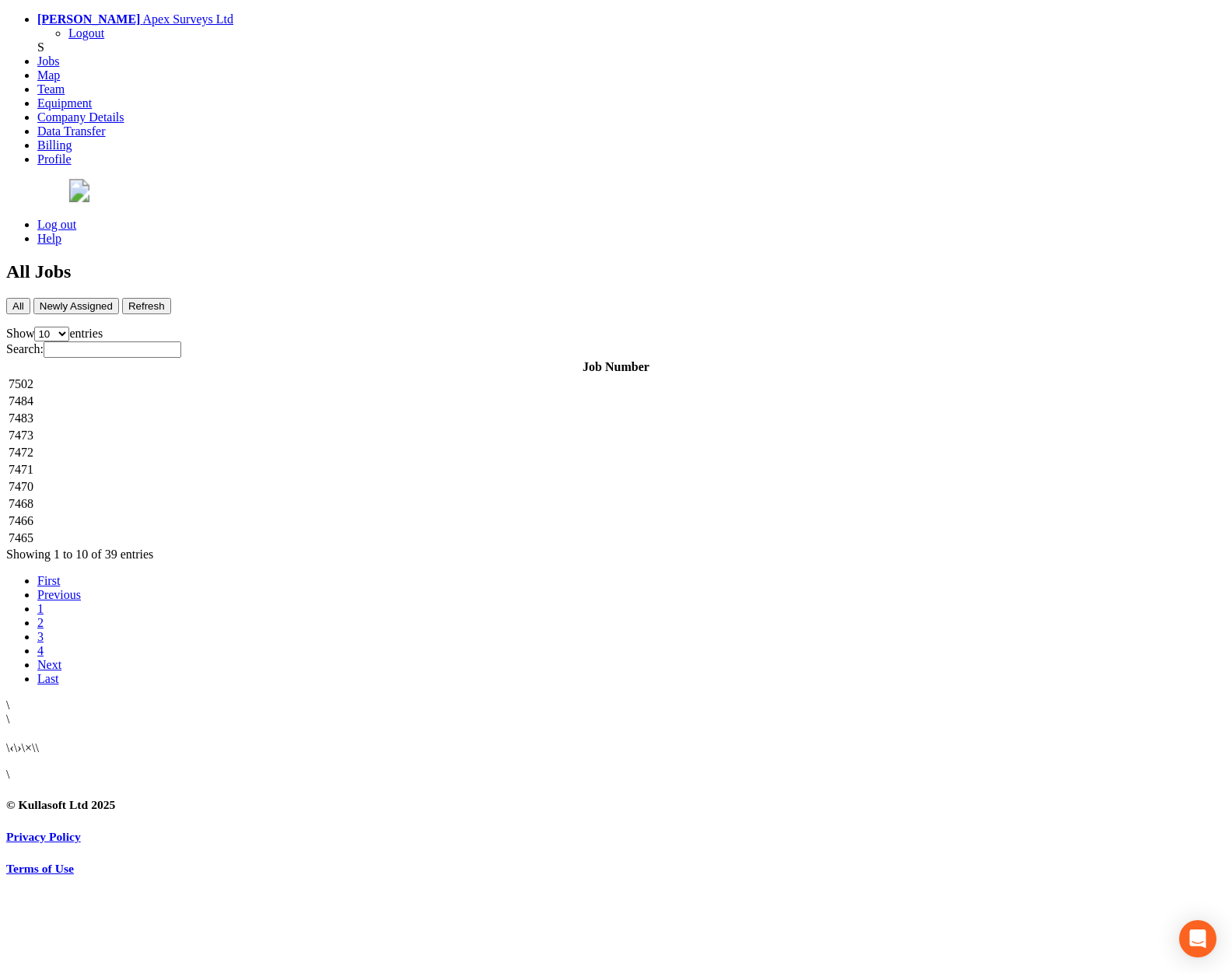
click at [306, 496] on td "7468" at bounding box center [615, 504] width 1216 height 16
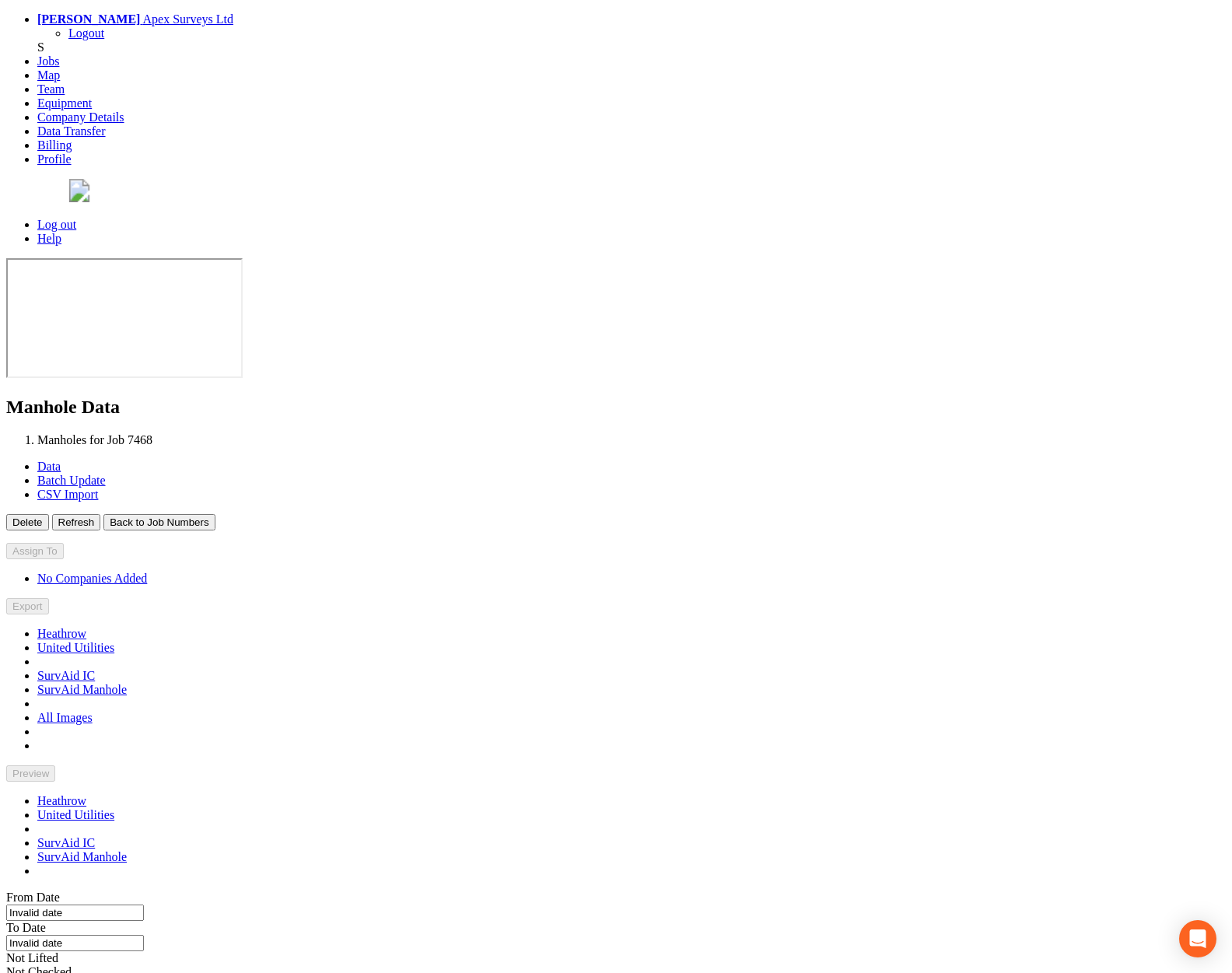
type input "[DATE]"
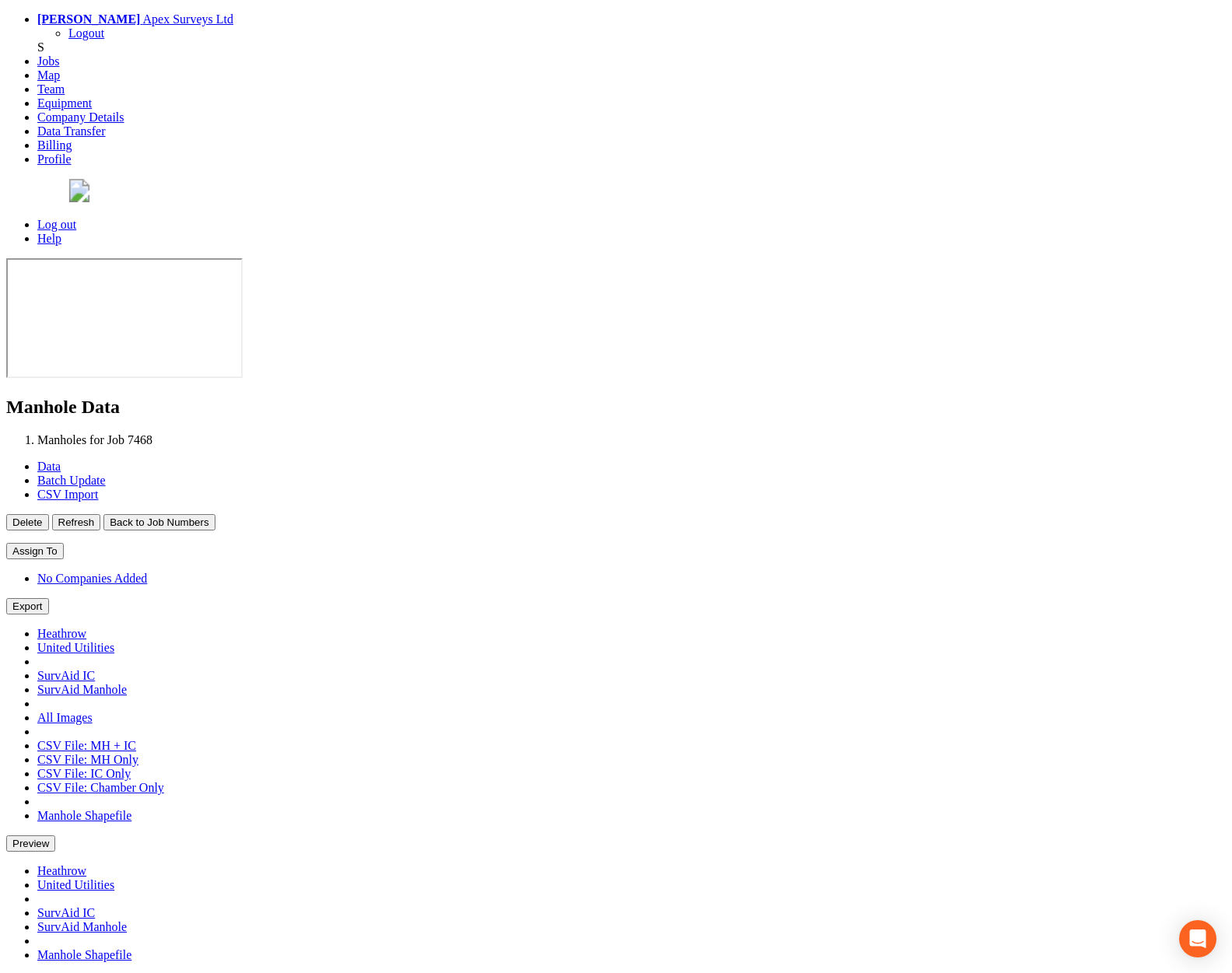
click at [214, 514] on button "Back to Job Numbers" at bounding box center [158, 522] width 111 height 16
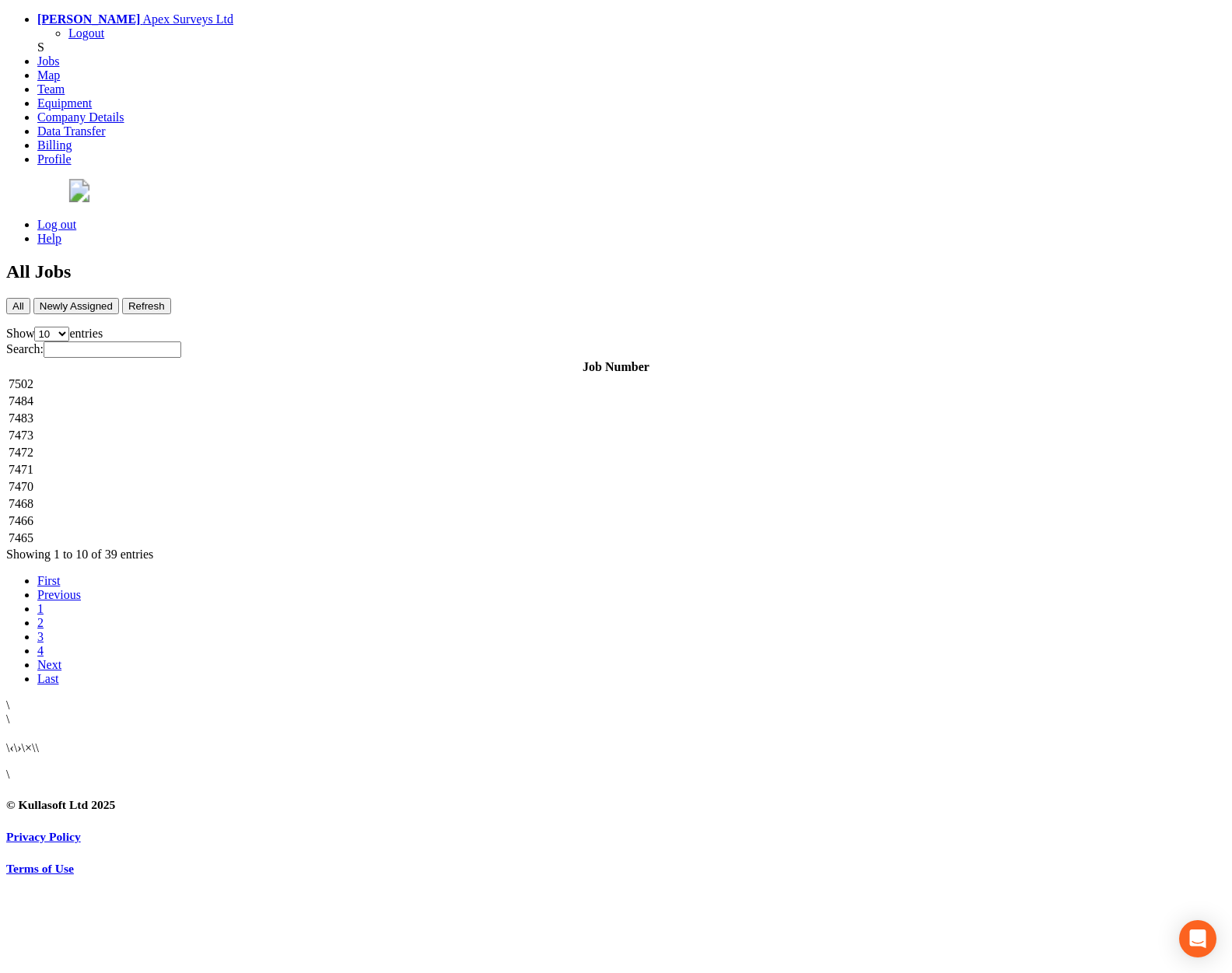
click at [295, 513] on td "7466" at bounding box center [615, 521] width 1216 height 16
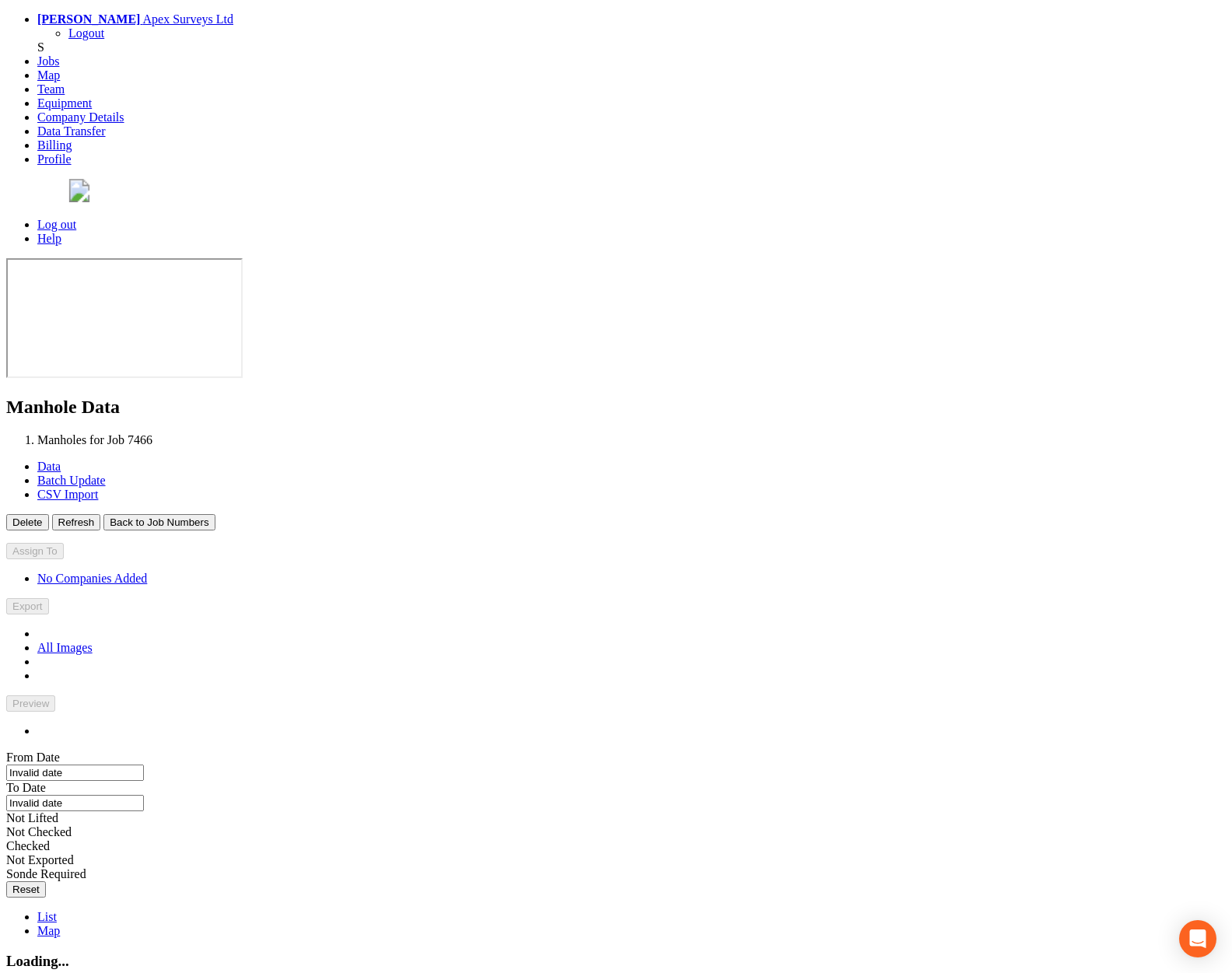
type input "12/09/2025"
type input "24/09/2025"
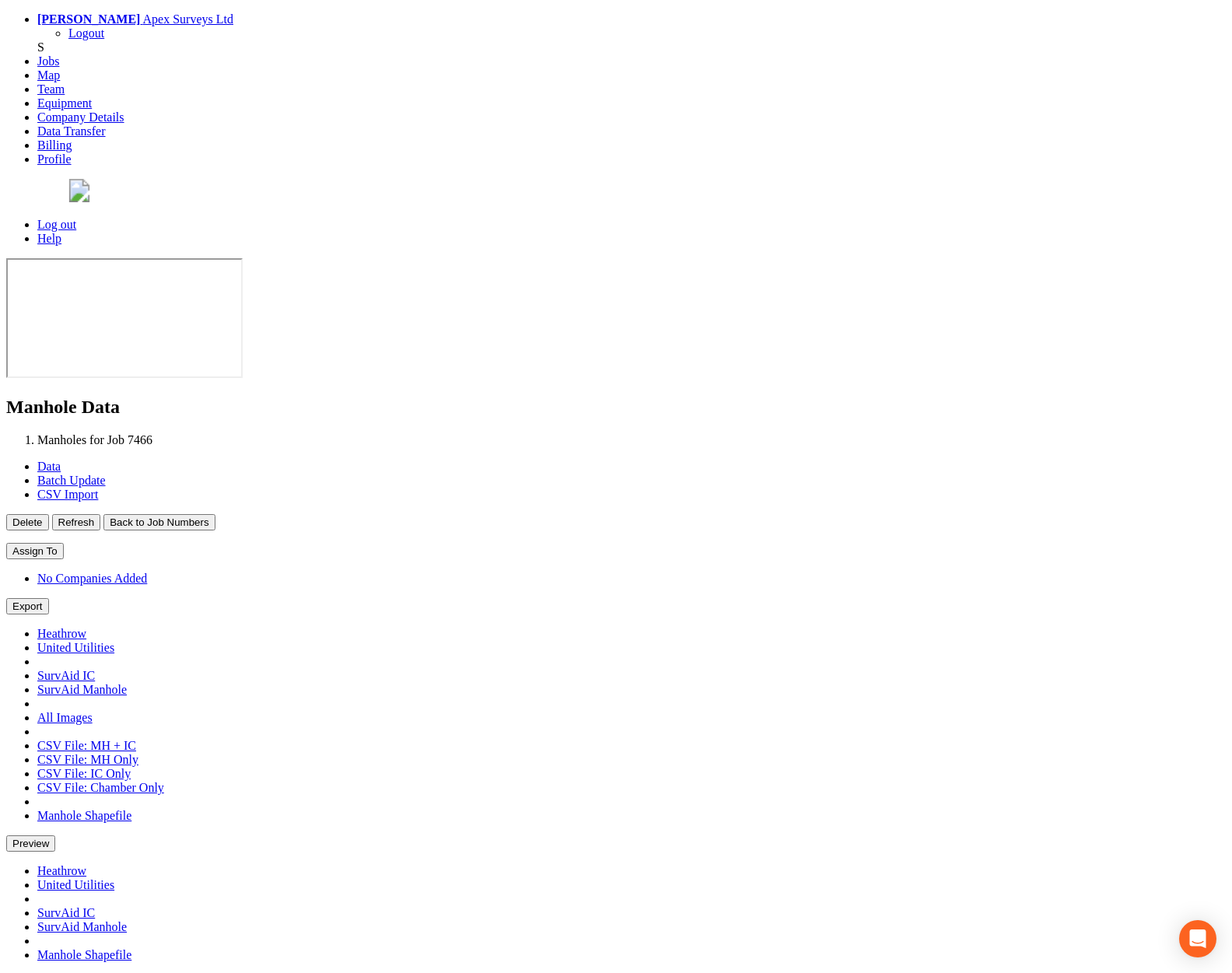
click at [214, 514] on button "Back to Job Numbers" at bounding box center [158, 522] width 111 height 16
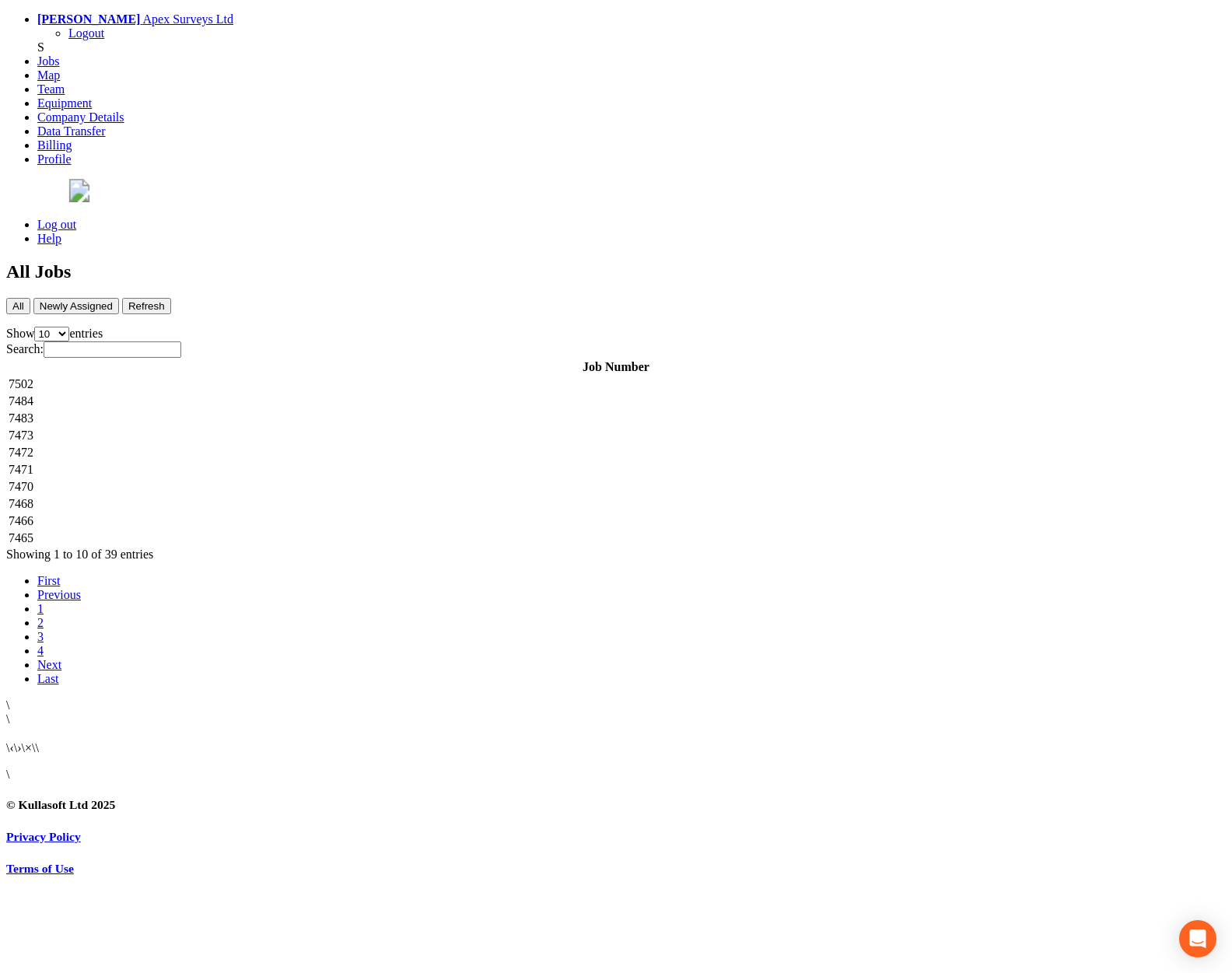
click at [298, 531] on td "7465" at bounding box center [615, 538] width 1216 height 16
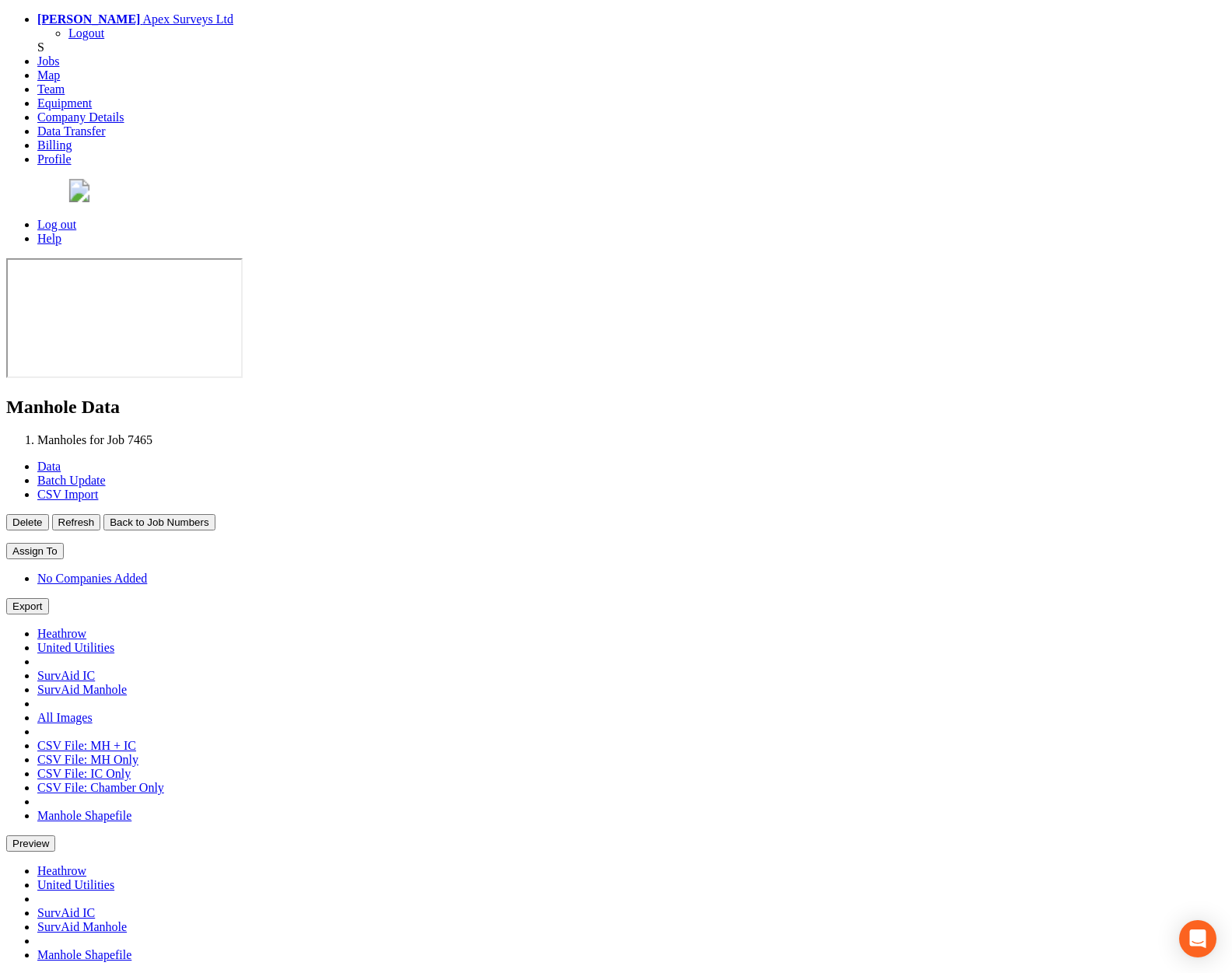
click at [214, 514] on button "Back to Job Numbers" at bounding box center [158, 522] width 111 height 16
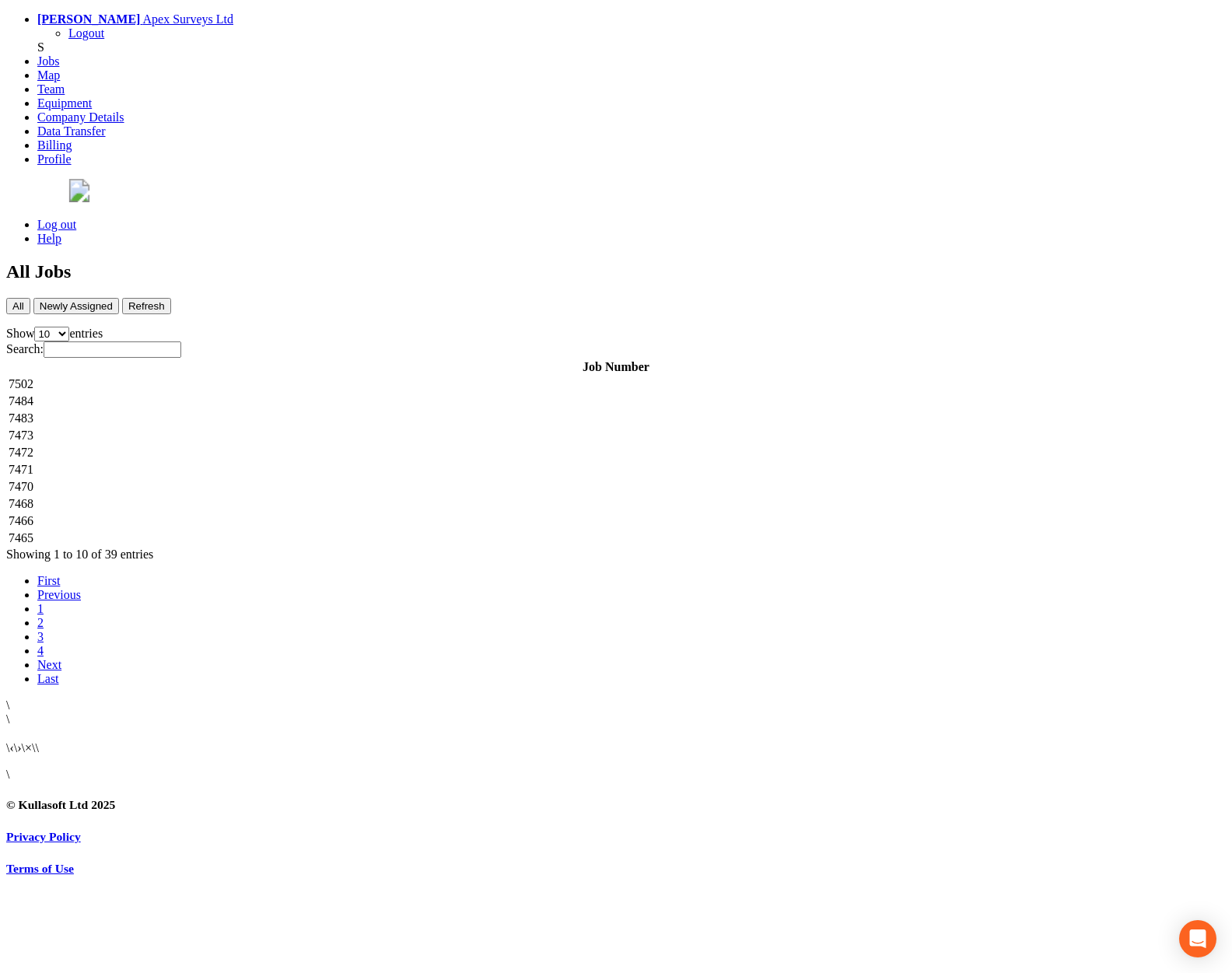
click at [379, 376] on td "7502" at bounding box center [615, 384] width 1216 height 16
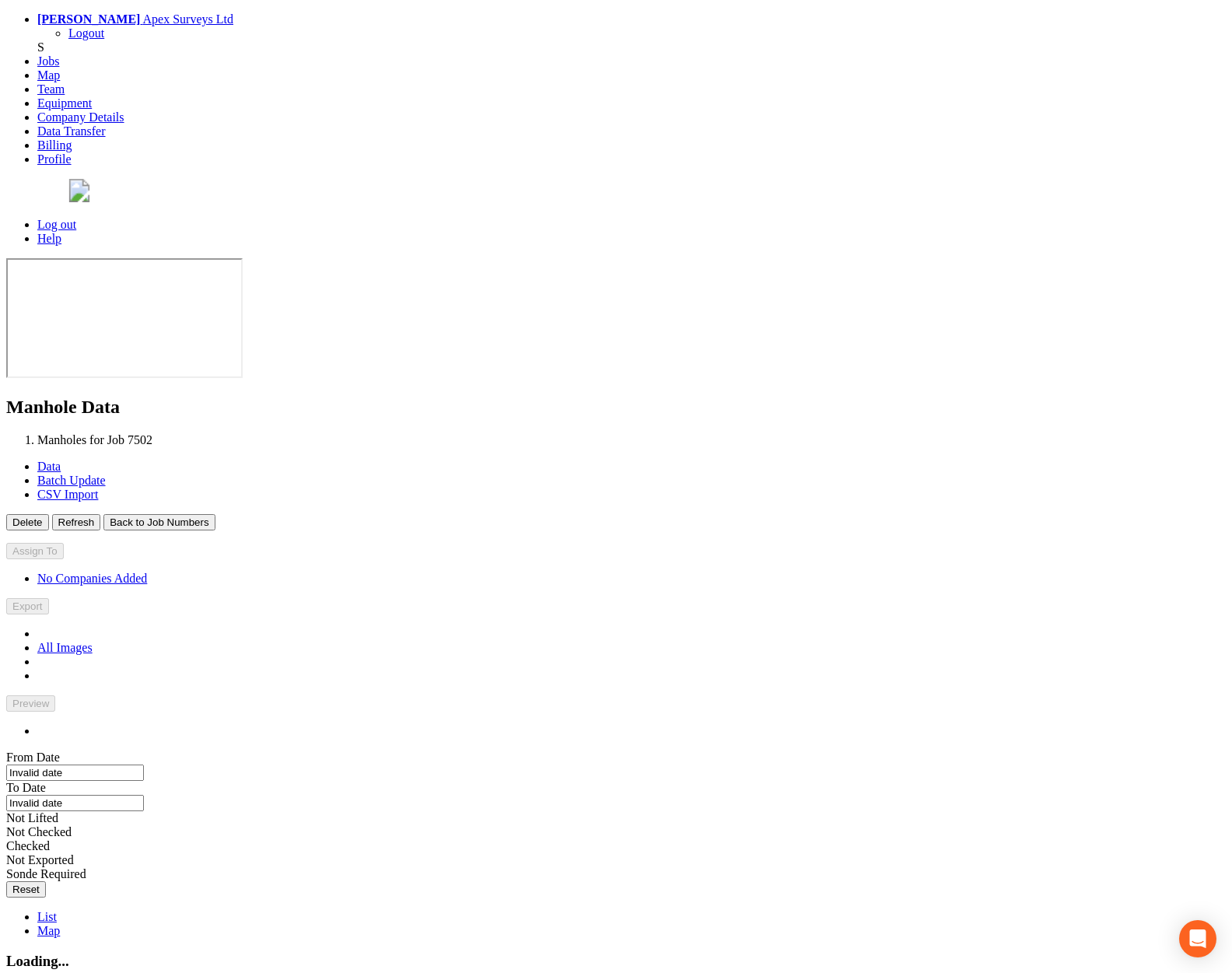
type input "[DATE]"
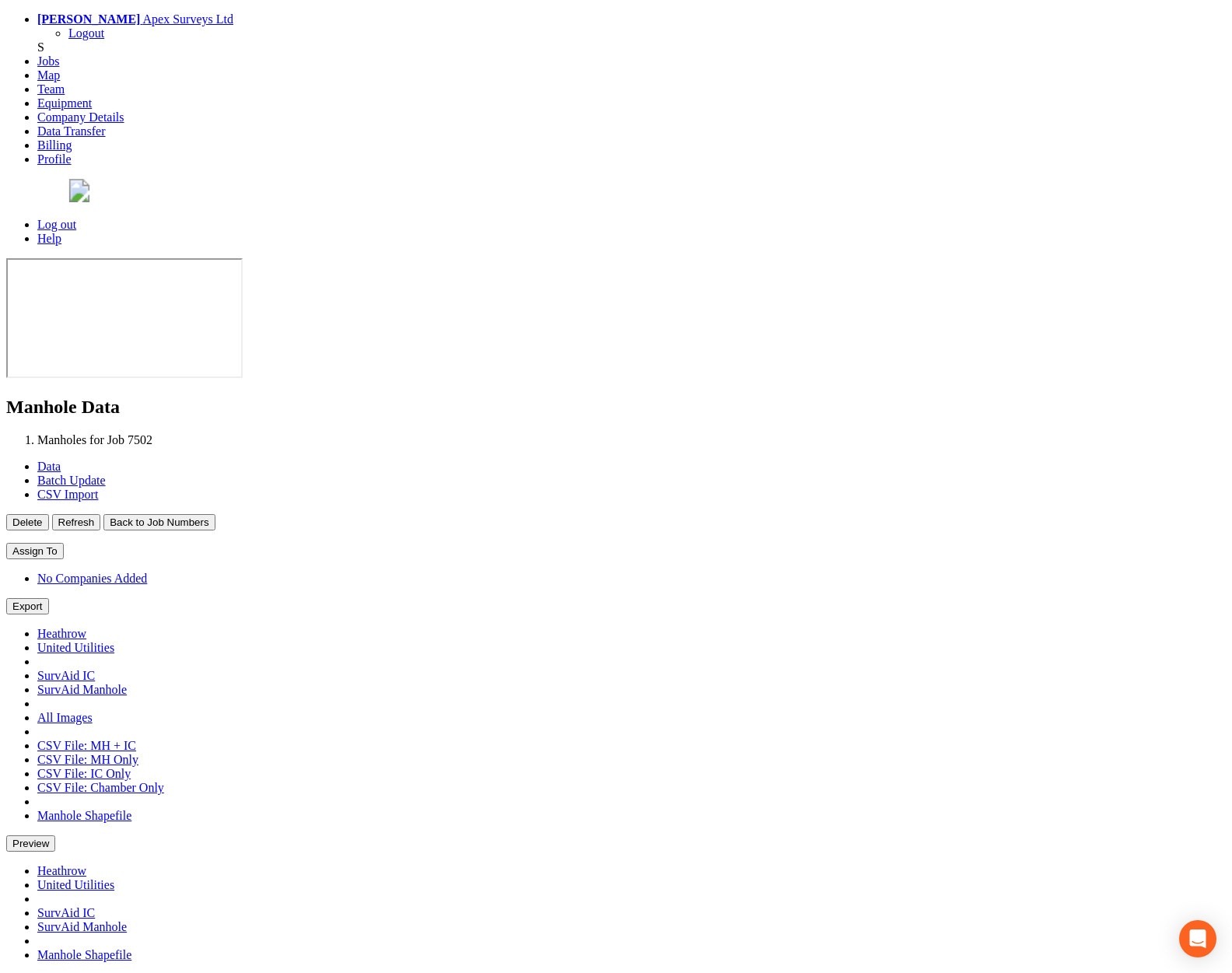
click at [214, 514] on button "Back to Job Numbers" at bounding box center [158, 522] width 111 height 16
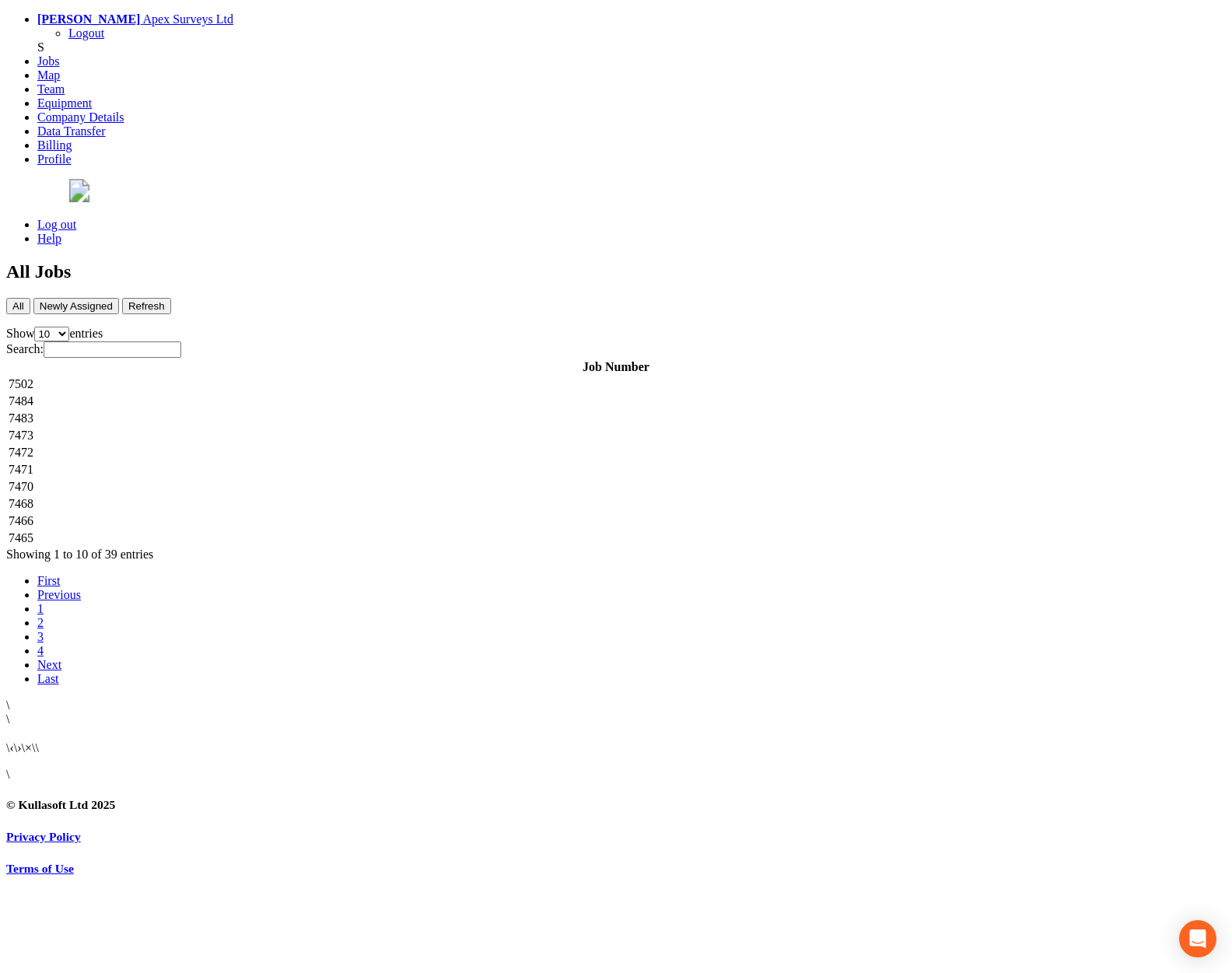
click at [343, 513] on td "7466" at bounding box center [615, 521] width 1216 height 16
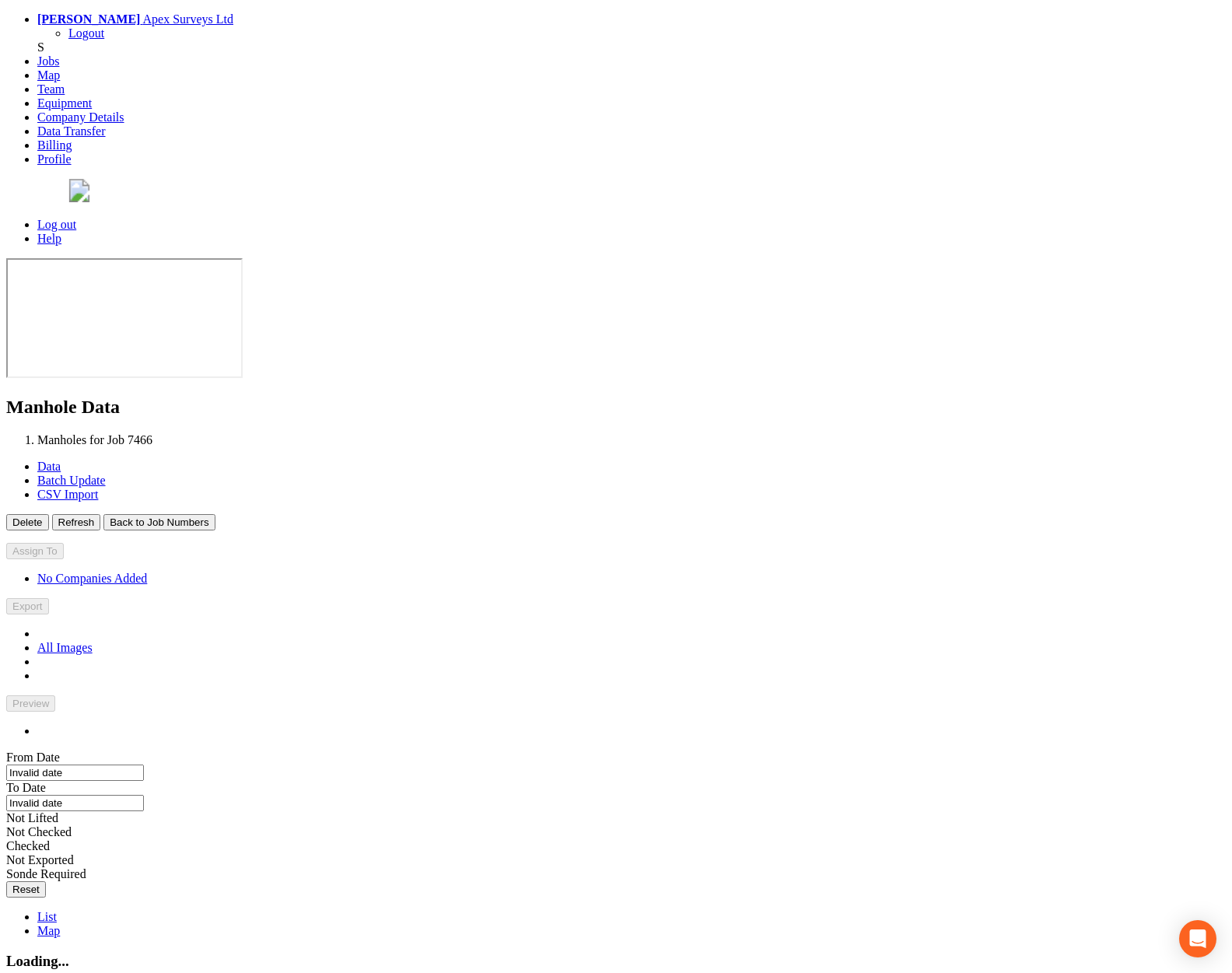
type input "12/09/2025"
type input "24/09/2025"
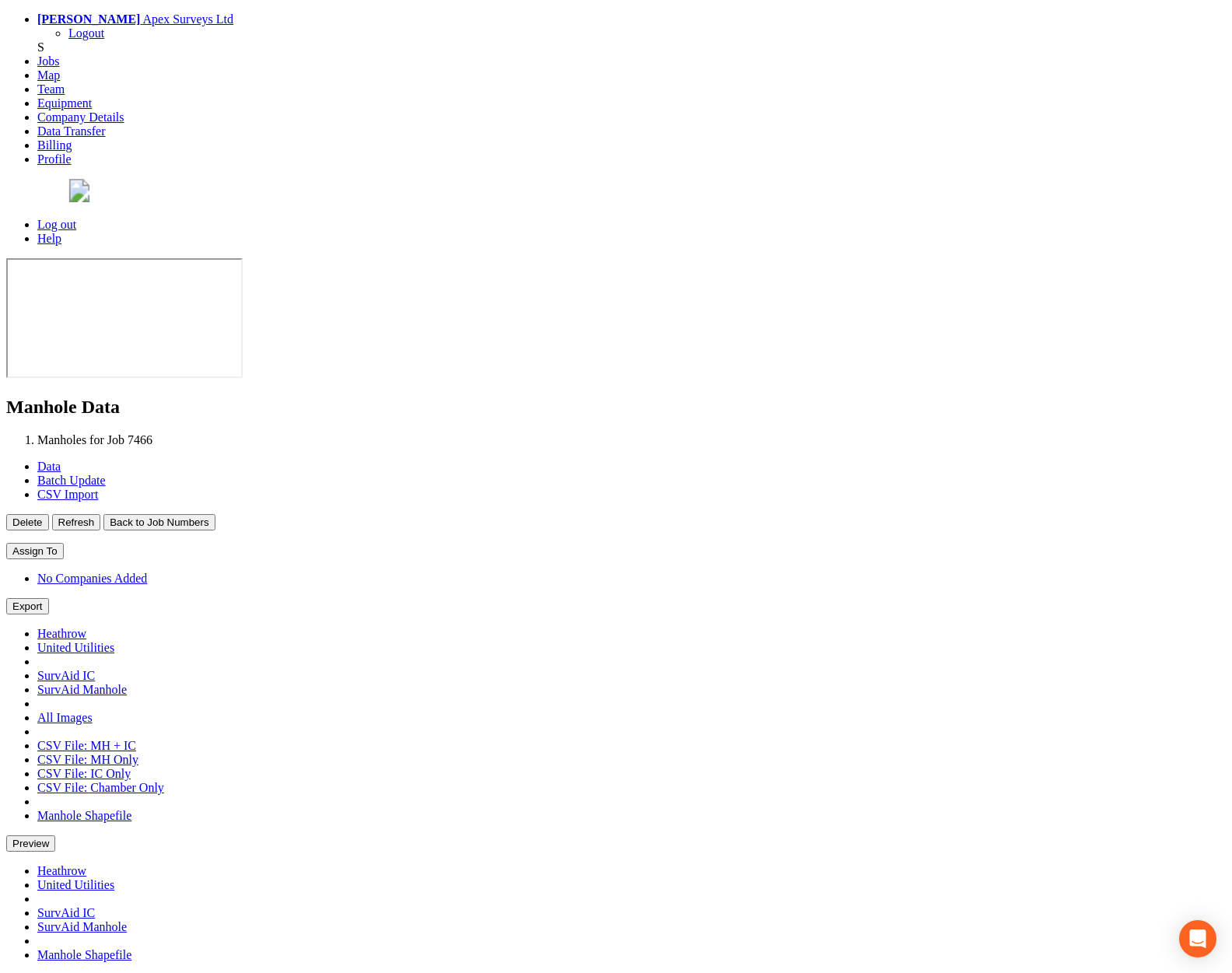
click at [214, 514] on button "Back to Job Numbers" at bounding box center [158, 522] width 111 height 16
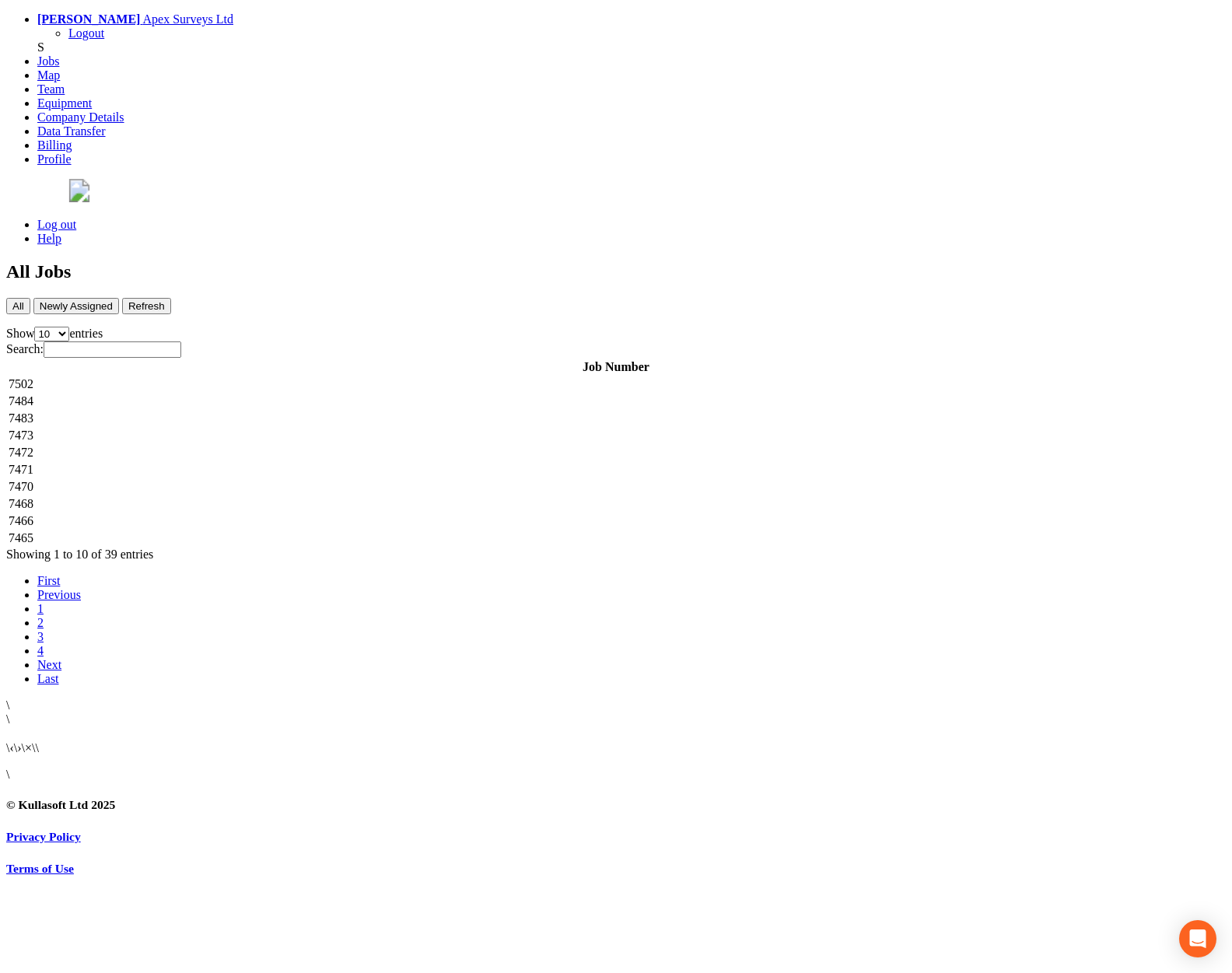
click at [327, 531] on td "7465" at bounding box center [615, 538] width 1216 height 16
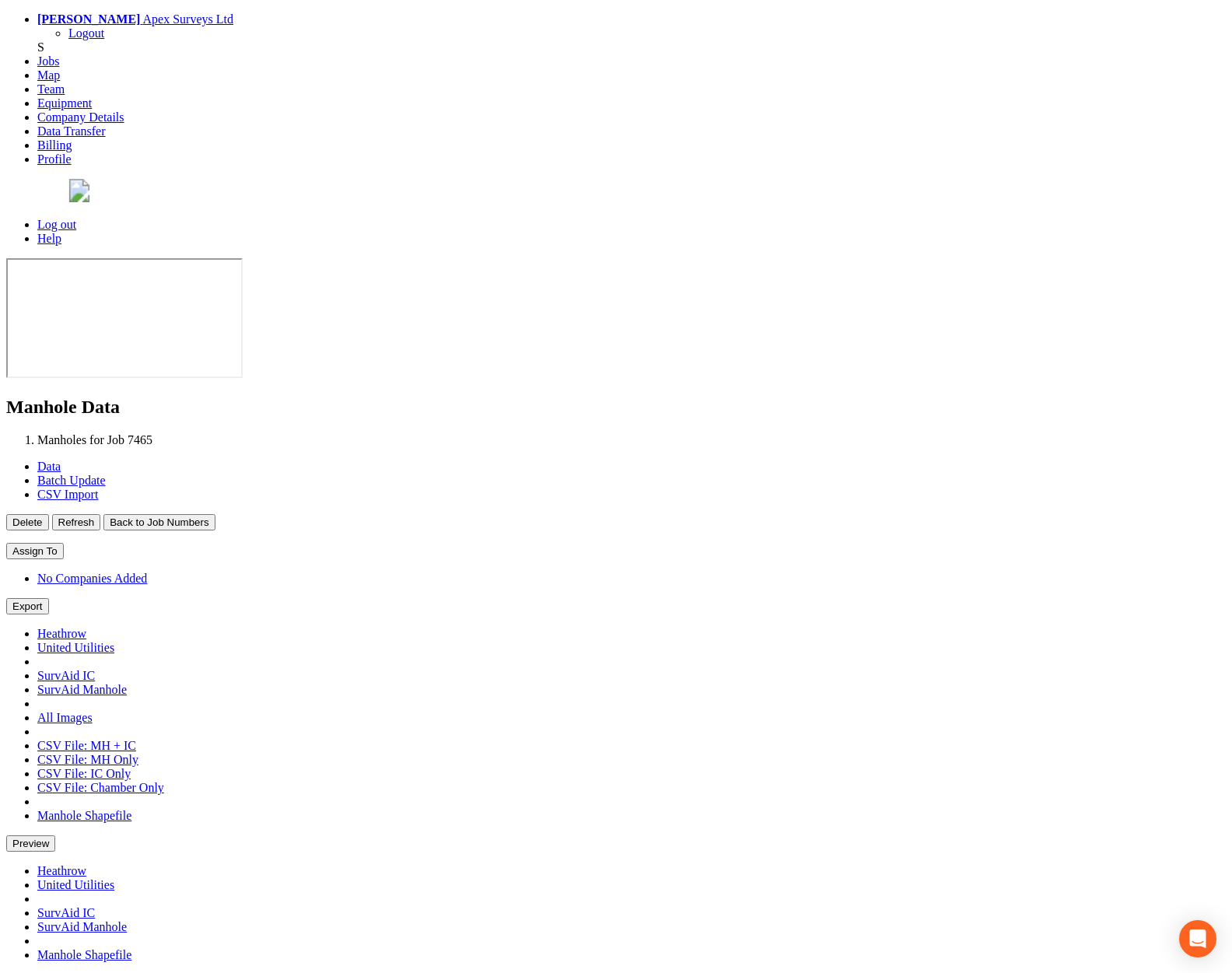
type input "16/09/2025"
type input "19/09/2025"
click at [214, 514] on button "Back to Job Numbers" at bounding box center [158, 522] width 111 height 16
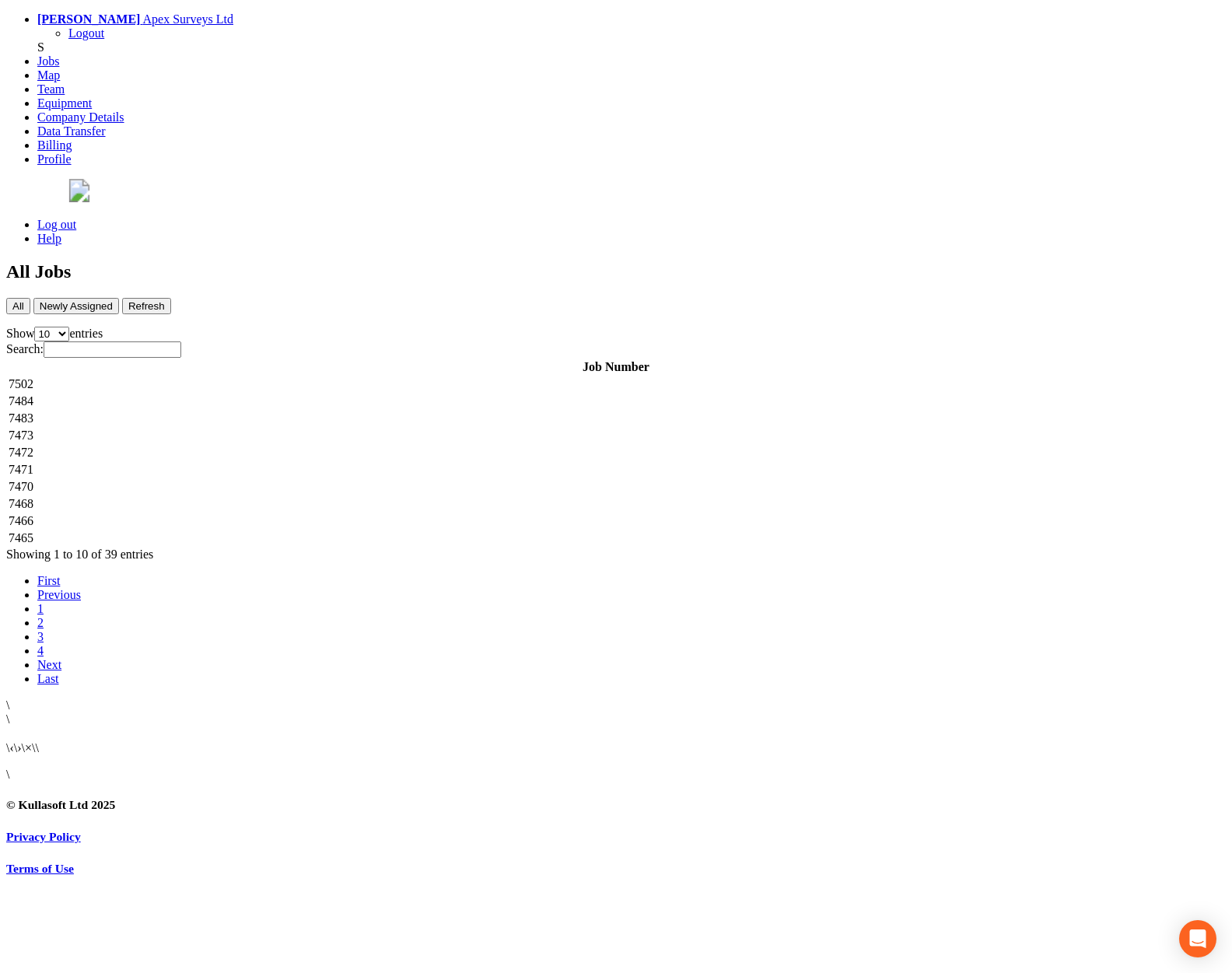
click at [346, 531] on td "7465" at bounding box center [615, 538] width 1216 height 16
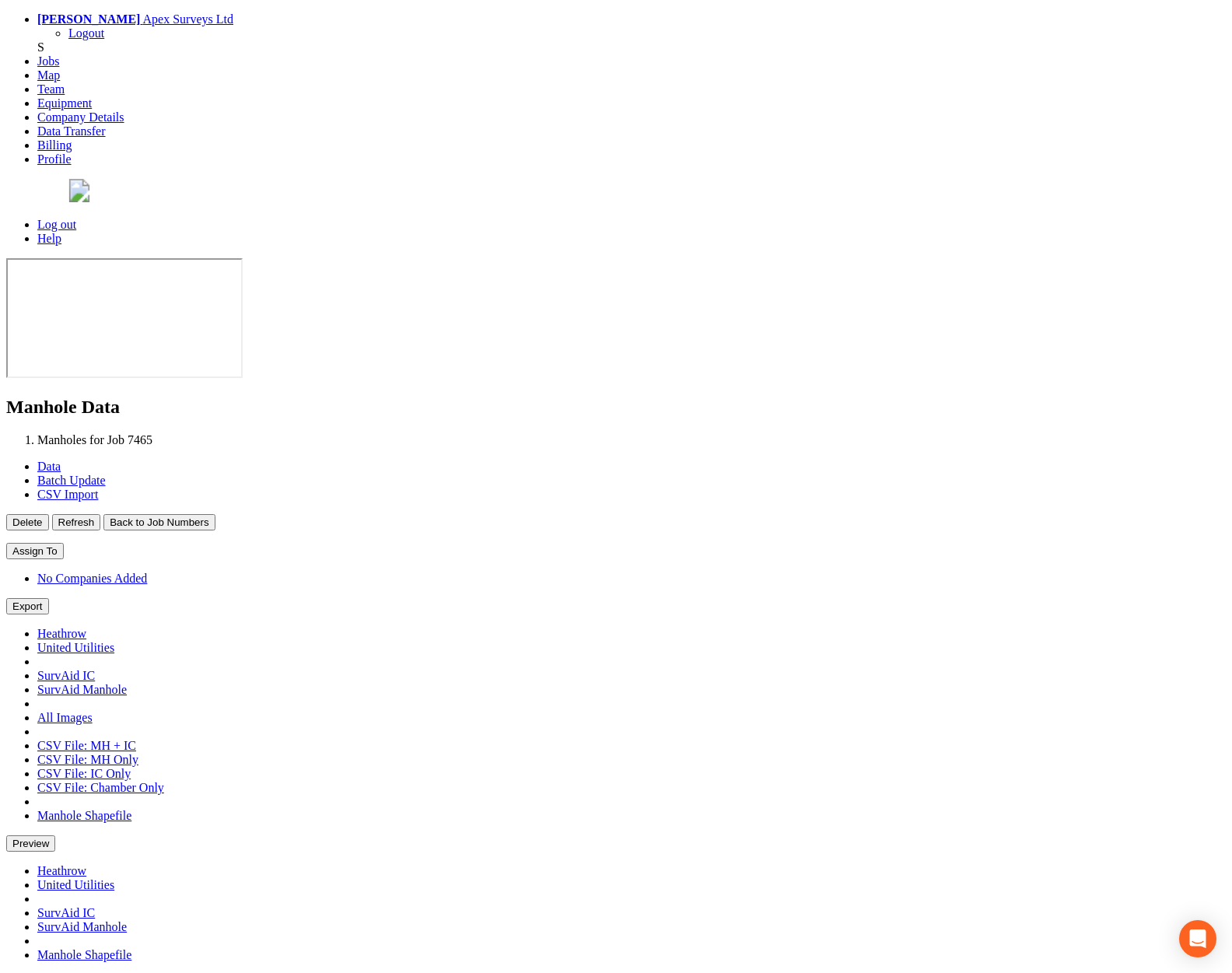
type input "16/09/2025"
type input "19/09/2025"
click at [214, 514] on button "Back to Job Numbers" at bounding box center [158, 522] width 111 height 16
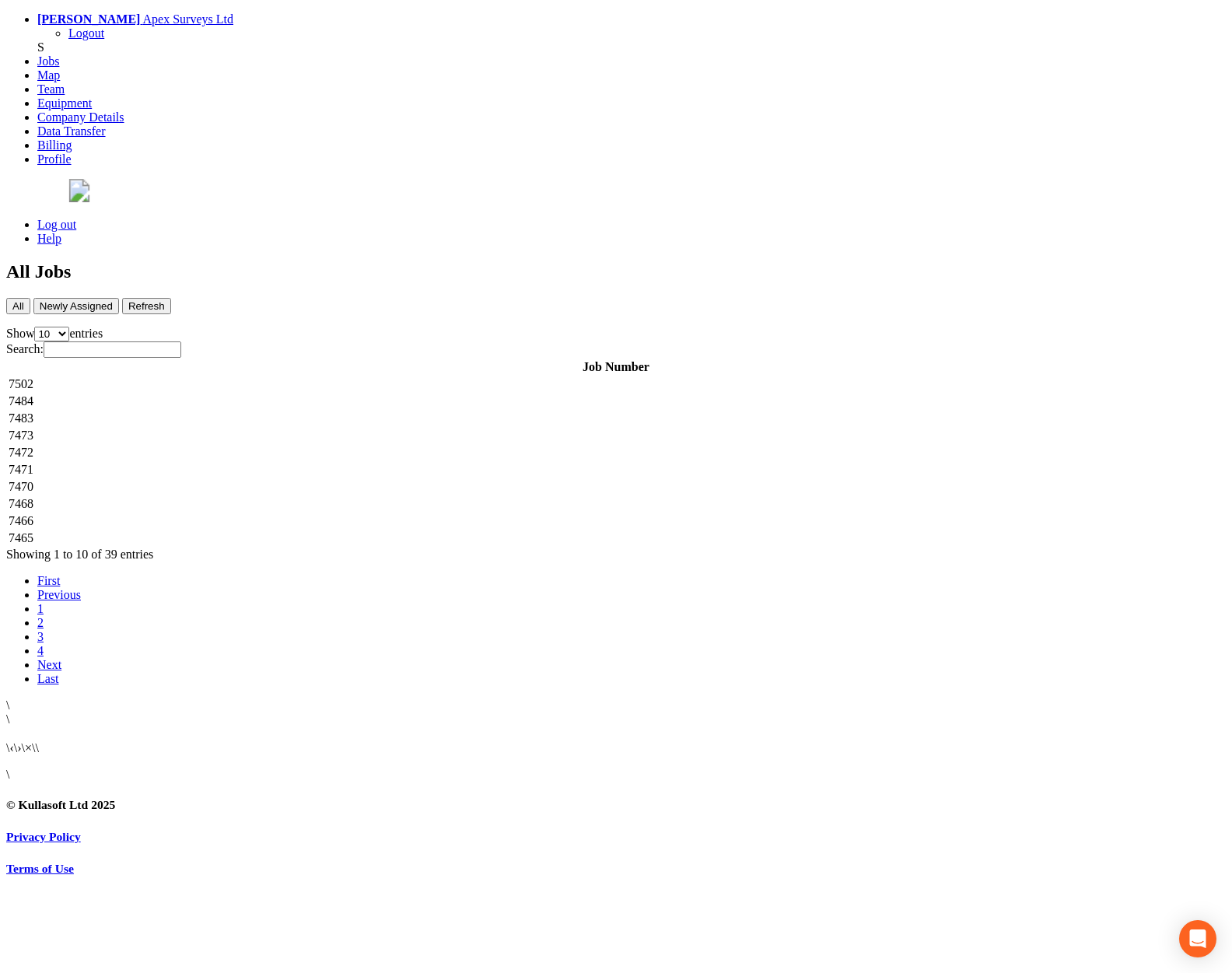
click at [334, 376] on td "7502" at bounding box center [615, 384] width 1216 height 16
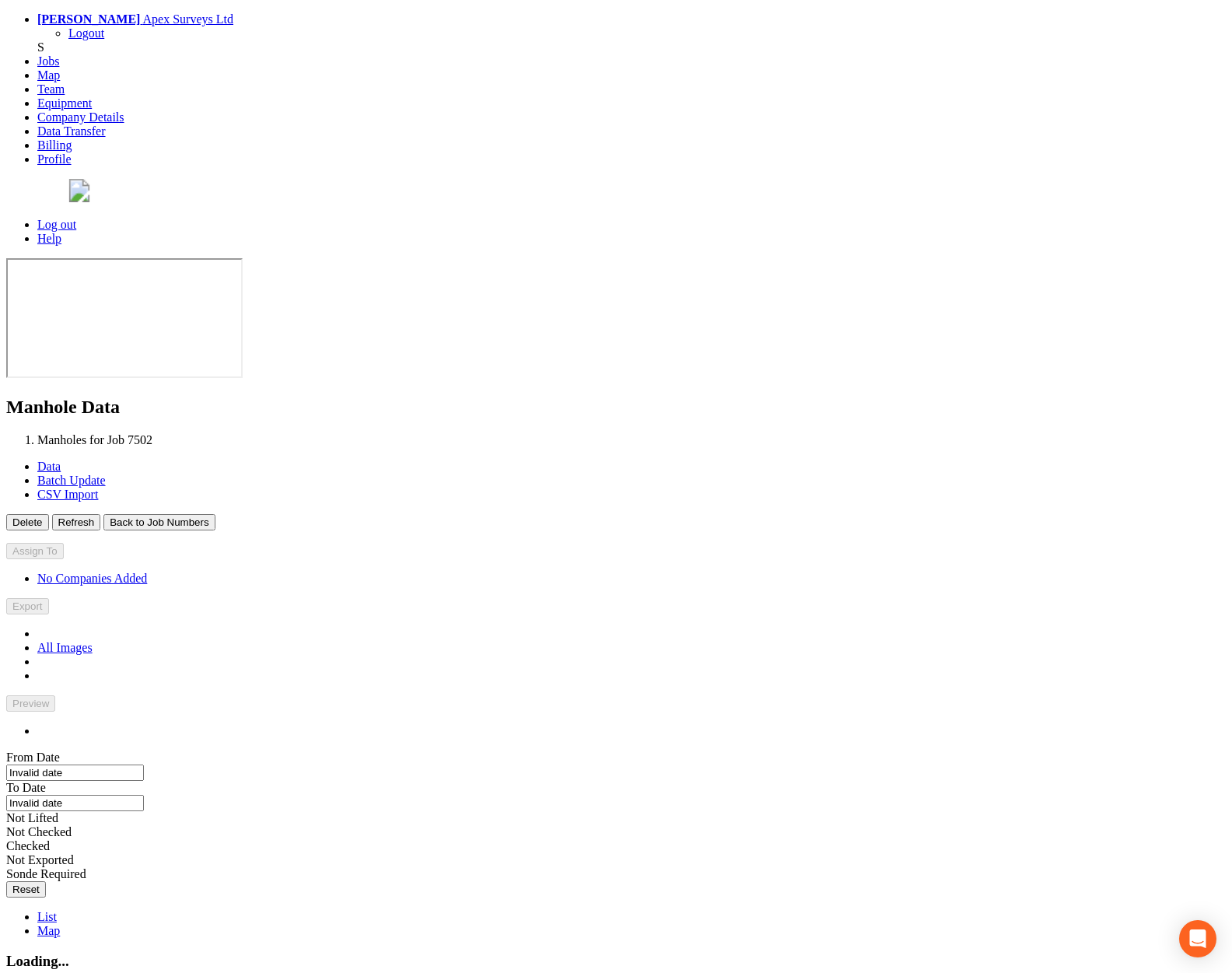
type input "[DATE]"
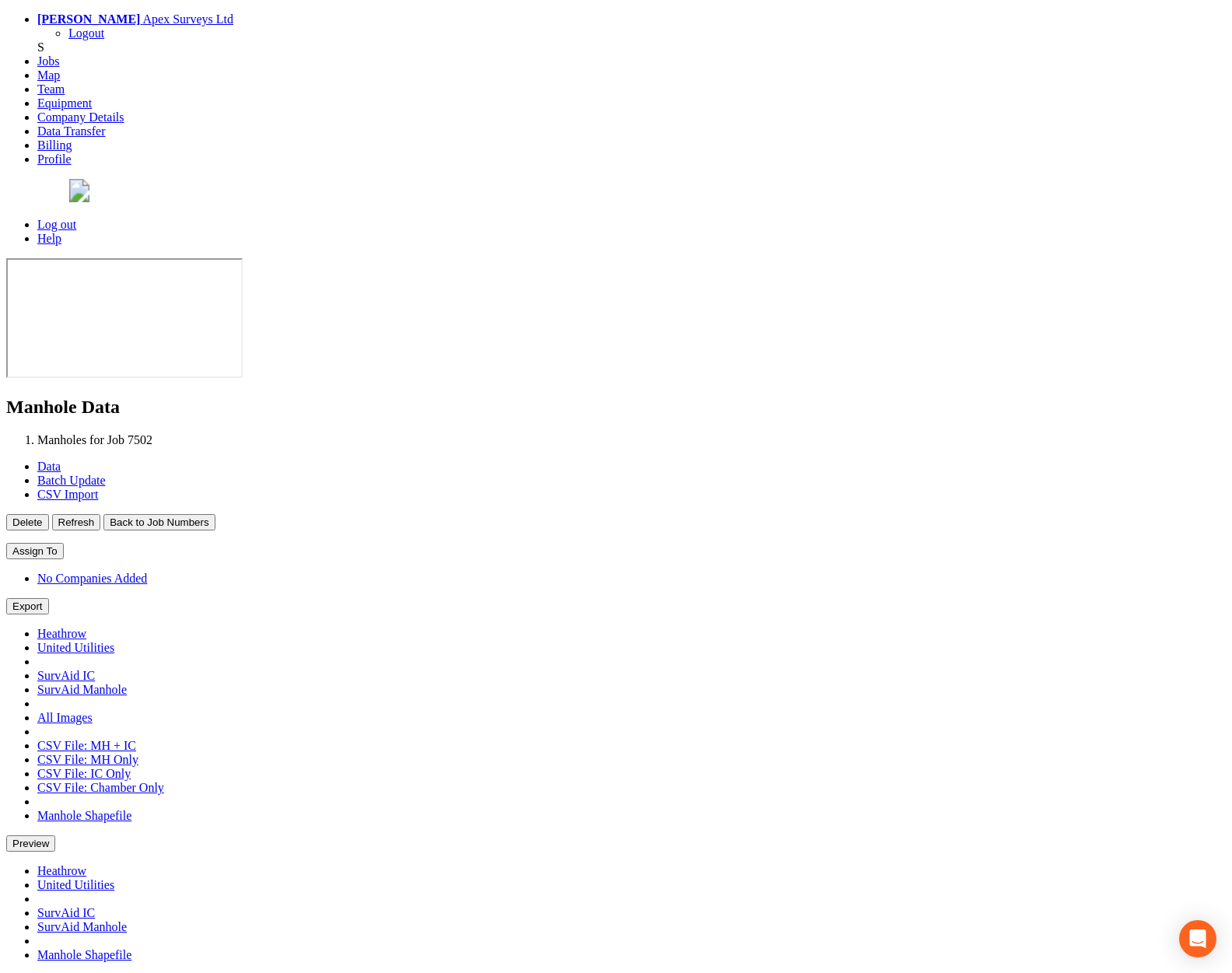
click at [214, 514] on button "Back to Job Numbers" at bounding box center [158, 522] width 111 height 16
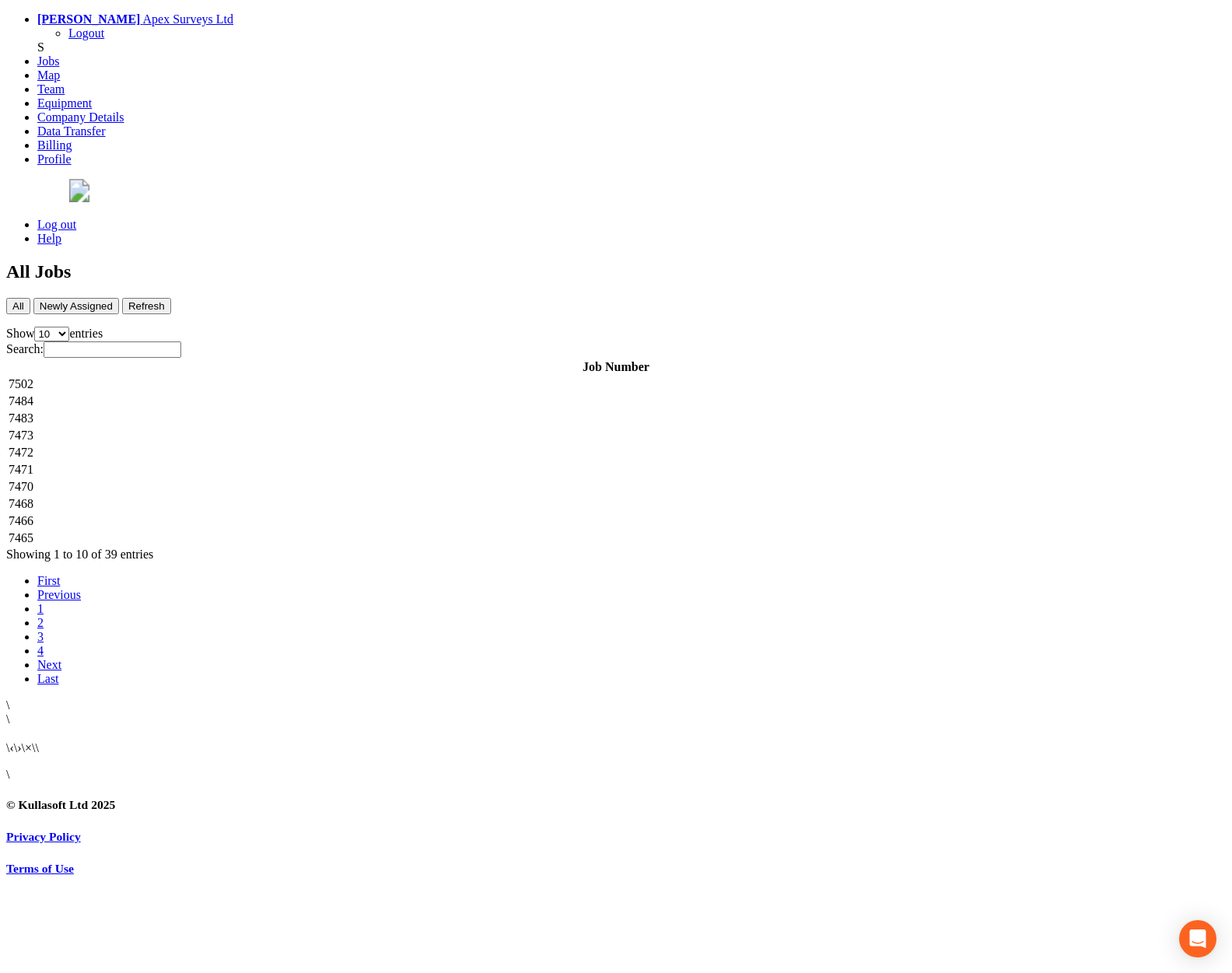
click at [304, 531] on td "7465" at bounding box center [615, 538] width 1216 height 16
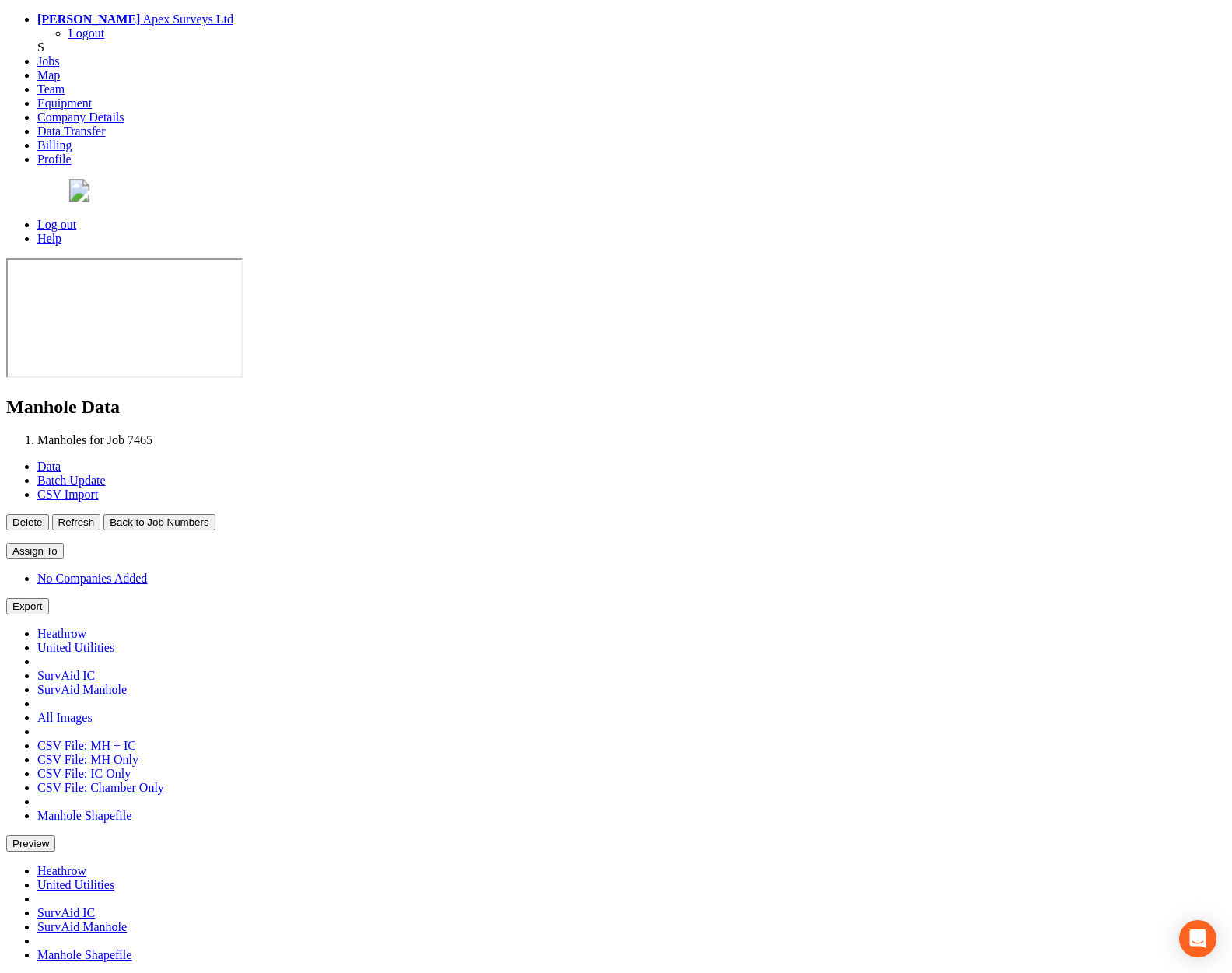
type input "16/09/2025"
type input "19/09/2025"
click at [214, 514] on button "Back to Job Numbers" at bounding box center [158, 522] width 111 height 16
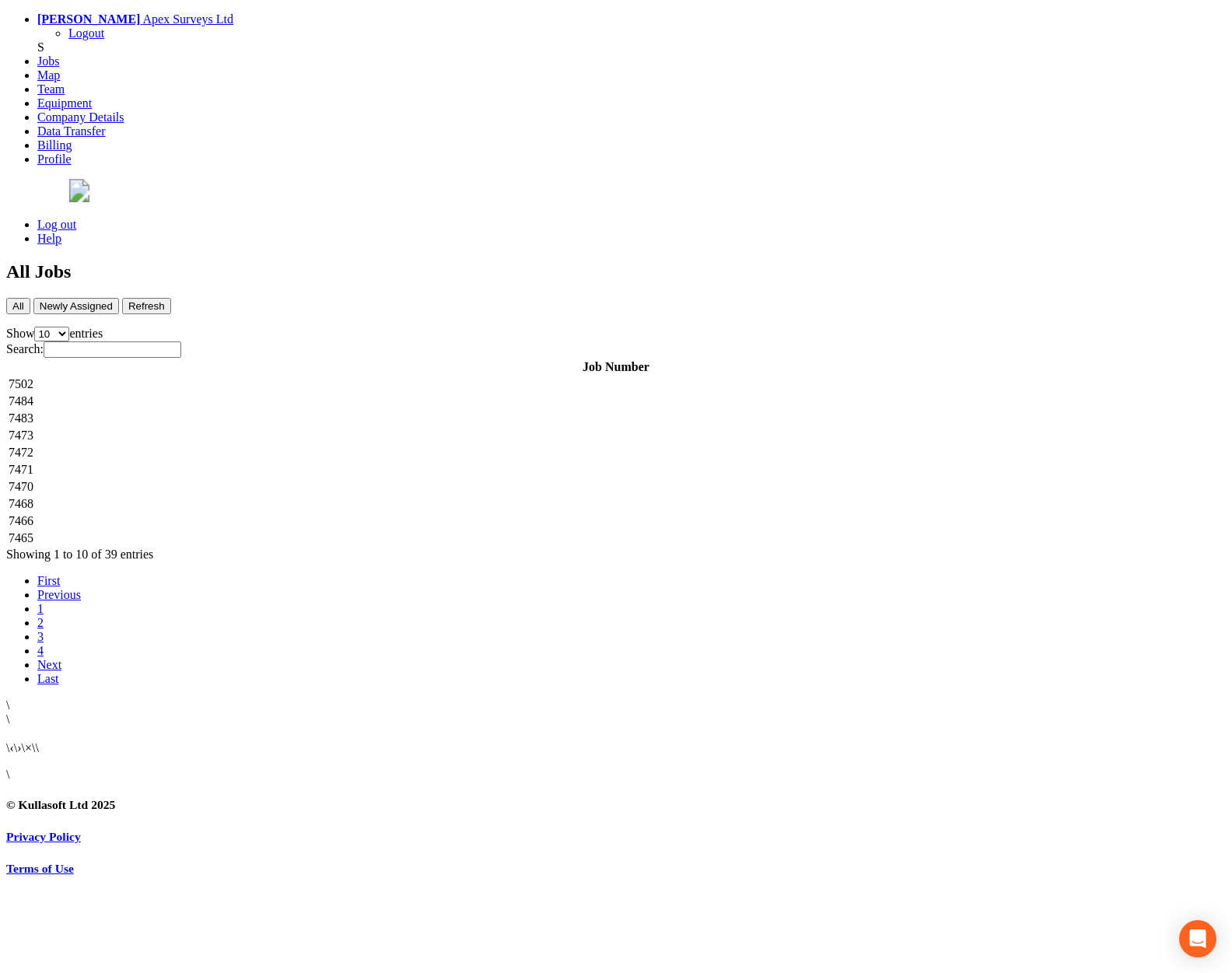
click at [307, 393] on td "7484" at bounding box center [615, 401] width 1216 height 16
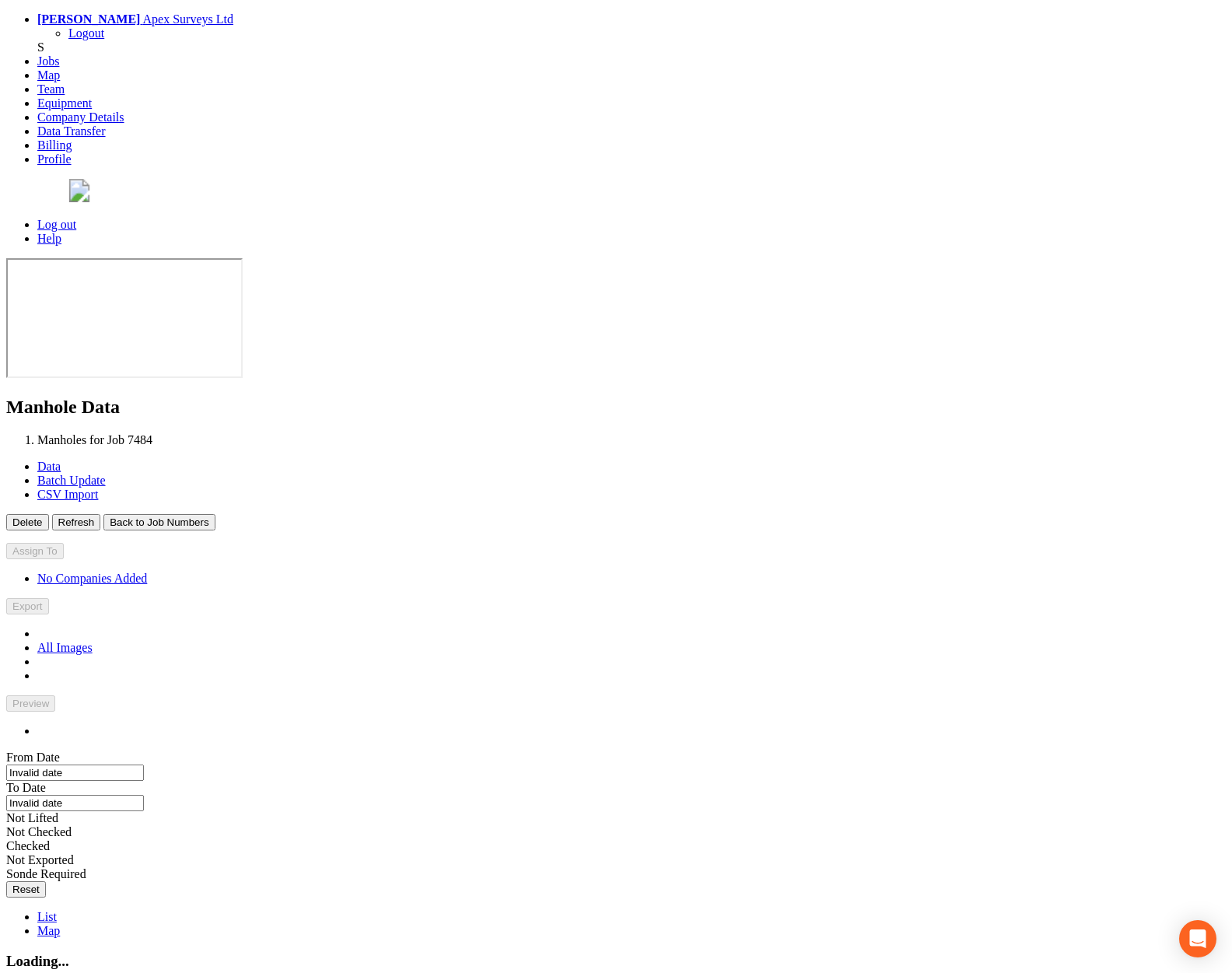
type input "[DATE]"
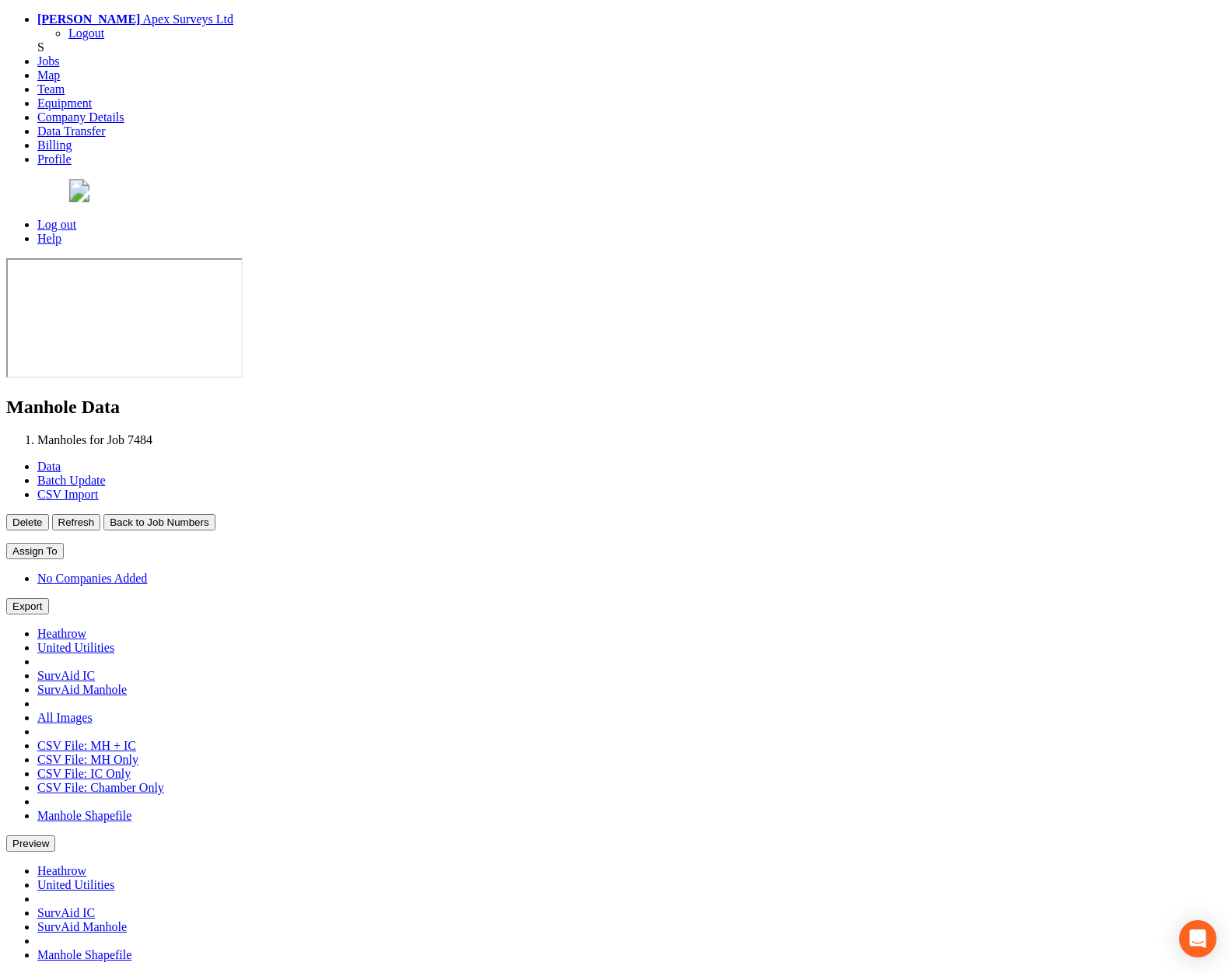
click at [214, 514] on button "Back to Job Numbers" at bounding box center [158, 522] width 111 height 16
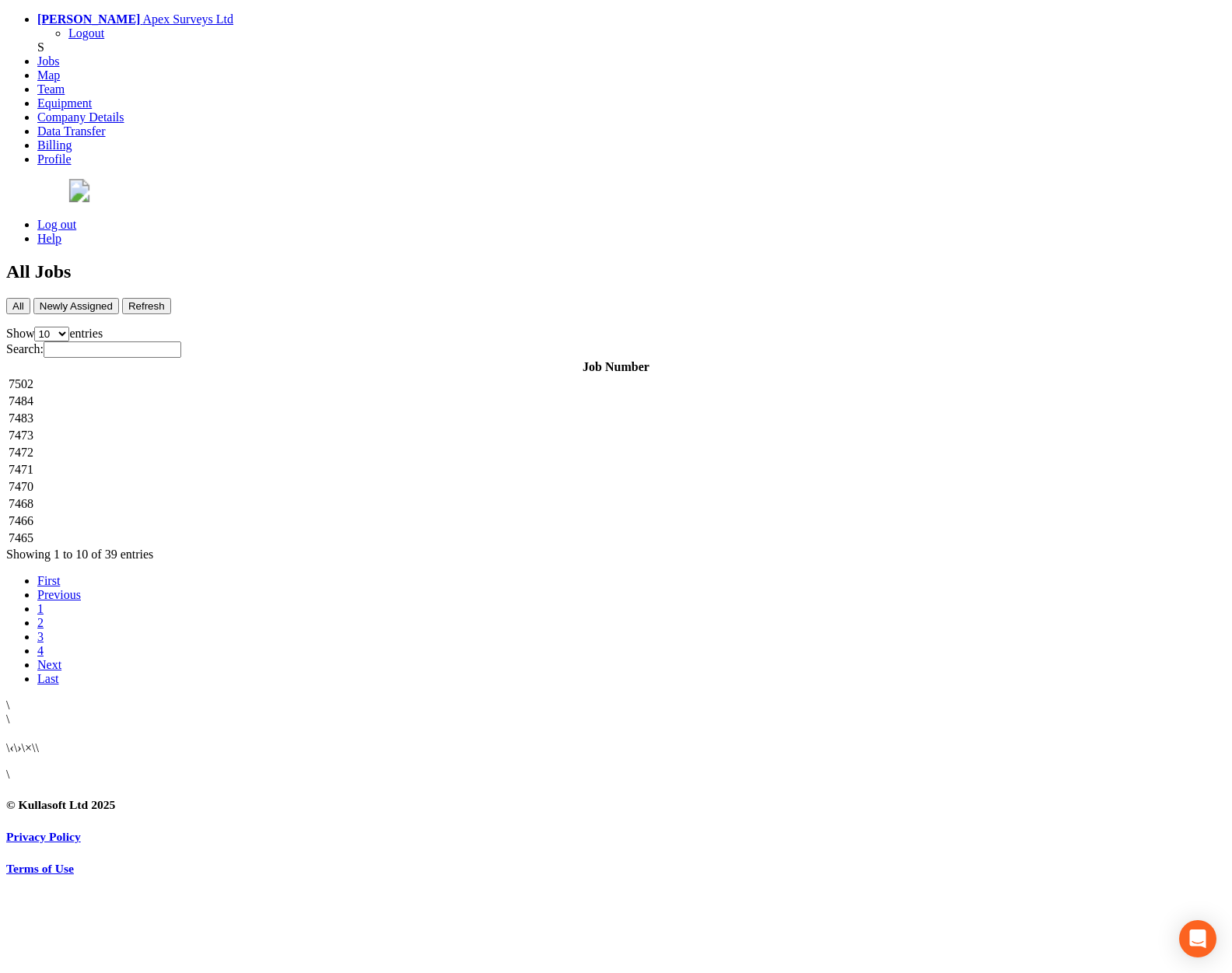
click at [337, 376] on td "7502" at bounding box center [615, 384] width 1216 height 16
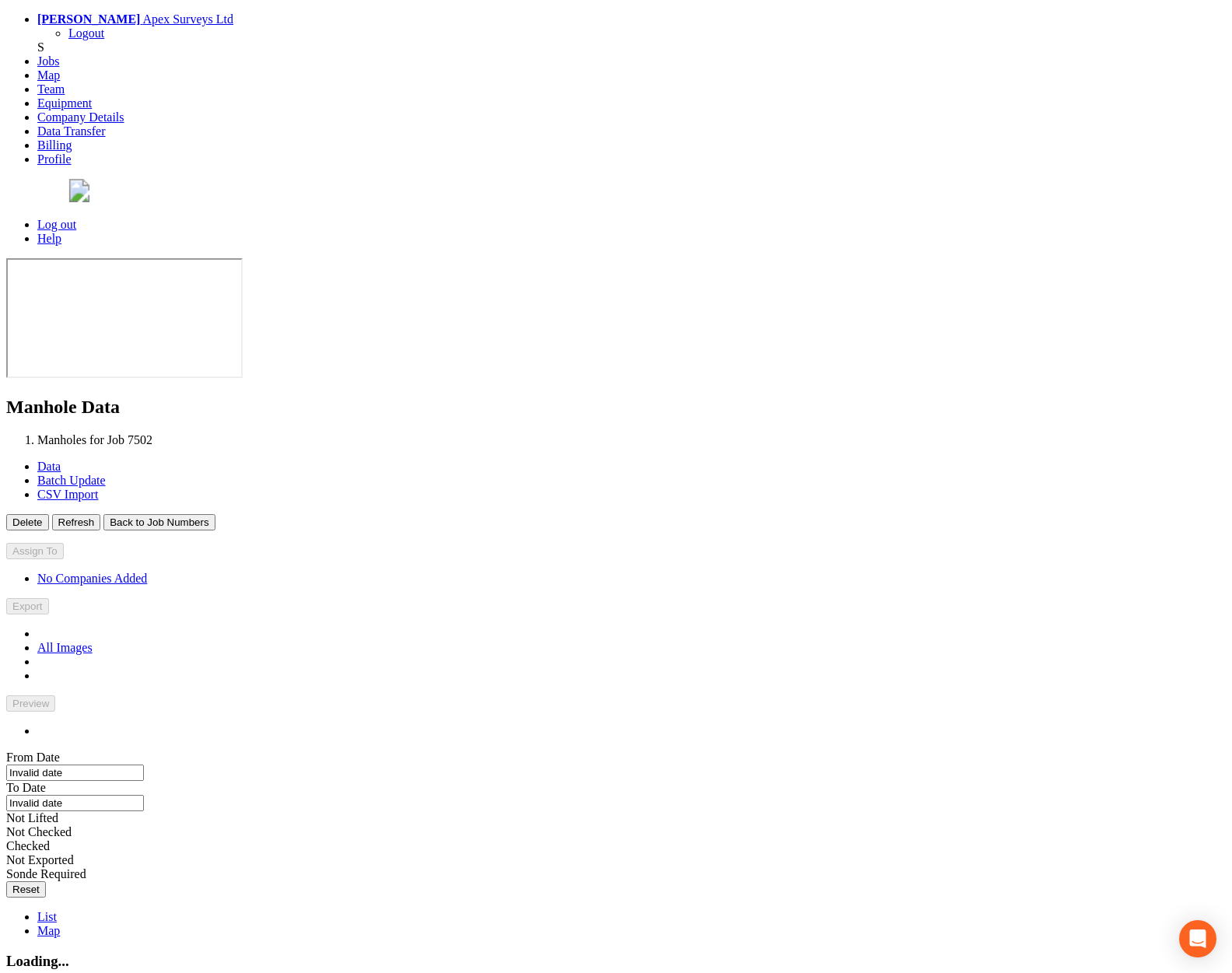
type input "[DATE]"
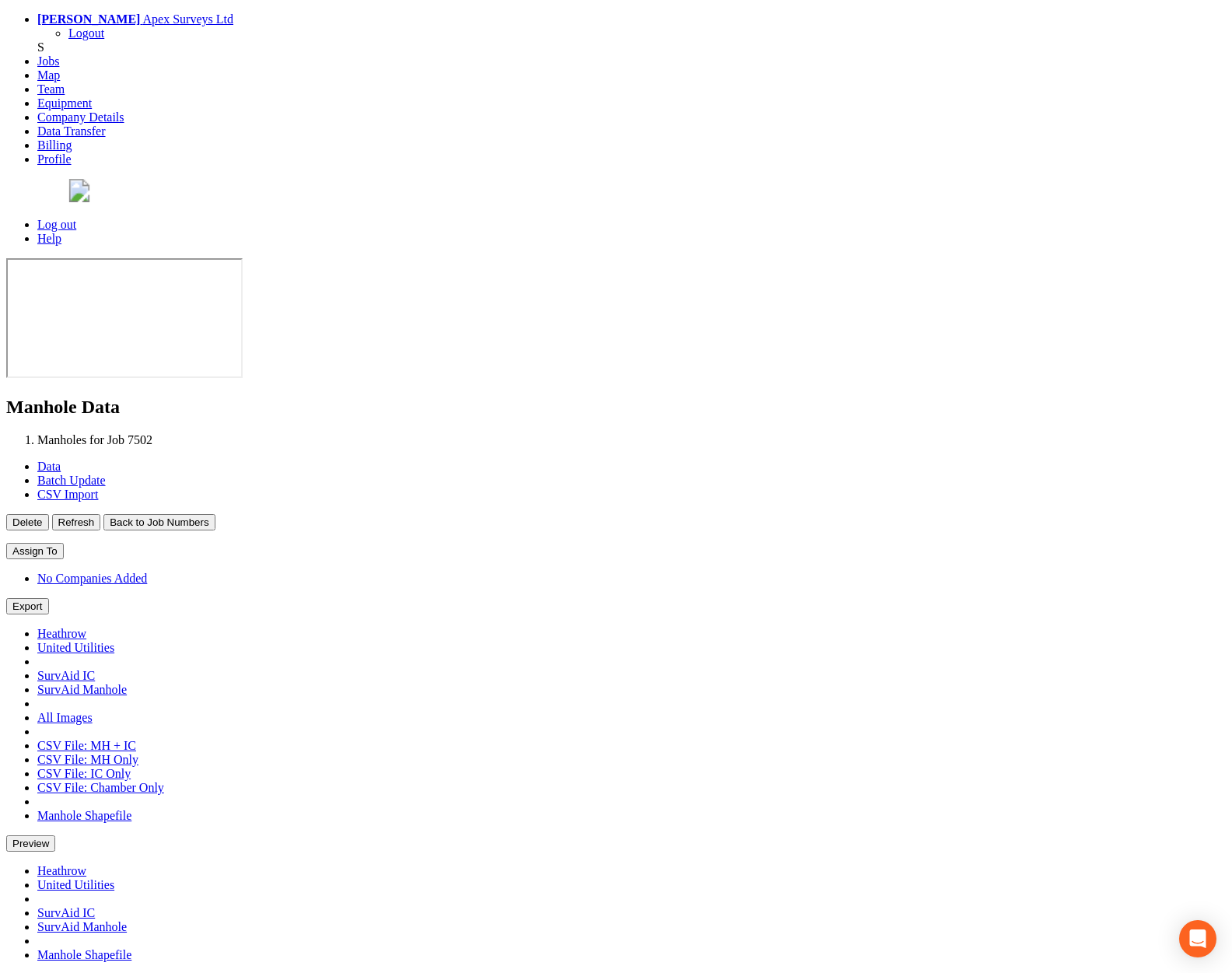
click at [214, 514] on button "Back to Job Numbers" at bounding box center [158, 522] width 111 height 16
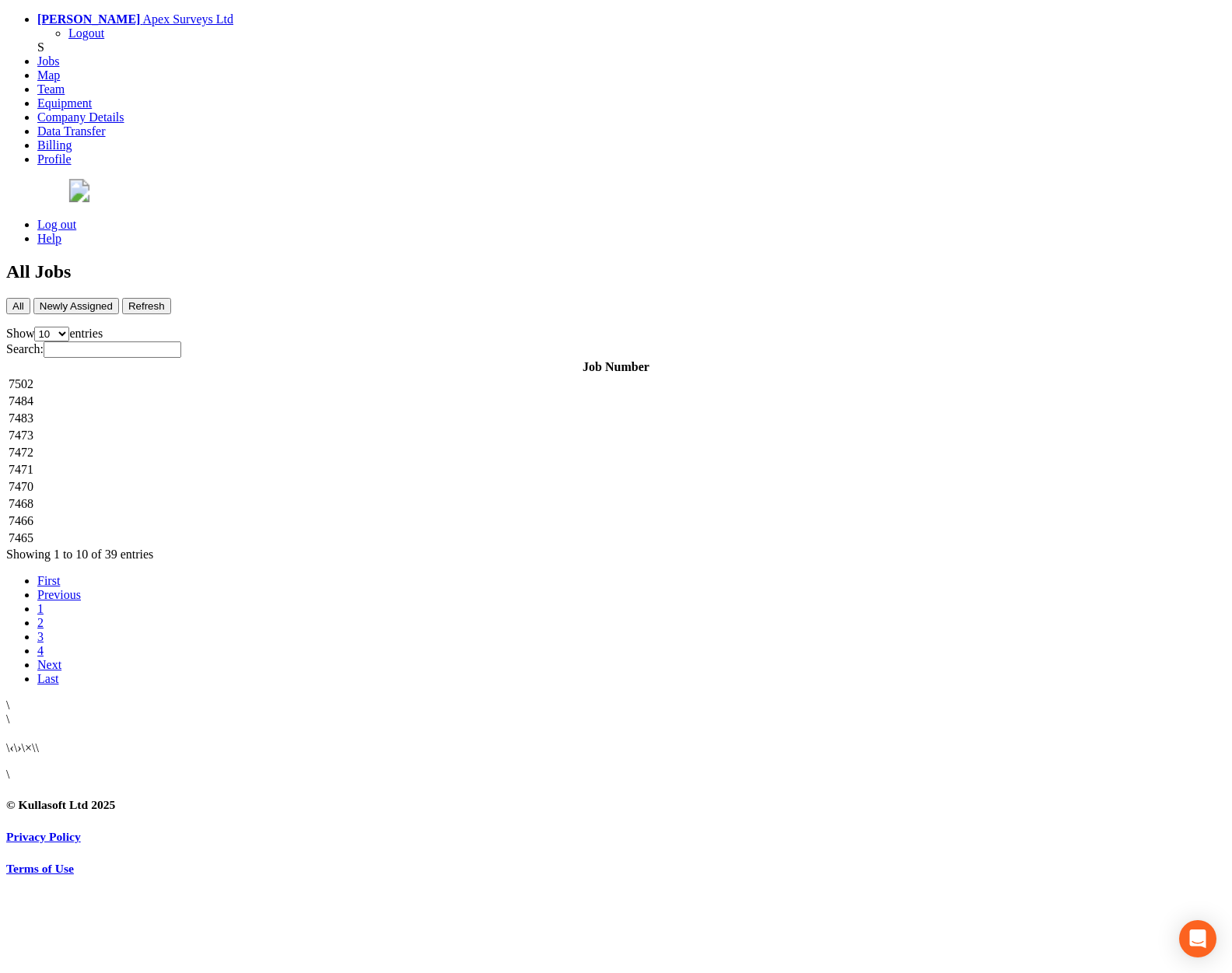
click at [330, 411] on td "7483" at bounding box center [615, 419] width 1216 height 16
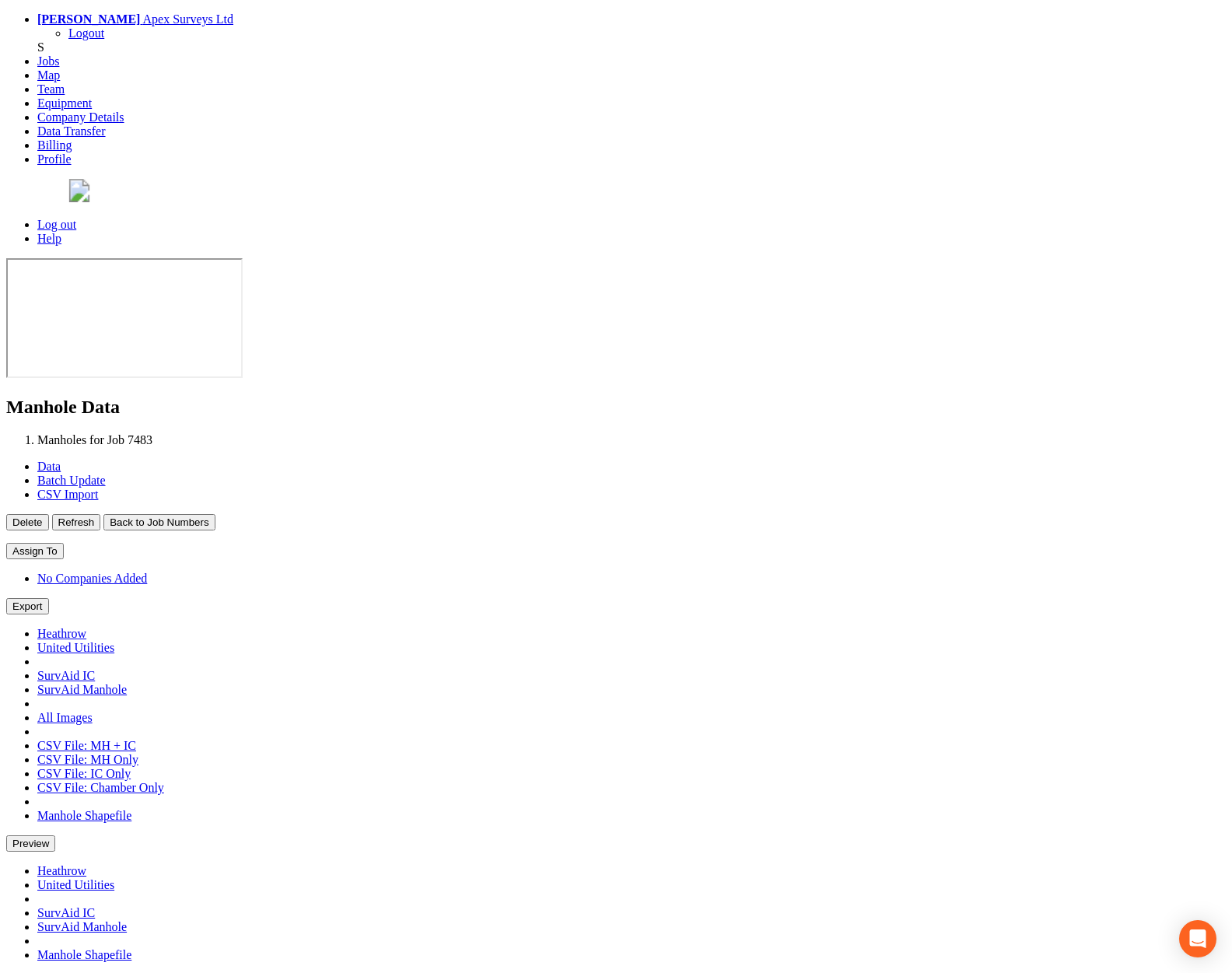
click at [214, 514] on button "Back to Job Numbers" at bounding box center [158, 522] width 111 height 16
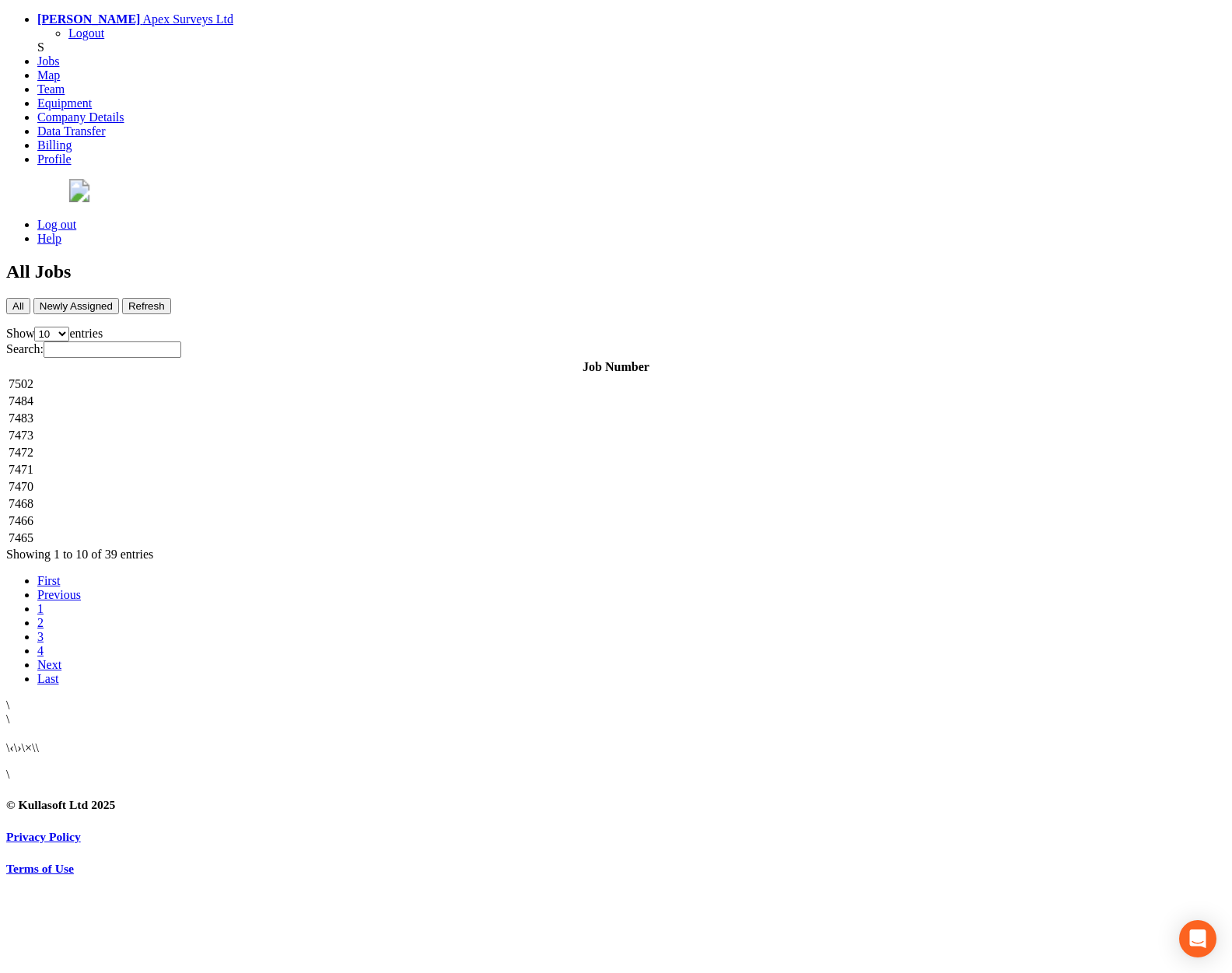
click at [315, 445] on td "7472" at bounding box center [615, 452] width 1216 height 16
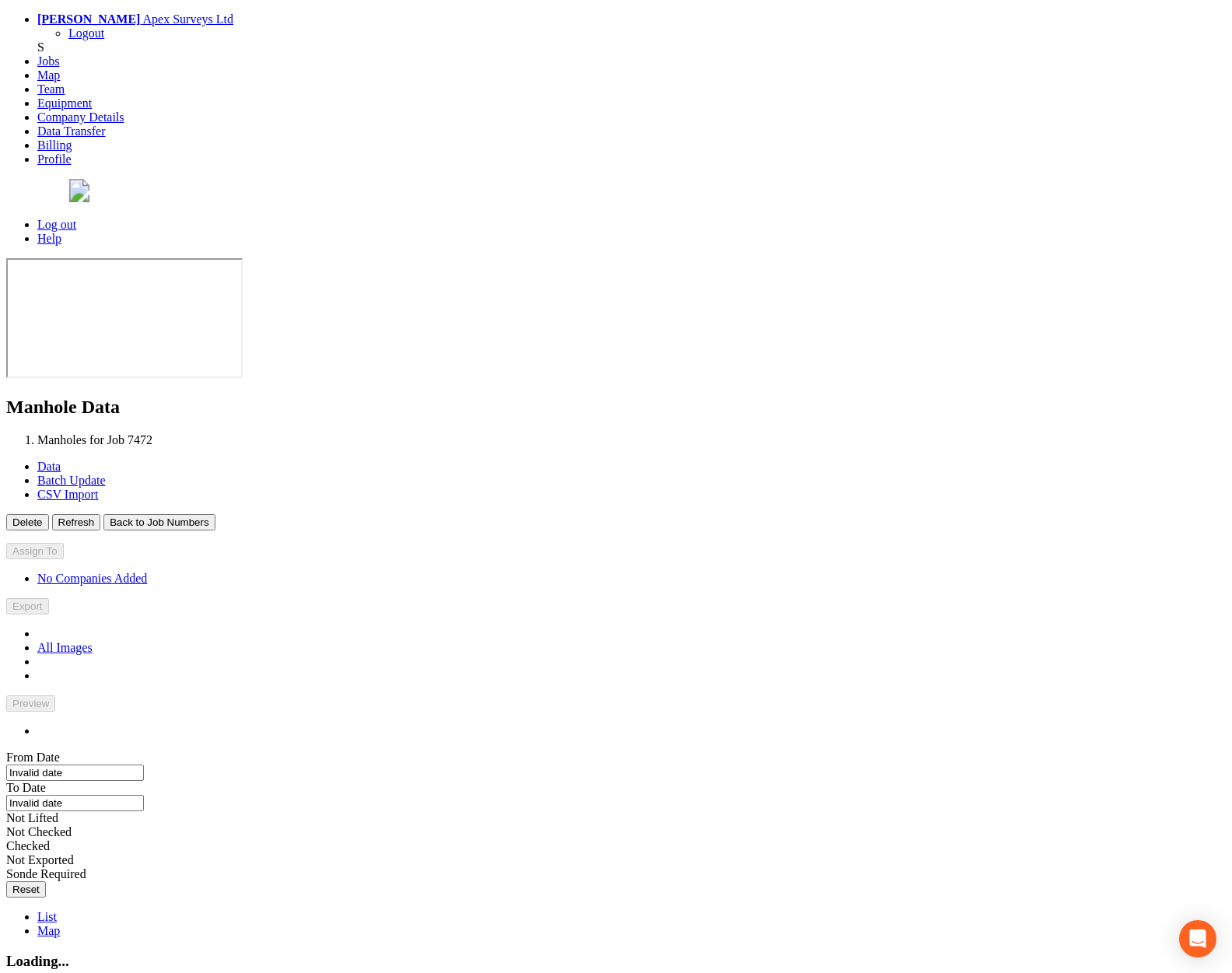
type input "[DATE]"
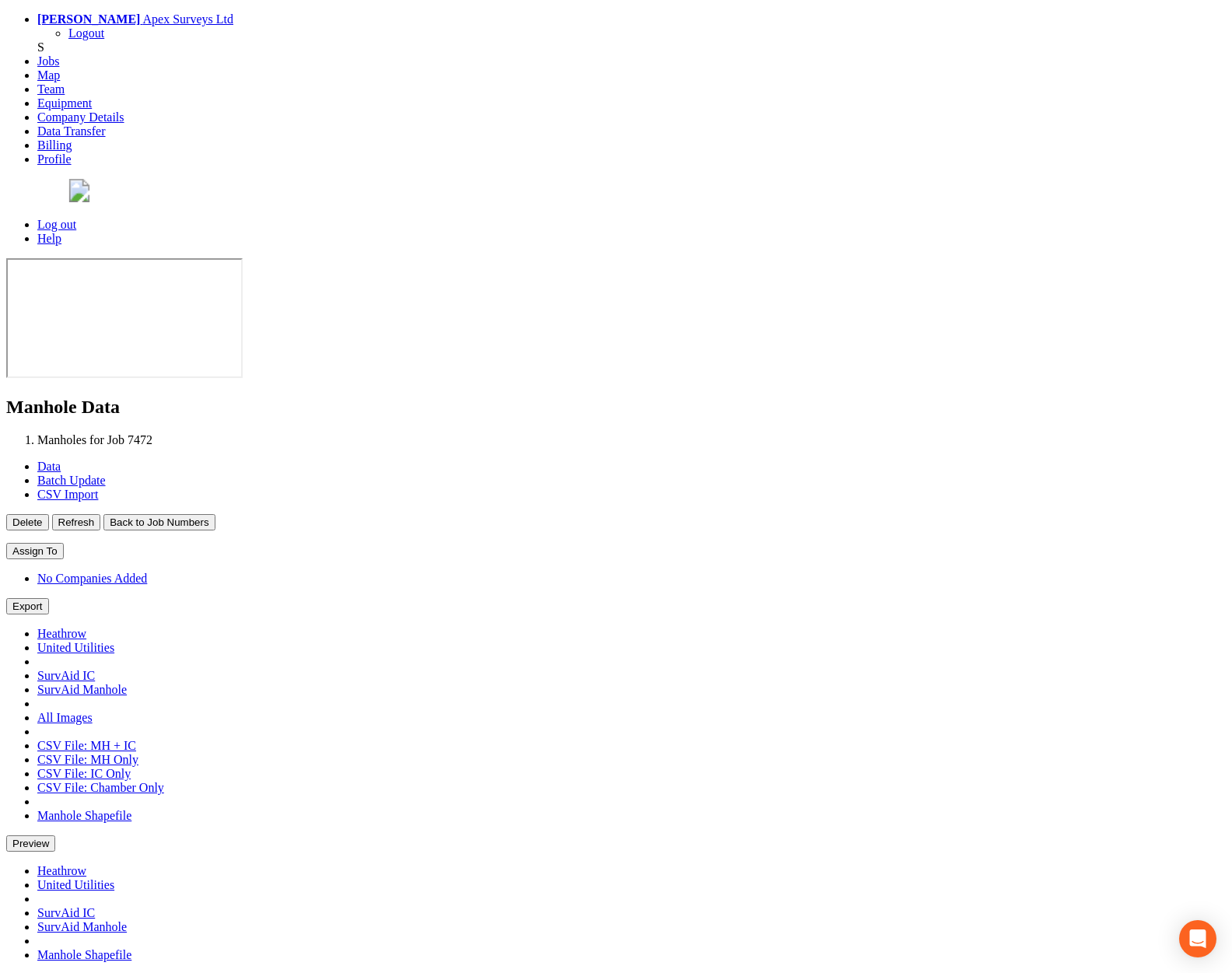
click at [214, 514] on button "Back to Job Numbers" at bounding box center [158, 522] width 111 height 16
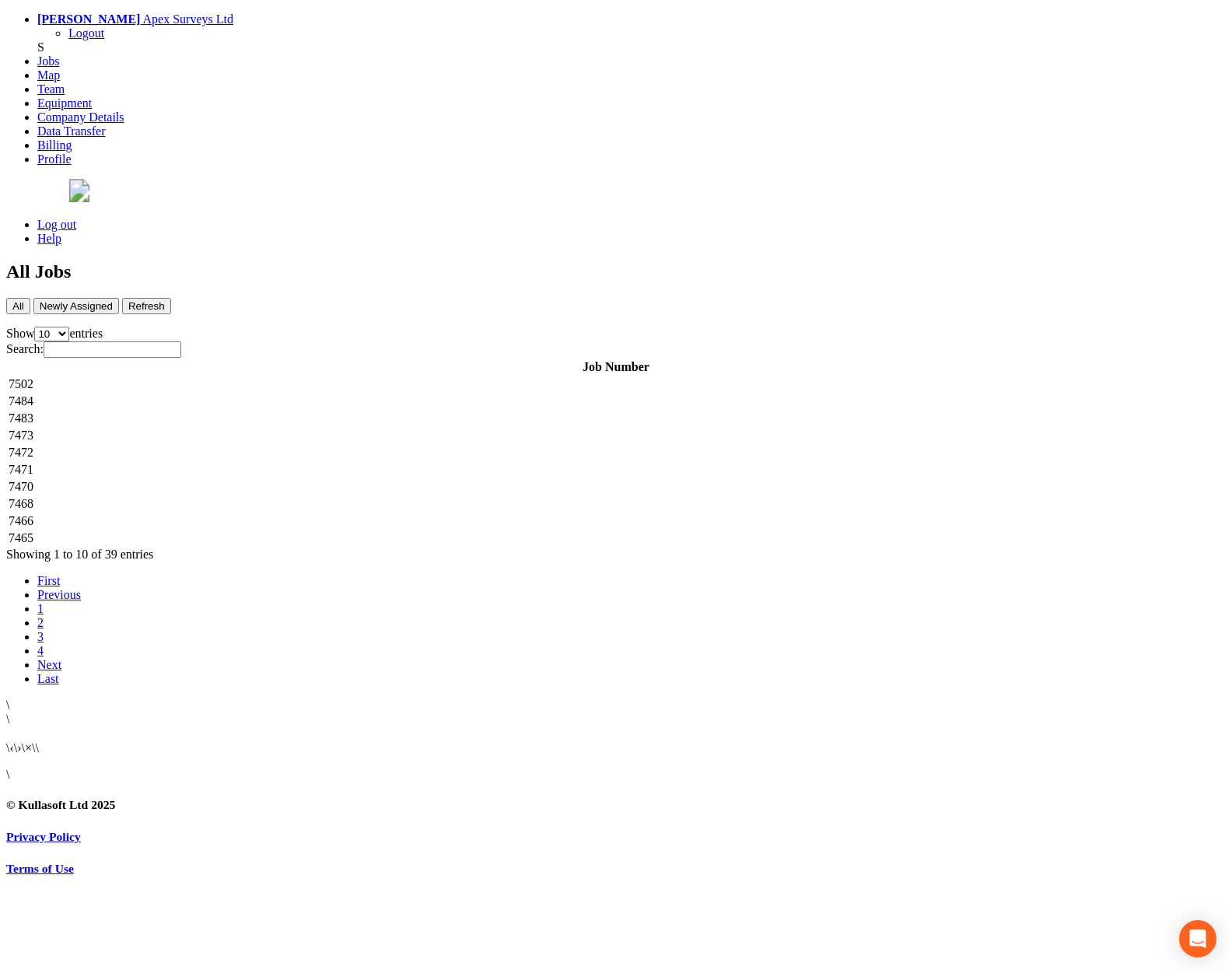
click at [309, 462] on td "7471" at bounding box center [615, 469] width 1216 height 16
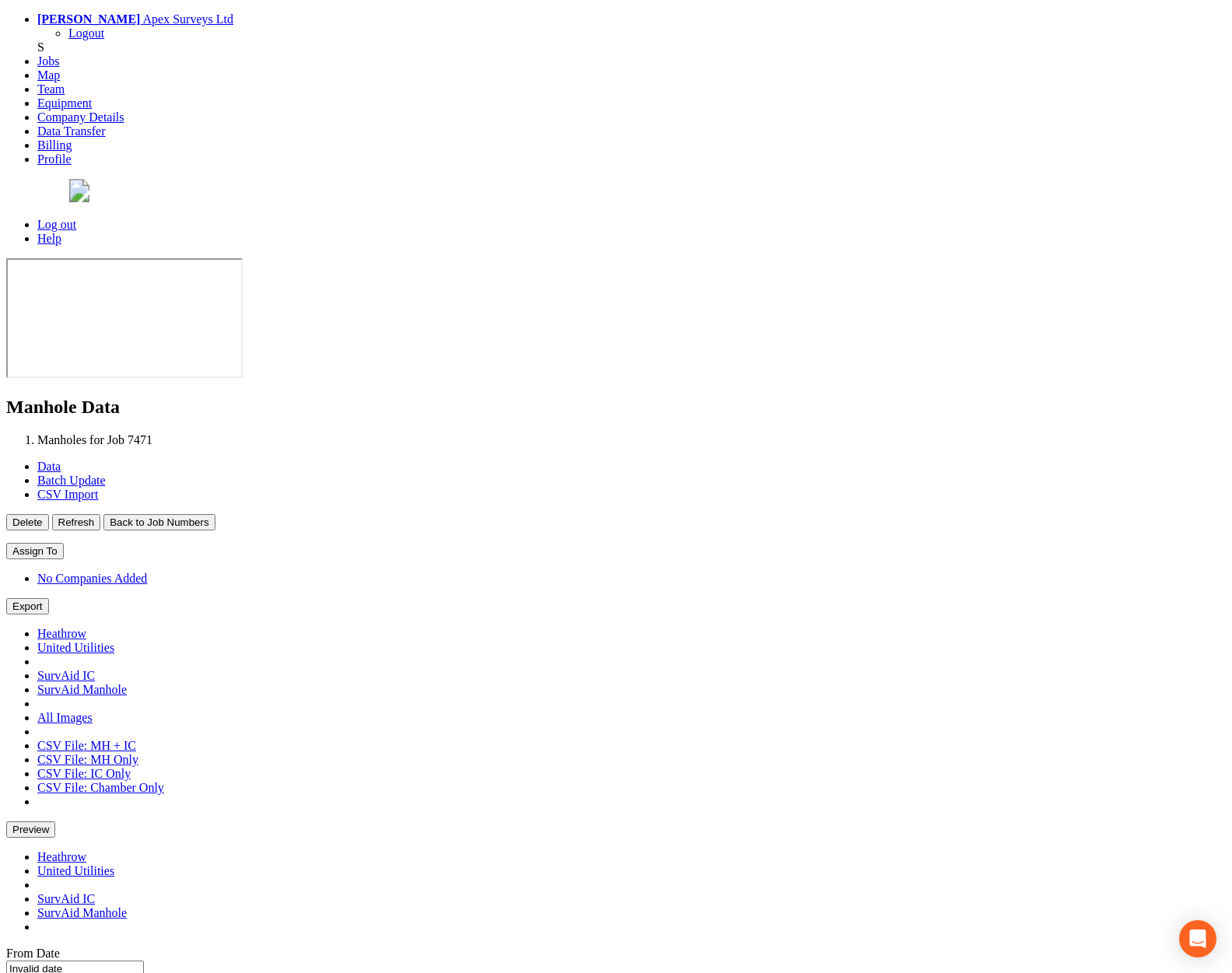
type input "[DATE]"
click at [214, 514] on button "Back to Job Numbers" at bounding box center [158, 522] width 111 height 16
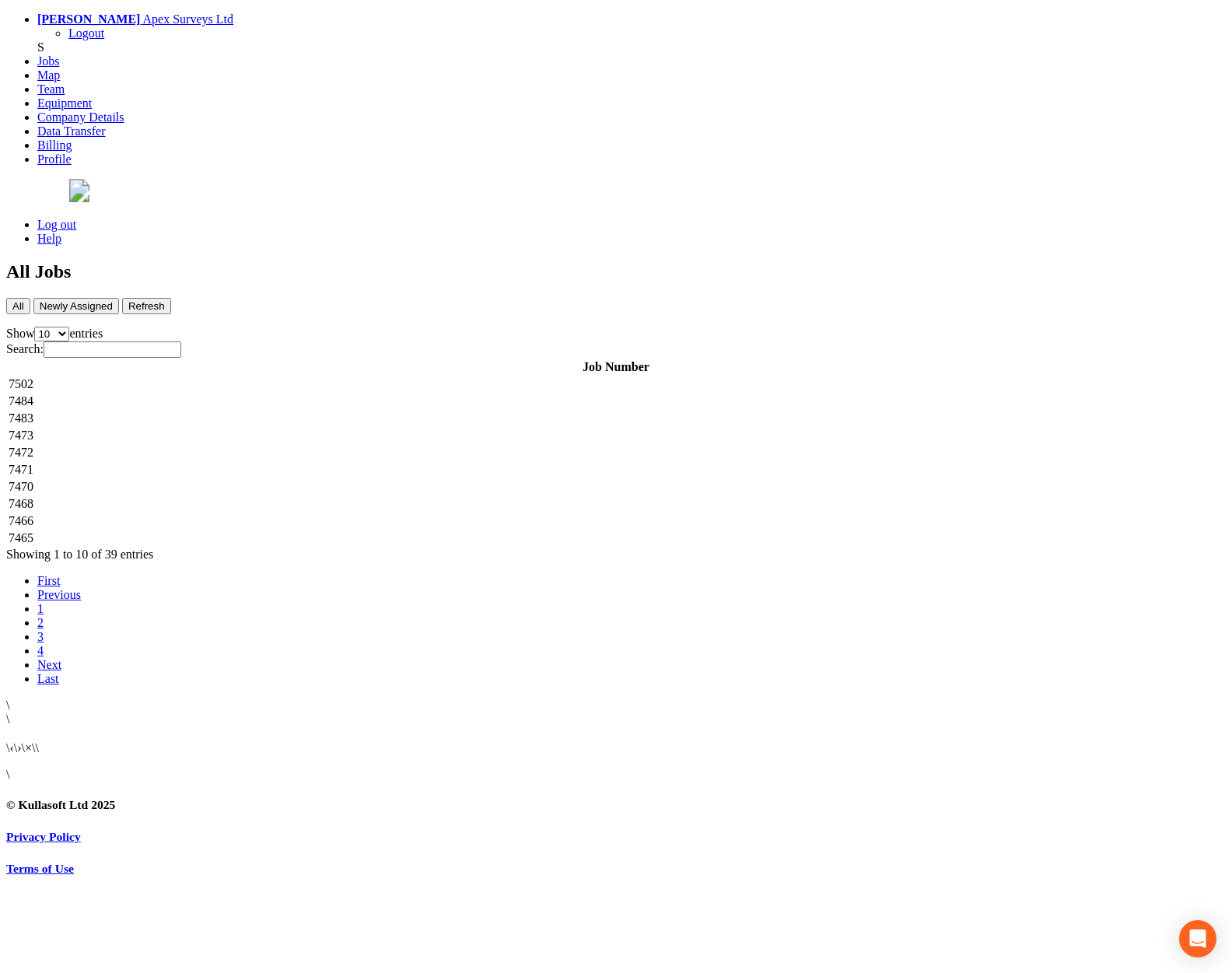
click at [297, 479] on td "7470" at bounding box center [615, 487] width 1216 height 16
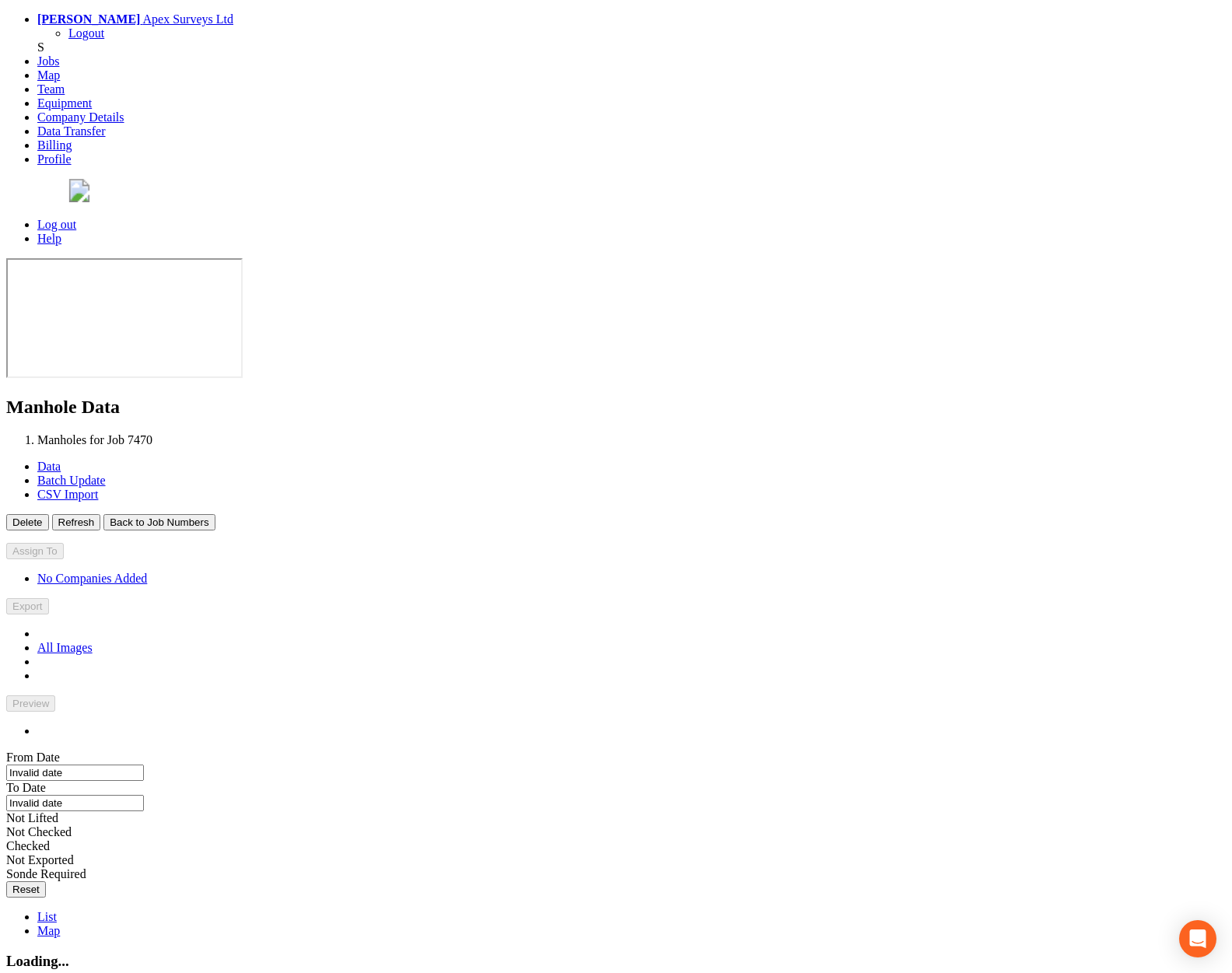
type input "[DATE]"
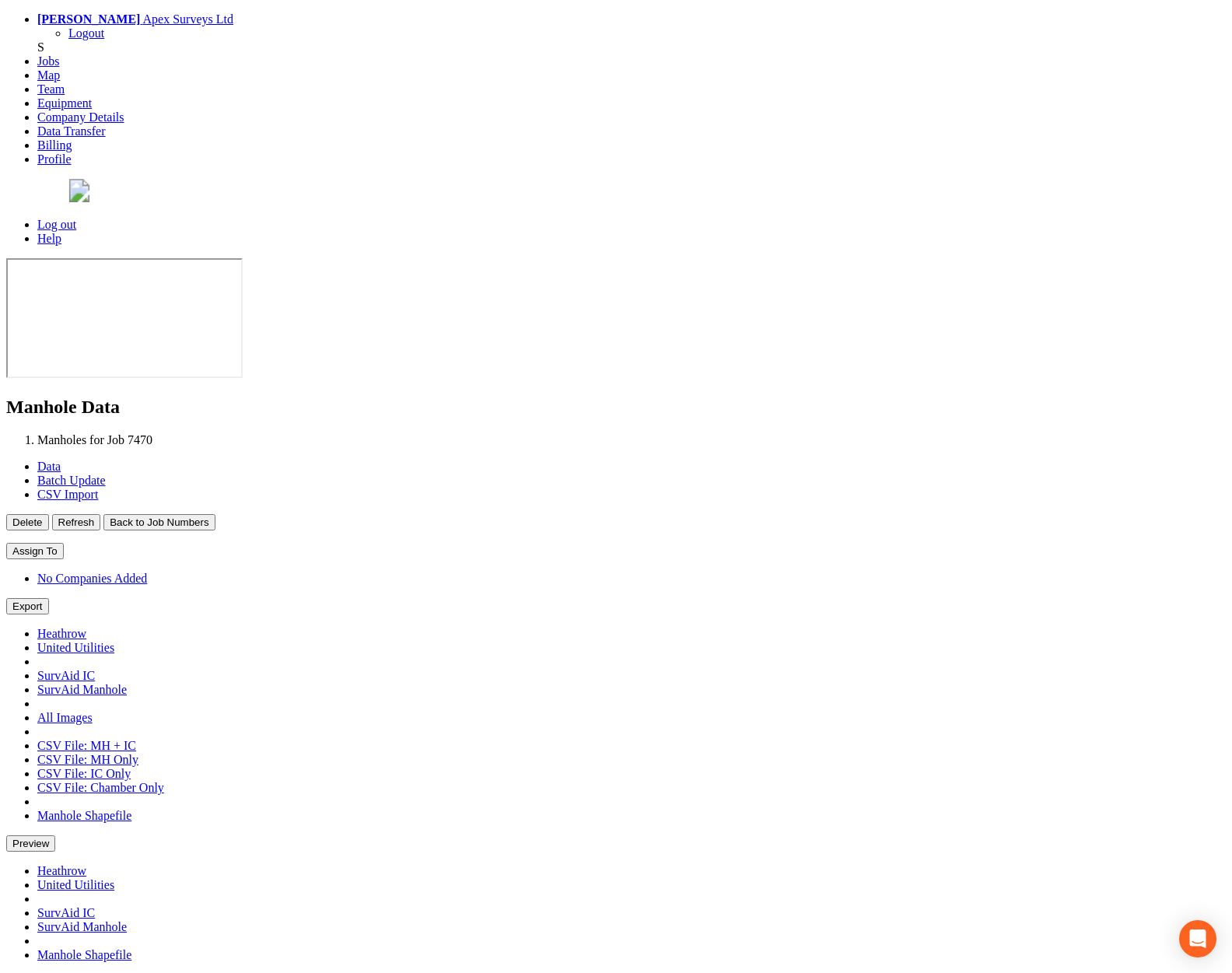
click at [214, 514] on button "Back to Job Numbers" at bounding box center [158, 522] width 111 height 16
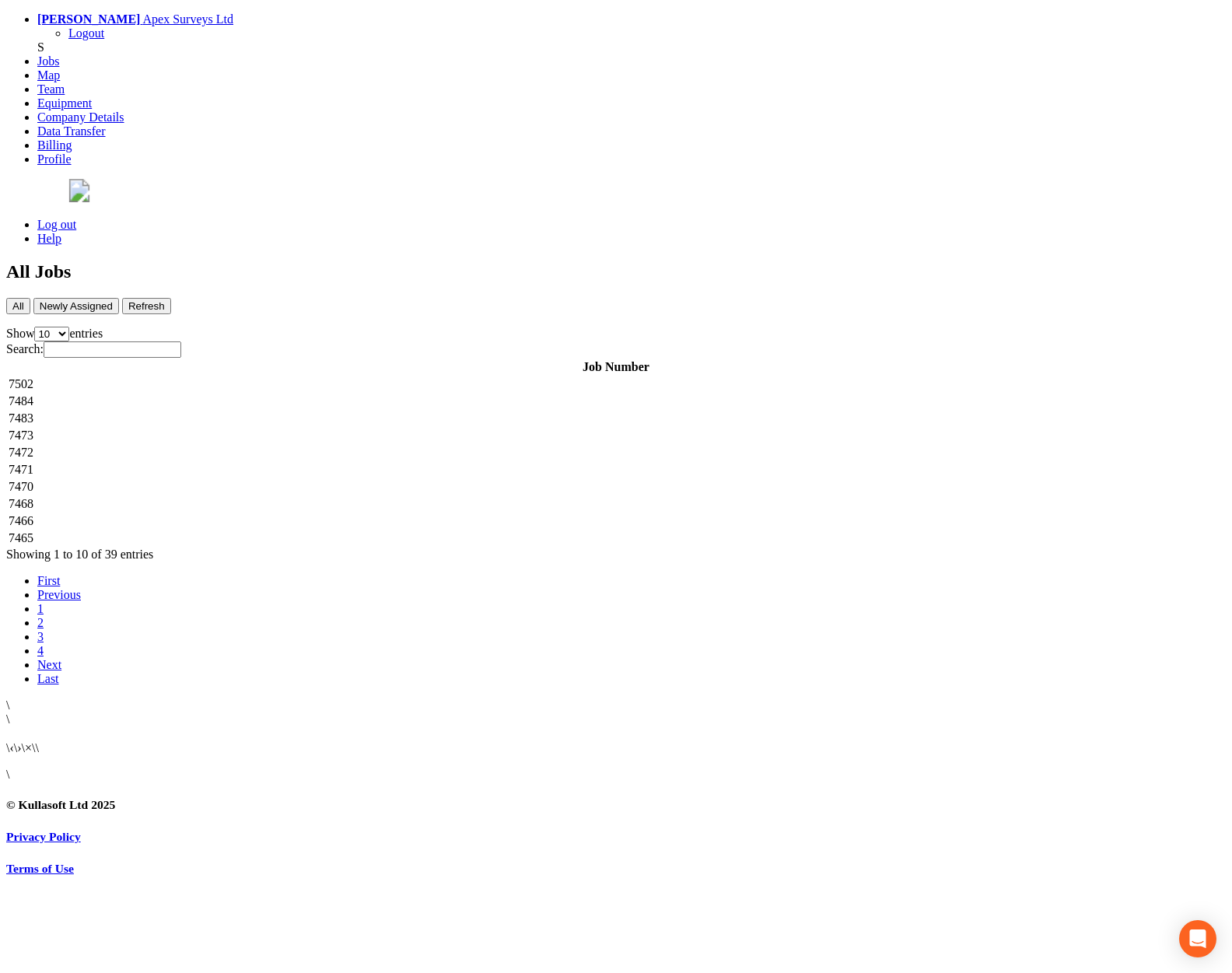
click at [315, 496] on td "7468" at bounding box center [615, 504] width 1216 height 16
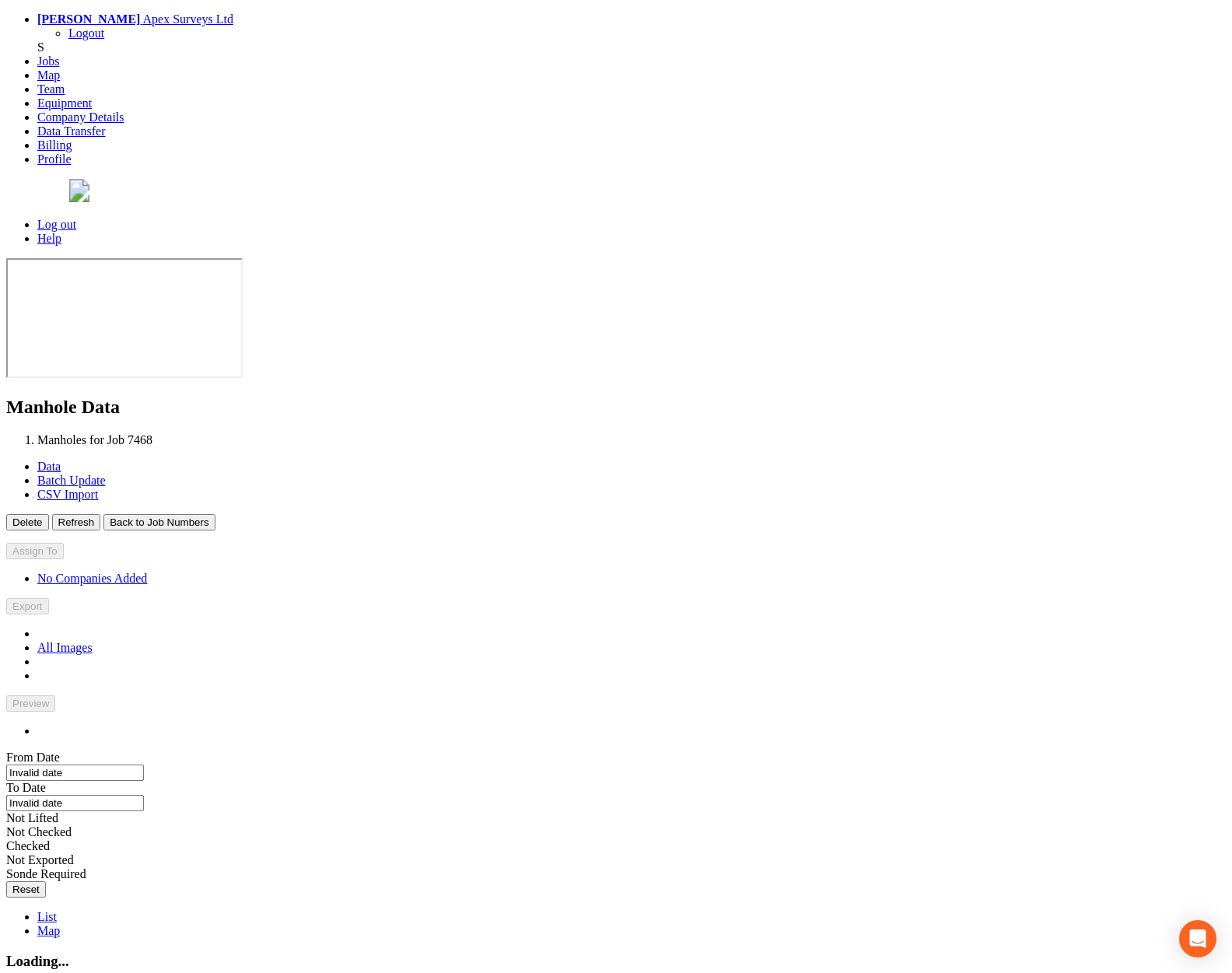
type input "[DATE]"
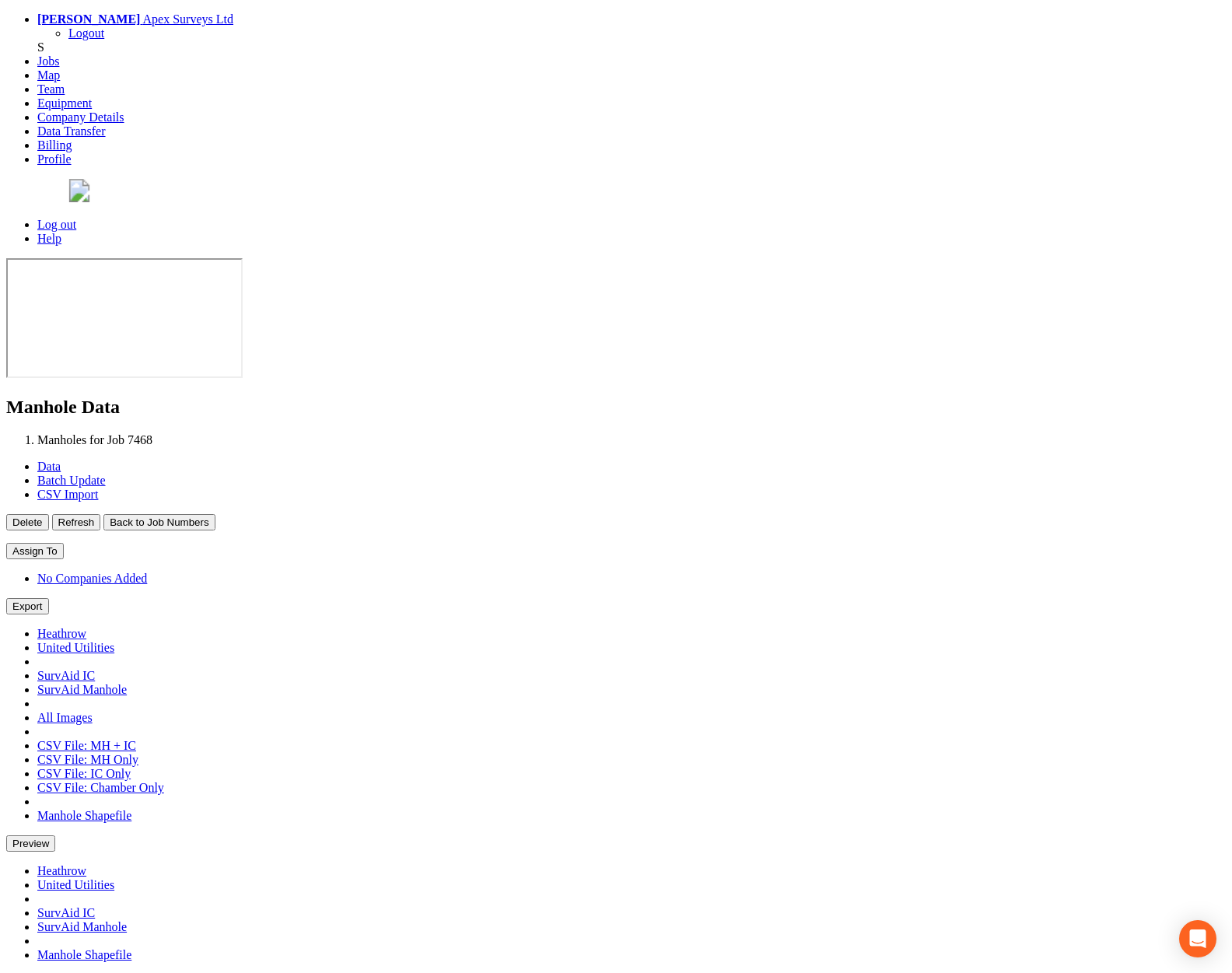
click at [214, 514] on button "Back to Job Numbers" at bounding box center [158, 522] width 111 height 16
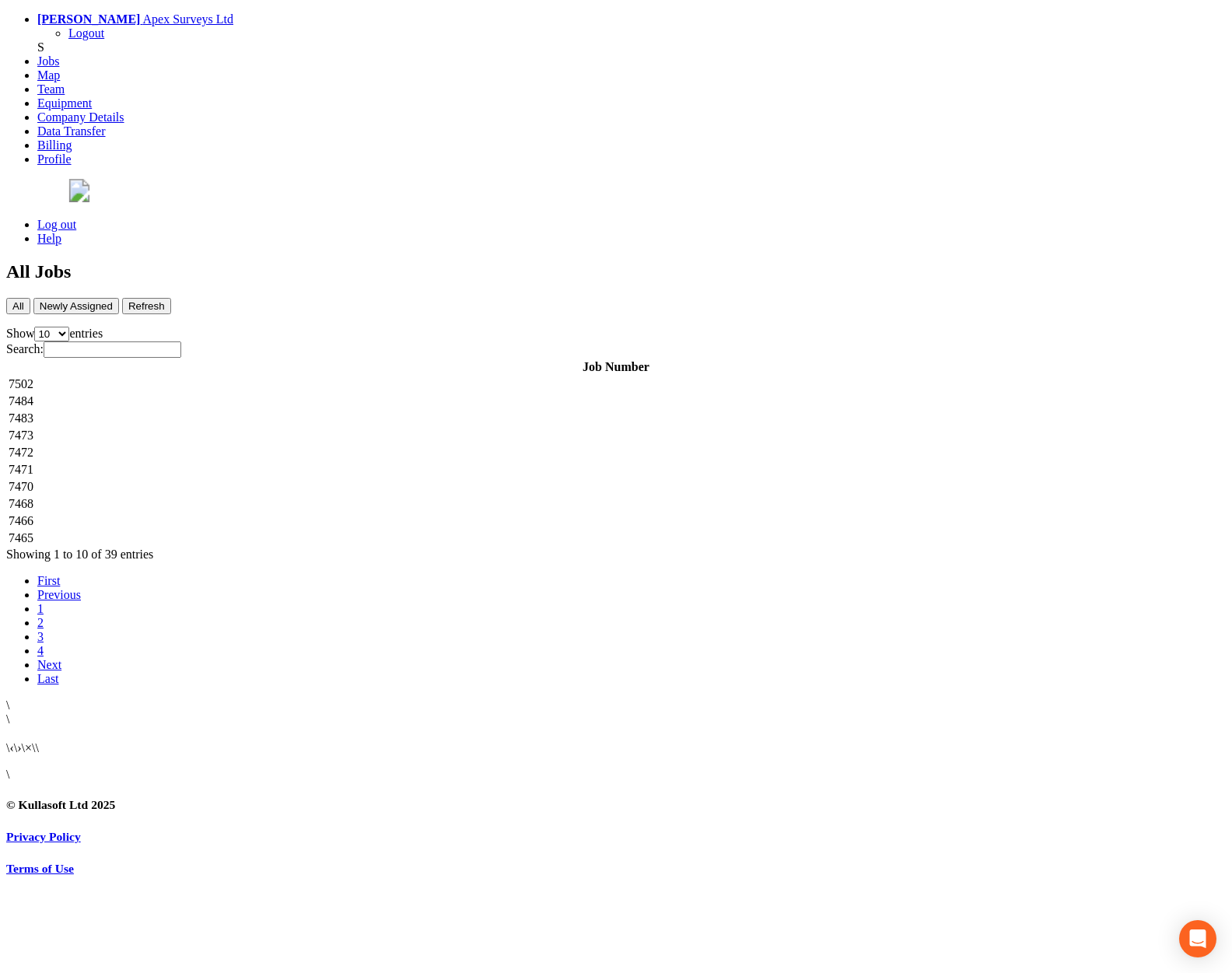
click at [313, 513] on td "7466" at bounding box center [615, 521] width 1216 height 16
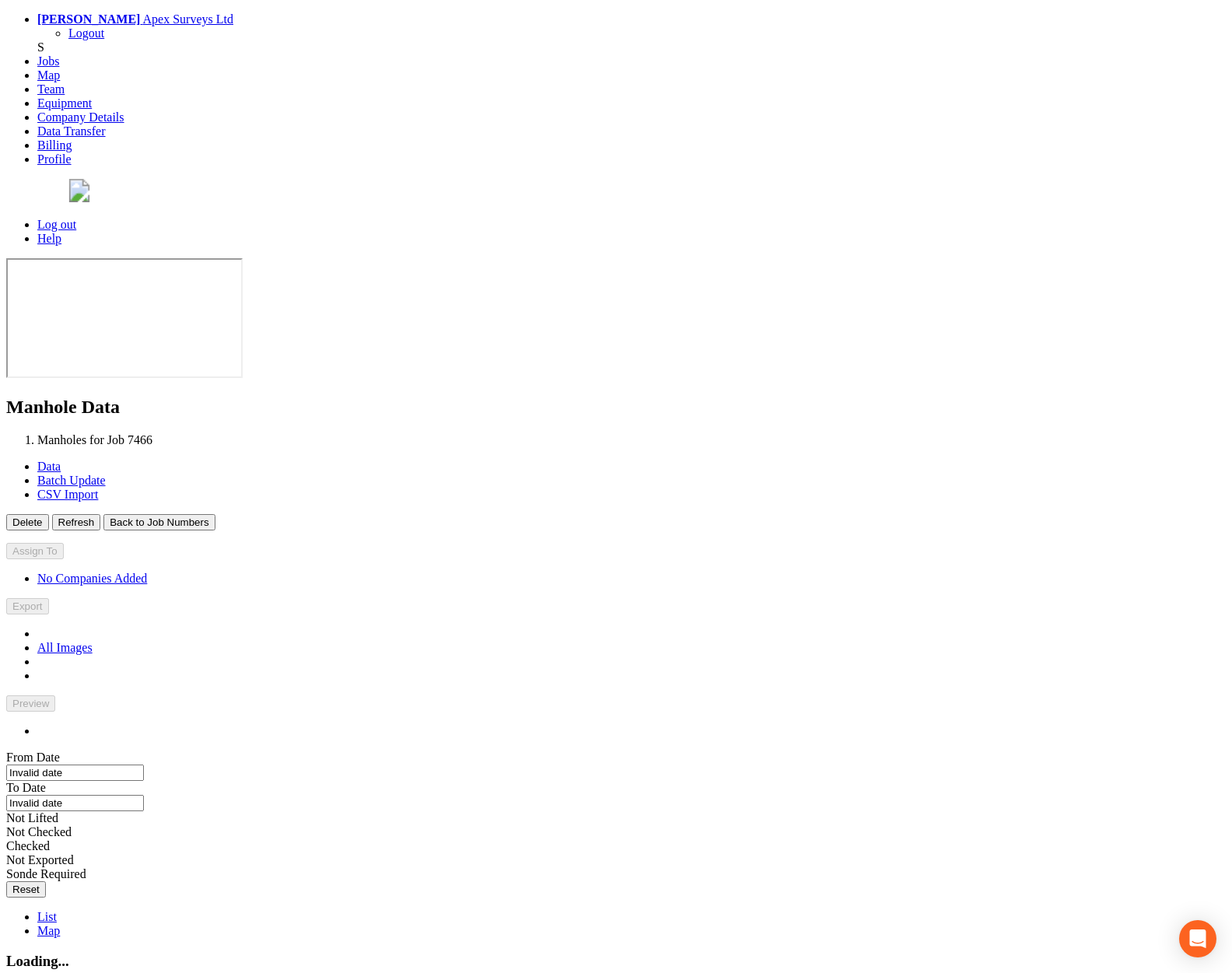
type input "12/09/2025"
type input "24/09/2025"
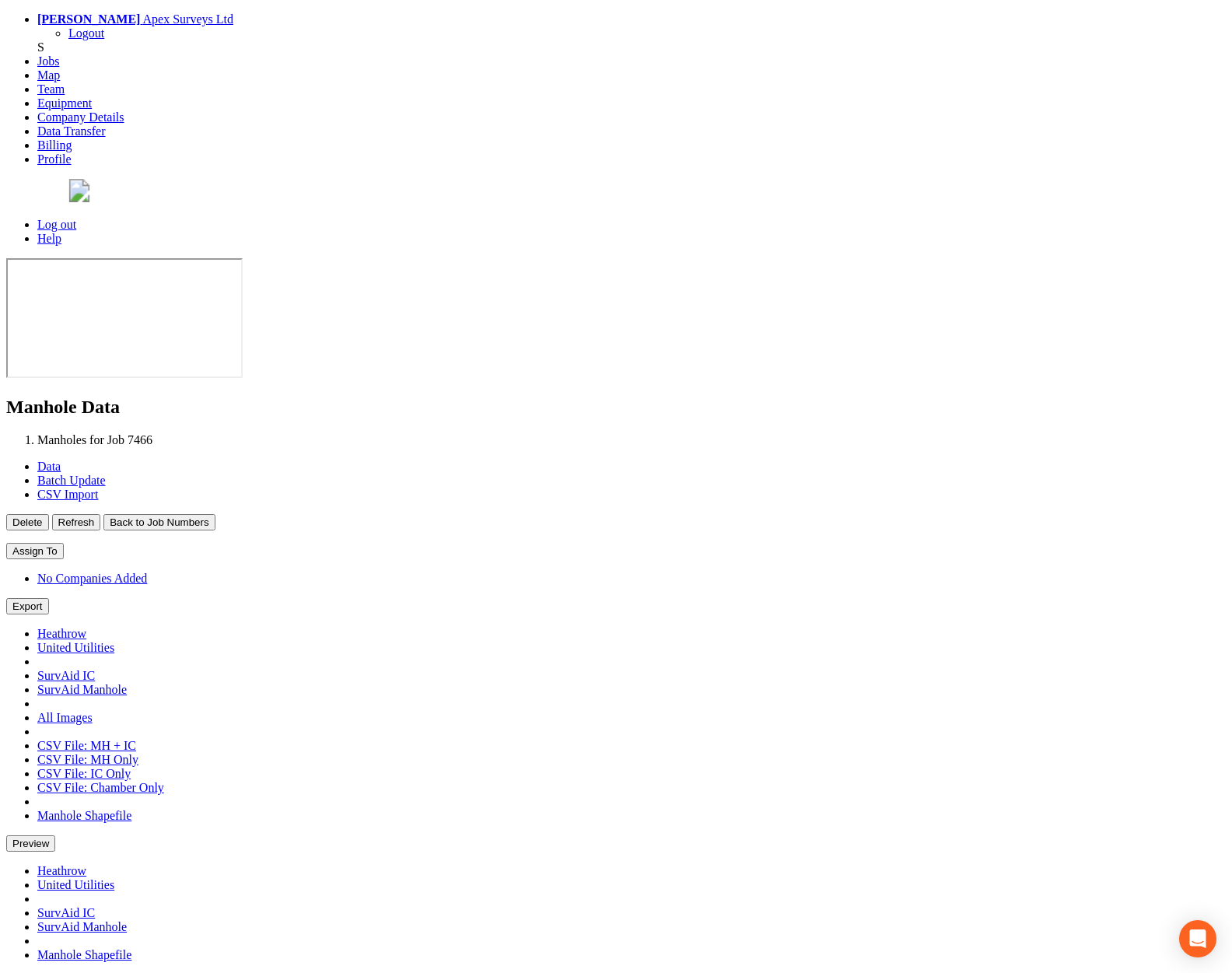
click at [214, 514] on button "Back to Job Numbers" at bounding box center [158, 522] width 111 height 16
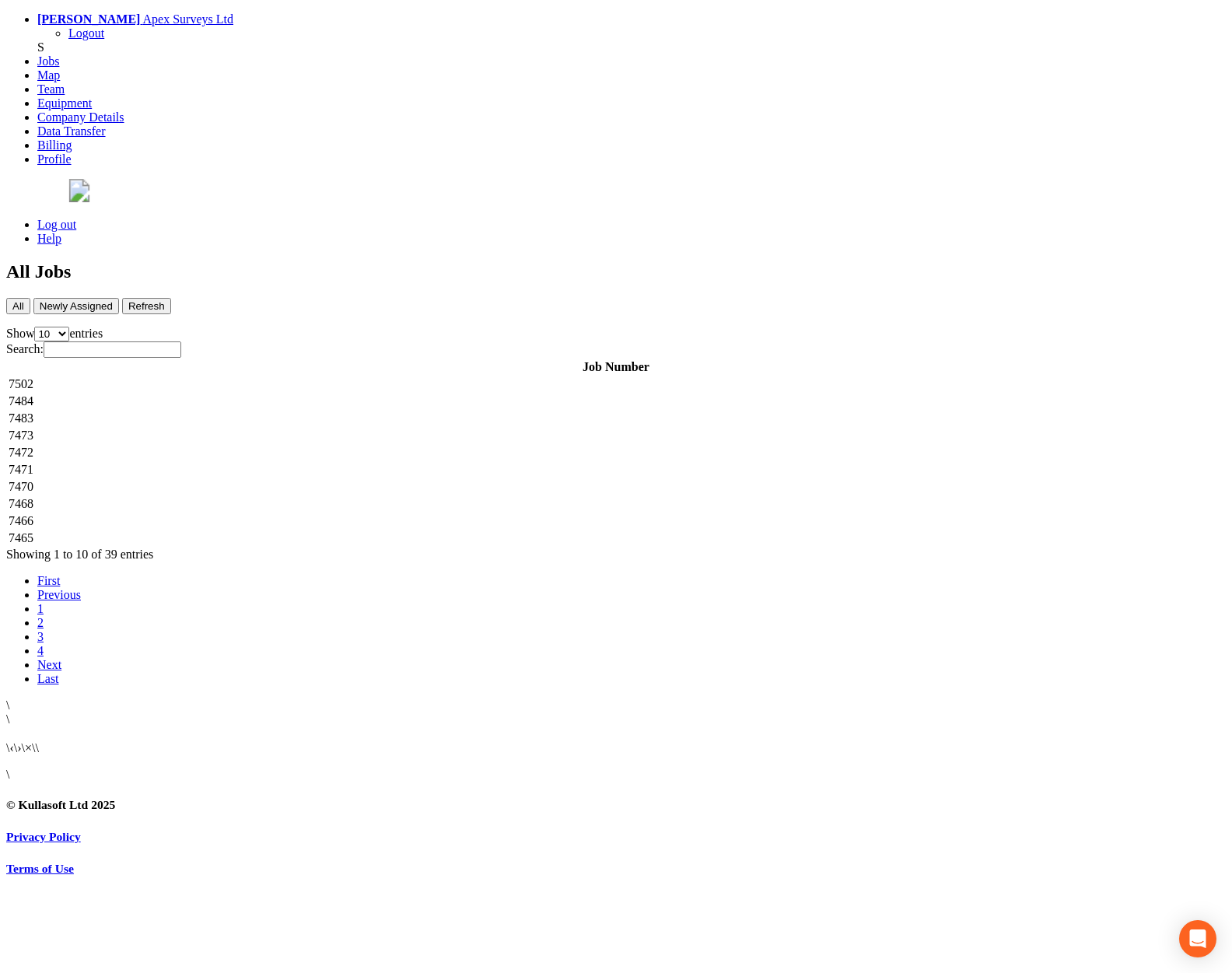
click at [322, 531] on td "7465" at bounding box center [615, 538] width 1216 height 16
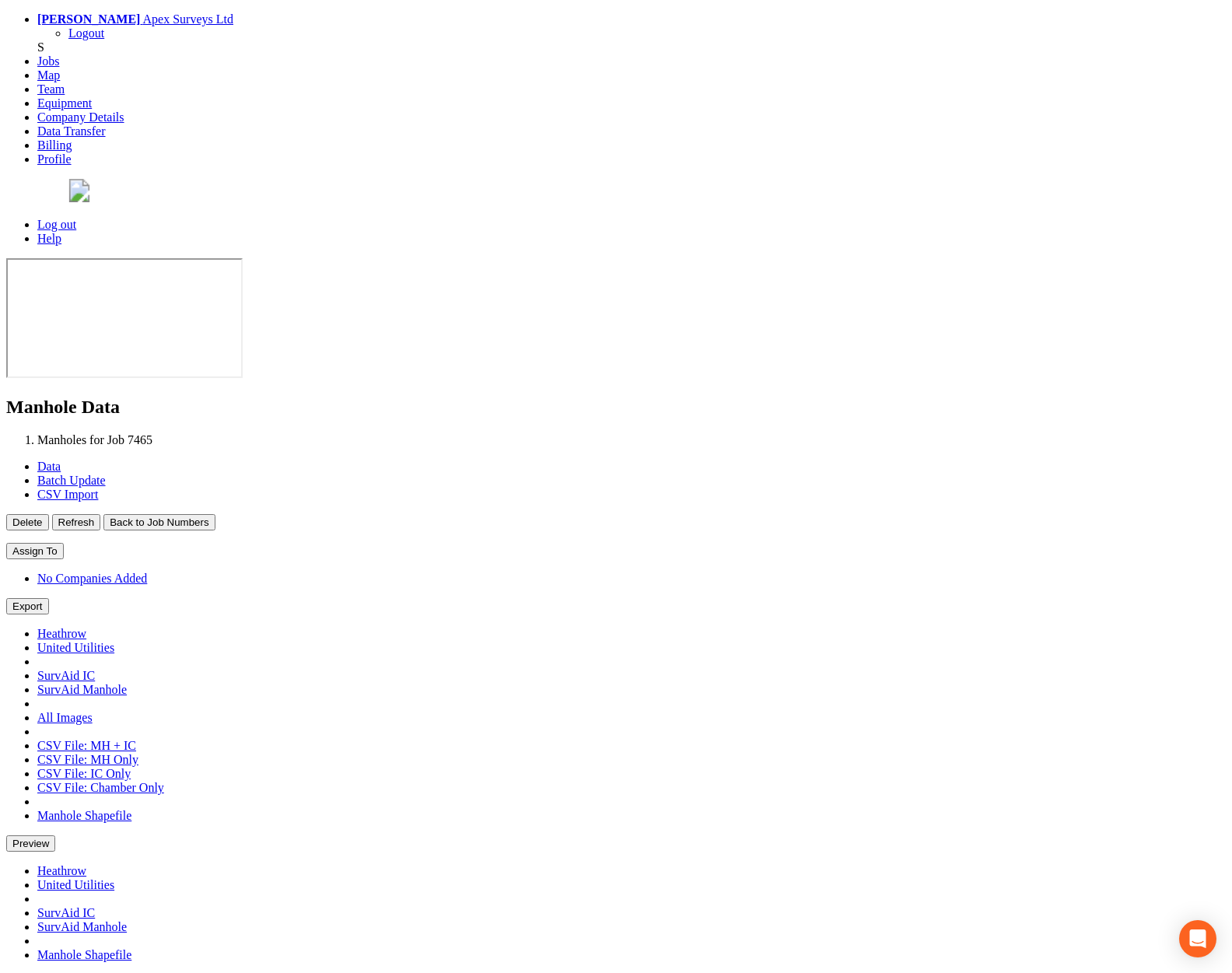
type input "16/09/2025"
type input "19/09/2025"
